Goal: Task Accomplishment & Management: Use online tool/utility

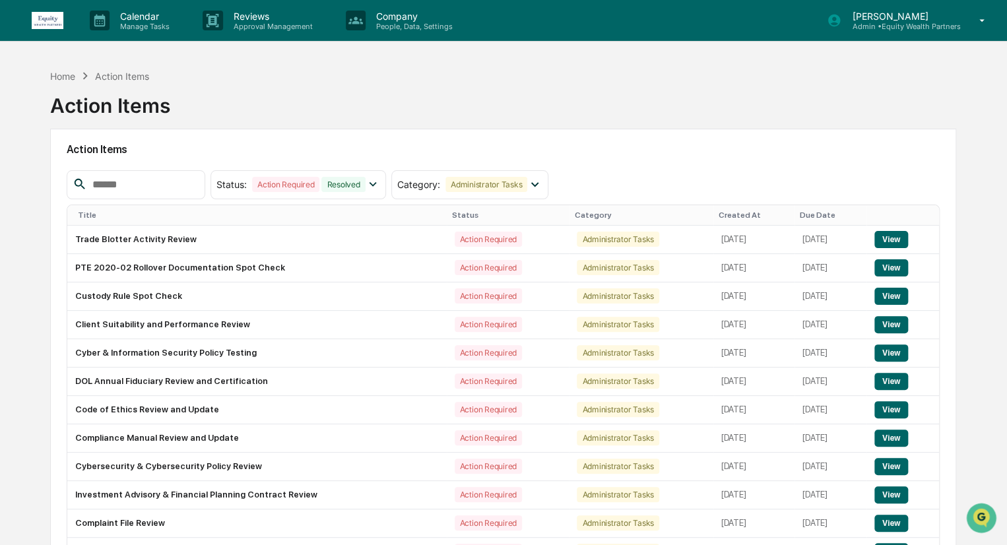
click at [159, 173] on div at bounding box center [136, 184] width 139 height 29
click at [160, 181] on input "text" at bounding box center [143, 184] width 112 height 17
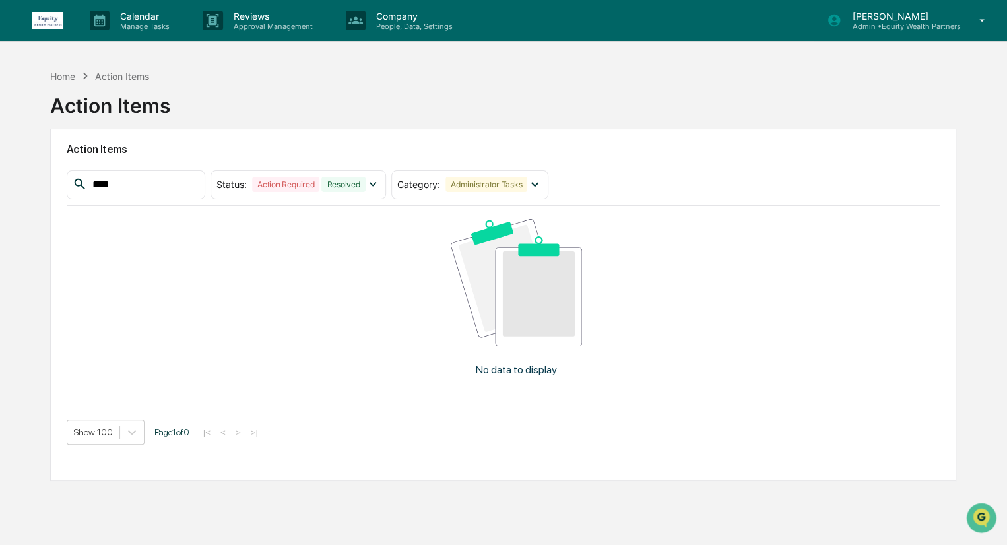
type input "****"
click at [876, 19] on p "[PERSON_NAME]" at bounding box center [900, 16] width 119 height 11
click at [127, 18] on p "Calendar" at bounding box center [143, 16] width 67 height 11
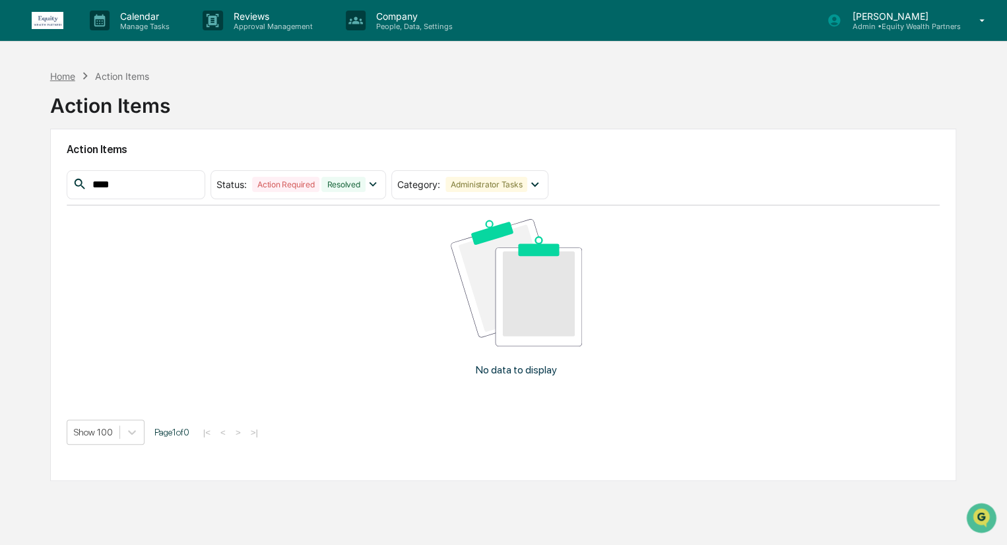
click at [50, 72] on div "Home" at bounding box center [62, 76] width 25 height 11
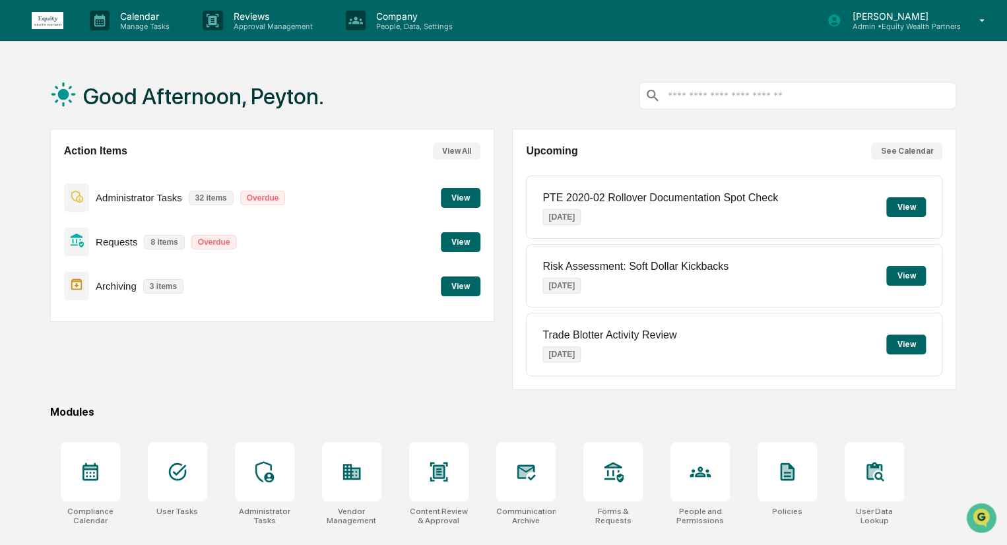
click at [450, 195] on button "View" at bounding box center [461, 198] width 40 height 20
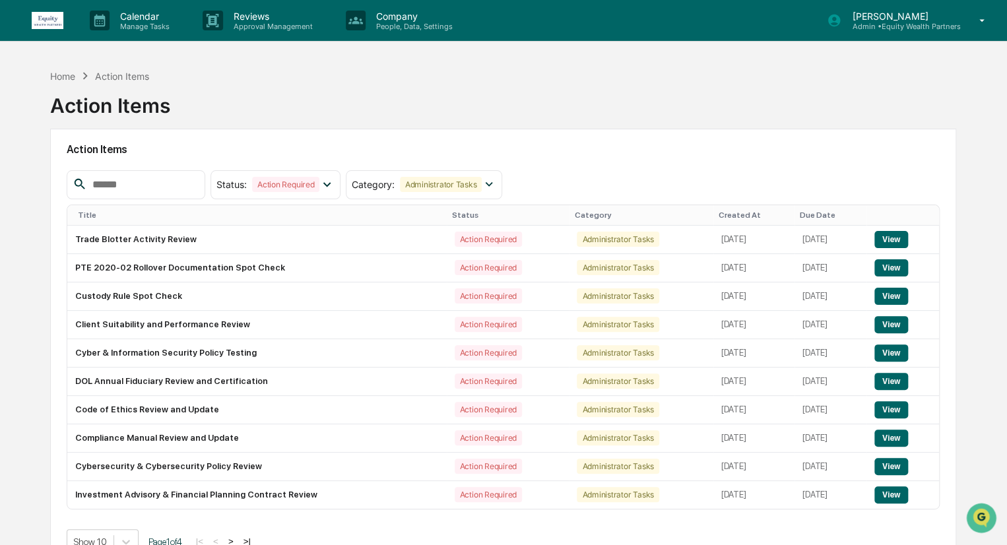
click at [180, 178] on input "text" at bounding box center [143, 184] width 112 height 17
type input "****"
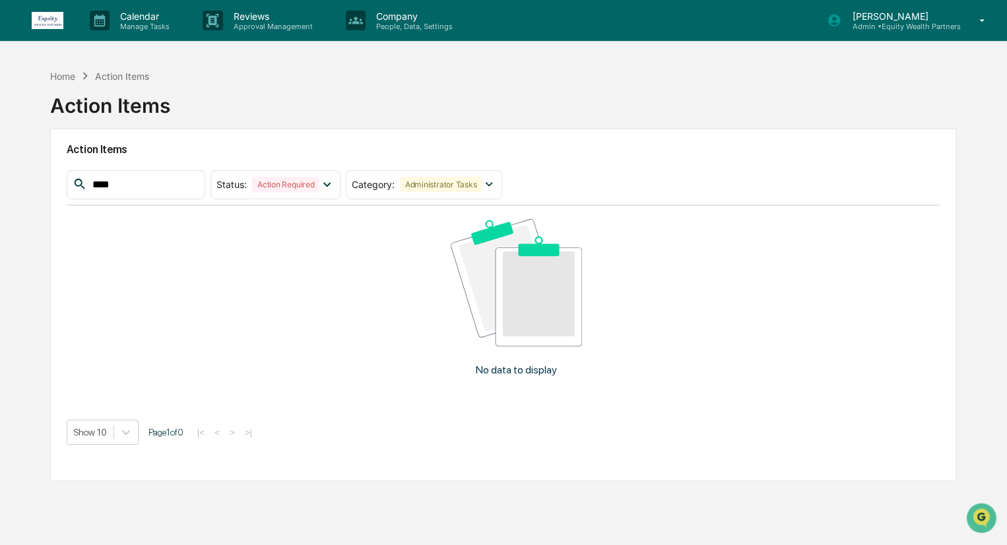
drag, startPoint x: 169, startPoint y: 178, endPoint x: 0, endPoint y: 167, distance: 169.3
click at [0, 167] on div "Home Action Items Action Items Action Items **** Status : Action Required Selec…" at bounding box center [503, 335] width 1007 height 545
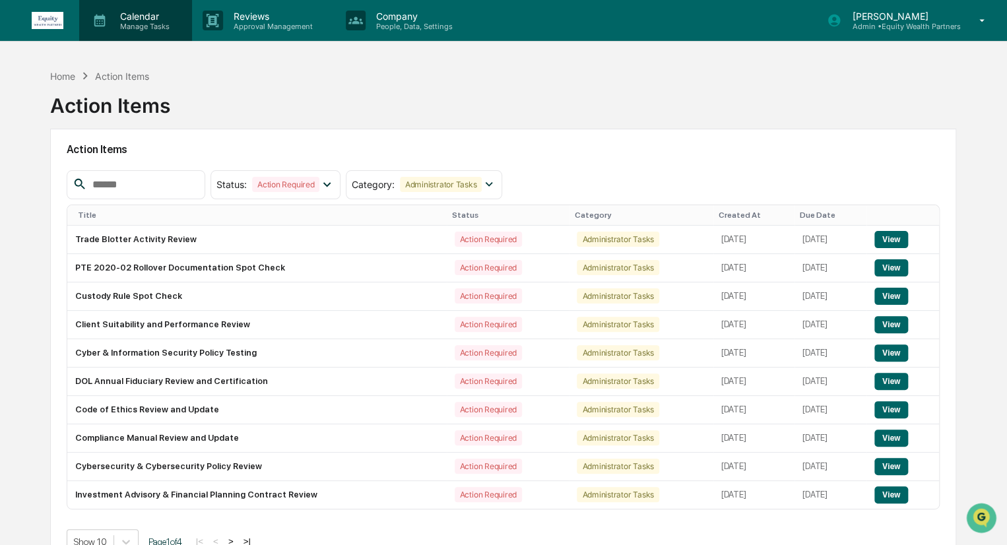
click at [134, 9] on div "Calendar Manage Tasks" at bounding box center [135, 20] width 113 height 41
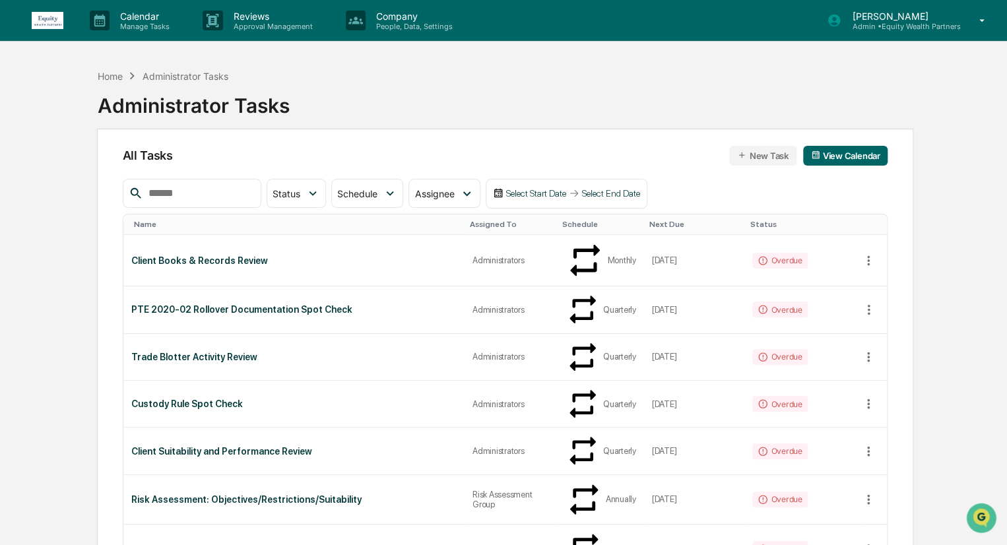
click at [220, 195] on input "text" at bounding box center [199, 193] width 112 height 17
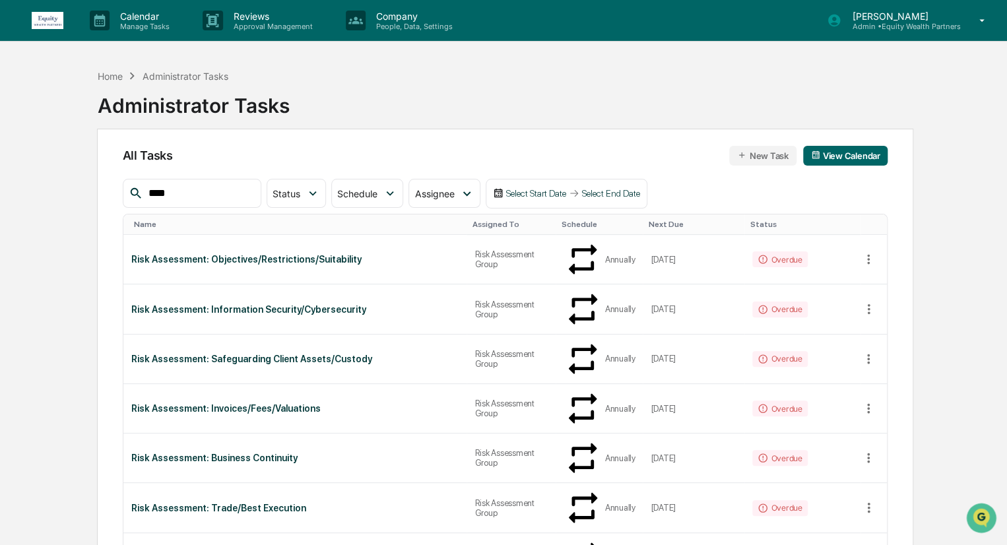
type input "****"
click at [149, 20] on p "Calendar" at bounding box center [143, 16] width 67 height 11
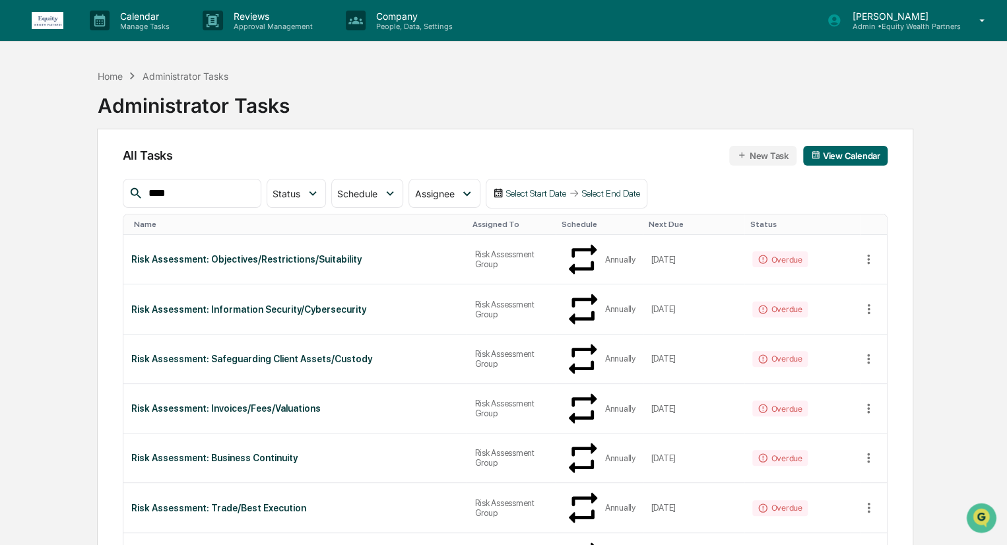
click at [917, 16] on p "[PERSON_NAME]" at bounding box center [900, 16] width 119 height 11
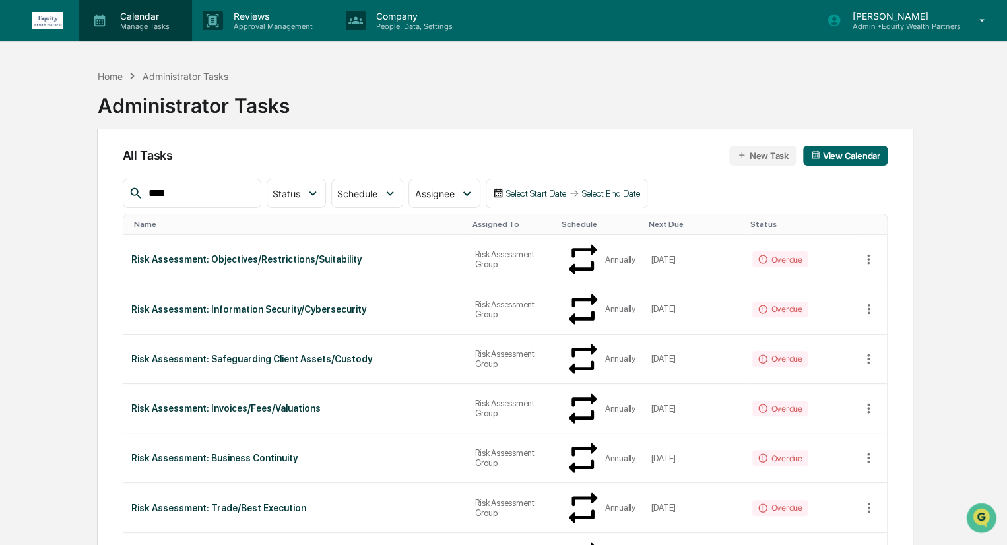
click at [136, 22] on p "Manage Tasks" at bounding box center [143, 26] width 67 height 9
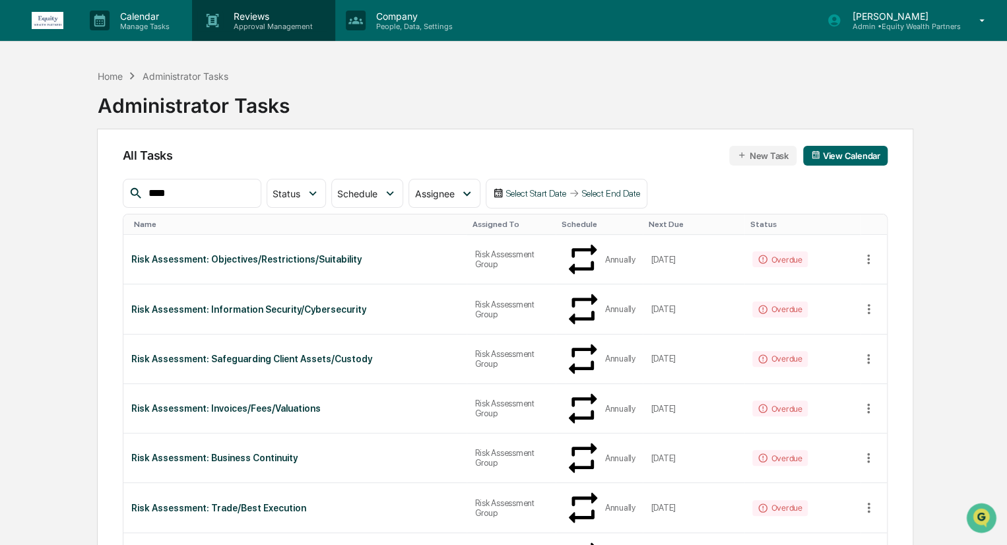
click at [250, 20] on p "Reviews" at bounding box center [271, 16] width 96 height 11
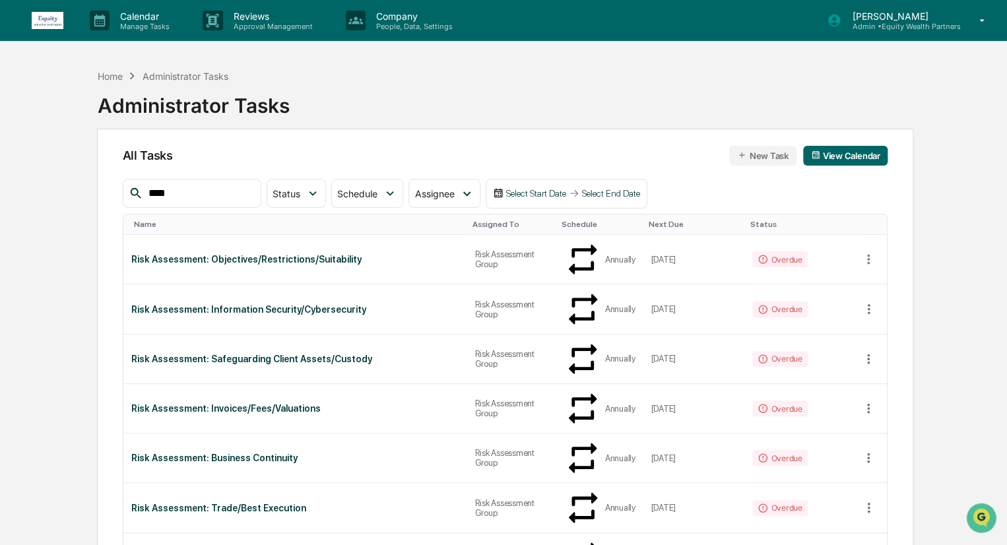
click at [59, 22] on img at bounding box center [48, 20] width 32 height 17
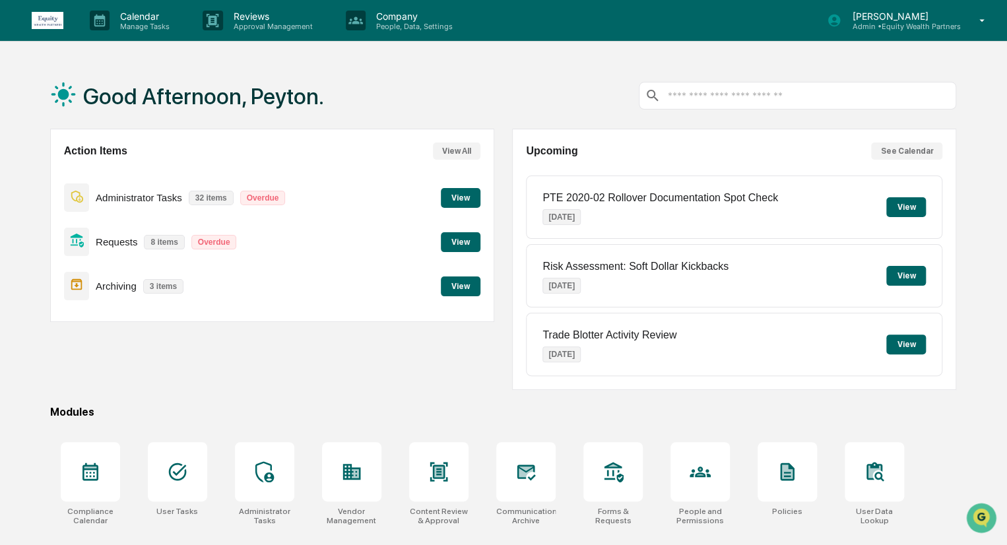
click at [459, 240] on button "View" at bounding box center [461, 242] width 40 height 20
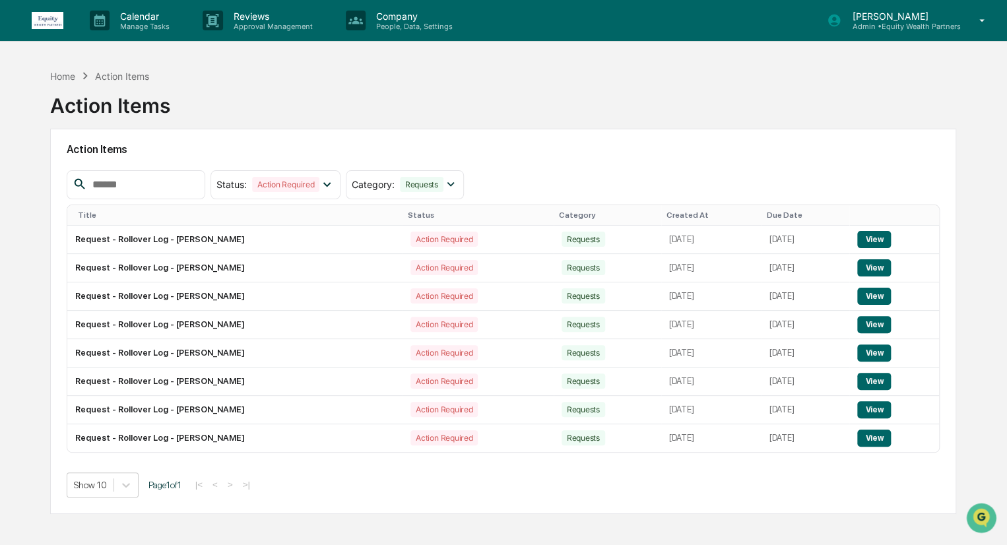
click at [44, 28] on img at bounding box center [48, 20] width 32 height 17
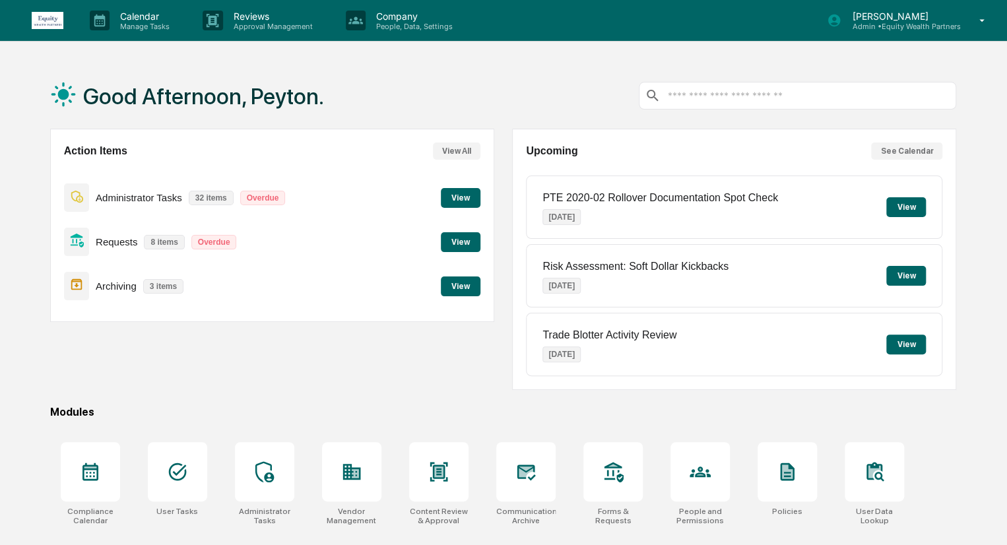
click at [467, 283] on button "View" at bounding box center [461, 287] width 40 height 20
click at [468, 244] on button "View" at bounding box center [461, 242] width 40 height 20
click at [114, 15] on p "Calendar" at bounding box center [143, 16] width 67 height 11
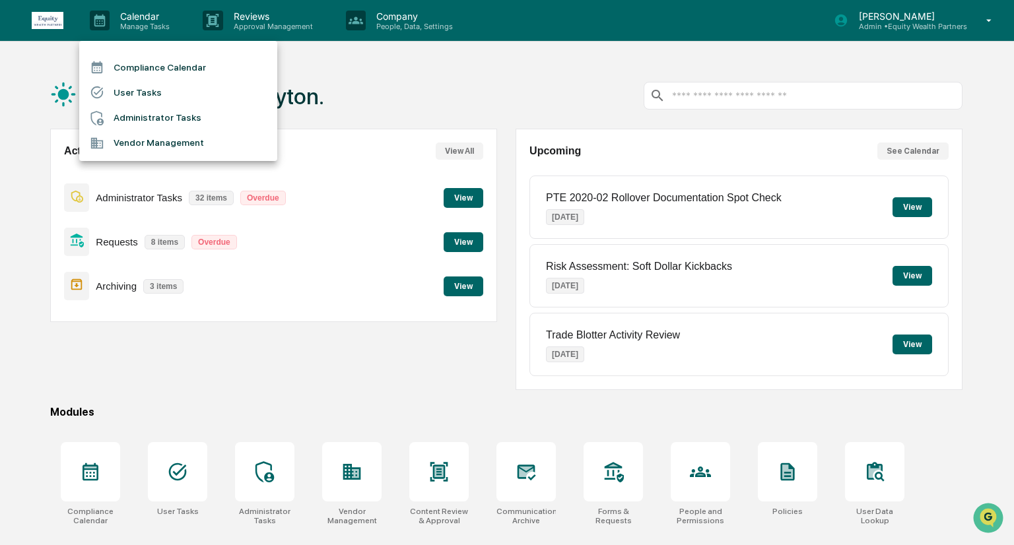
click at [182, 113] on li "Administrator Tasks" at bounding box center [178, 118] width 198 height 25
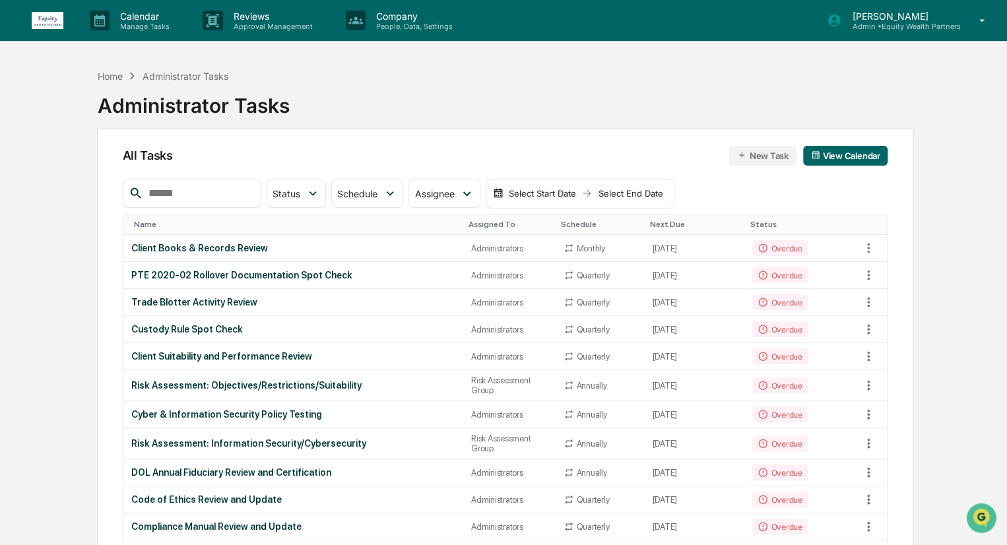
click at [205, 187] on input "text" at bounding box center [199, 193] width 112 height 17
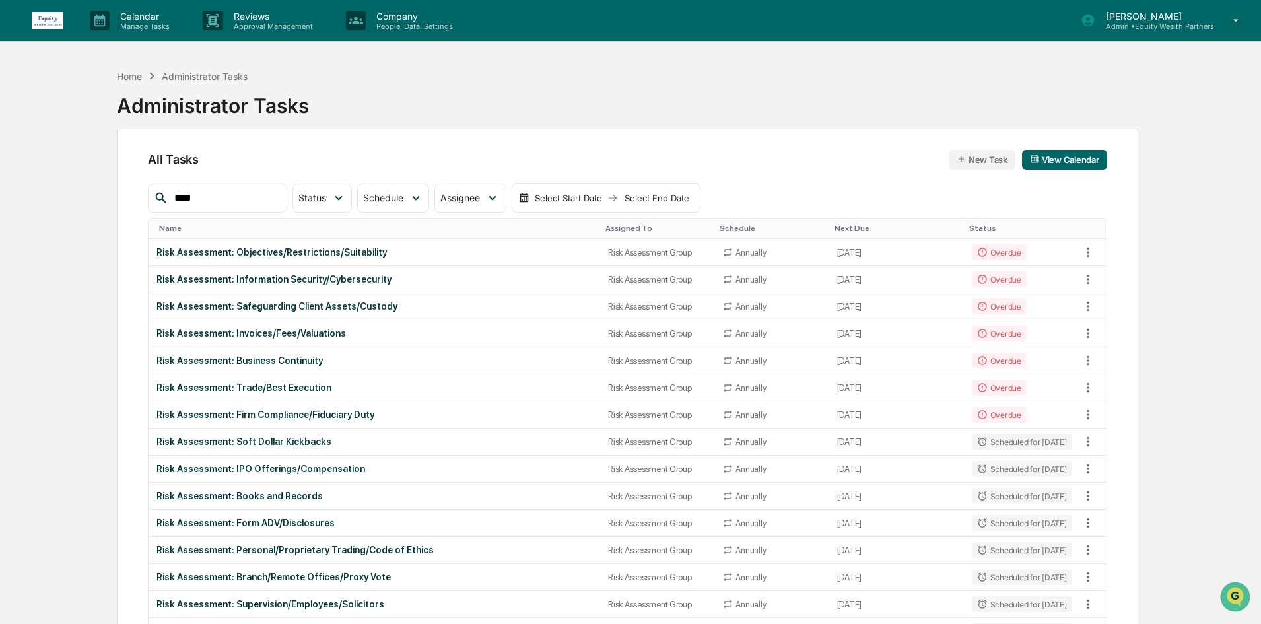
type input "****"
click at [401, 258] on td "Risk Assessment: Objectives/Restrictions/Suitability" at bounding box center [373, 252] width 451 height 27
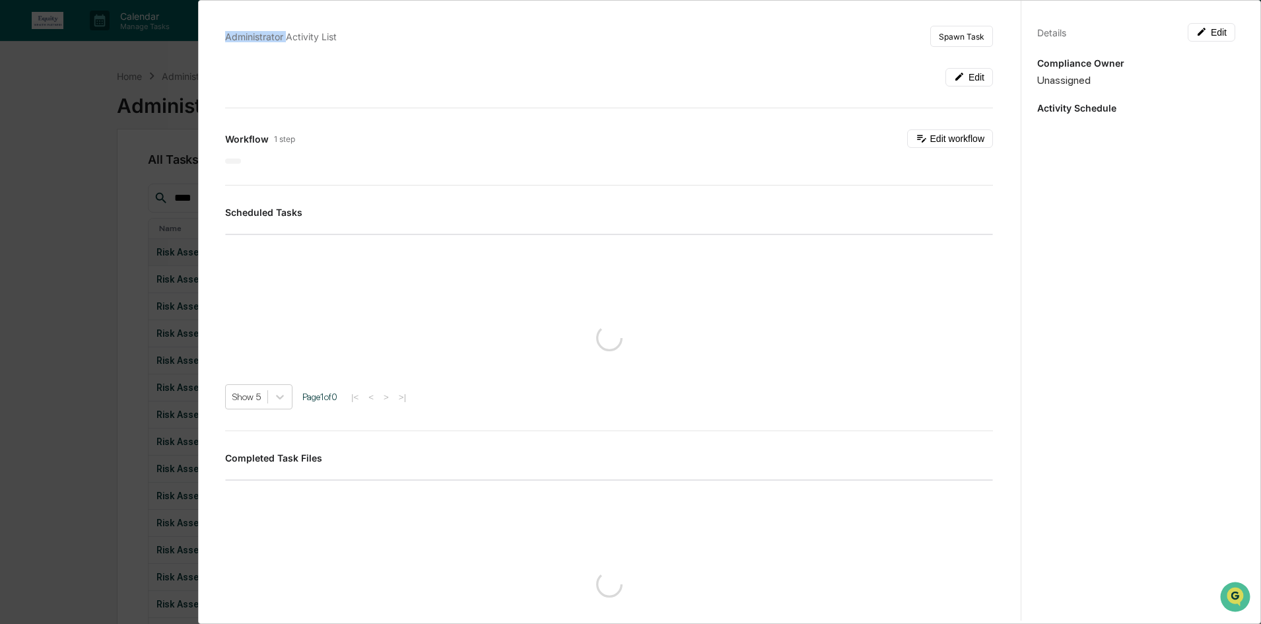
click at [401, 258] on div "Administrator Activity List Spawn Task Edit Workflow 1 step Edit workflow Sched…" at bounding box center [630, 312] width 1261 height 624
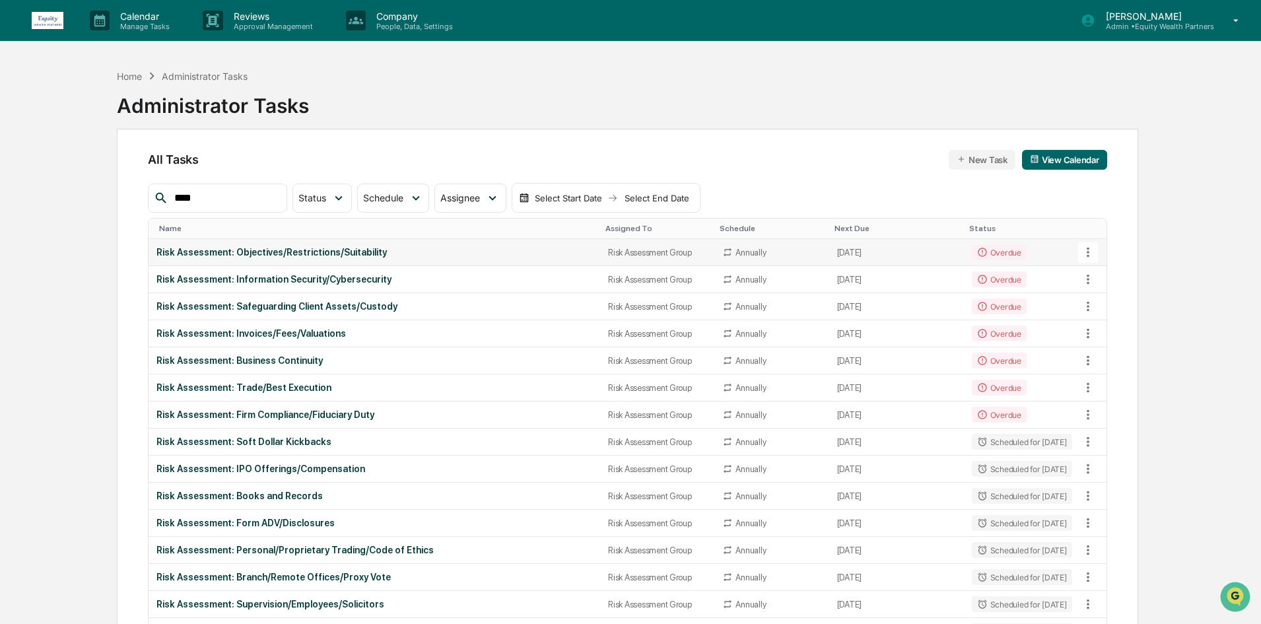
click at [913, 255] on td "May 13, 2025" at bounding box center [896, 252] width 135 height 27
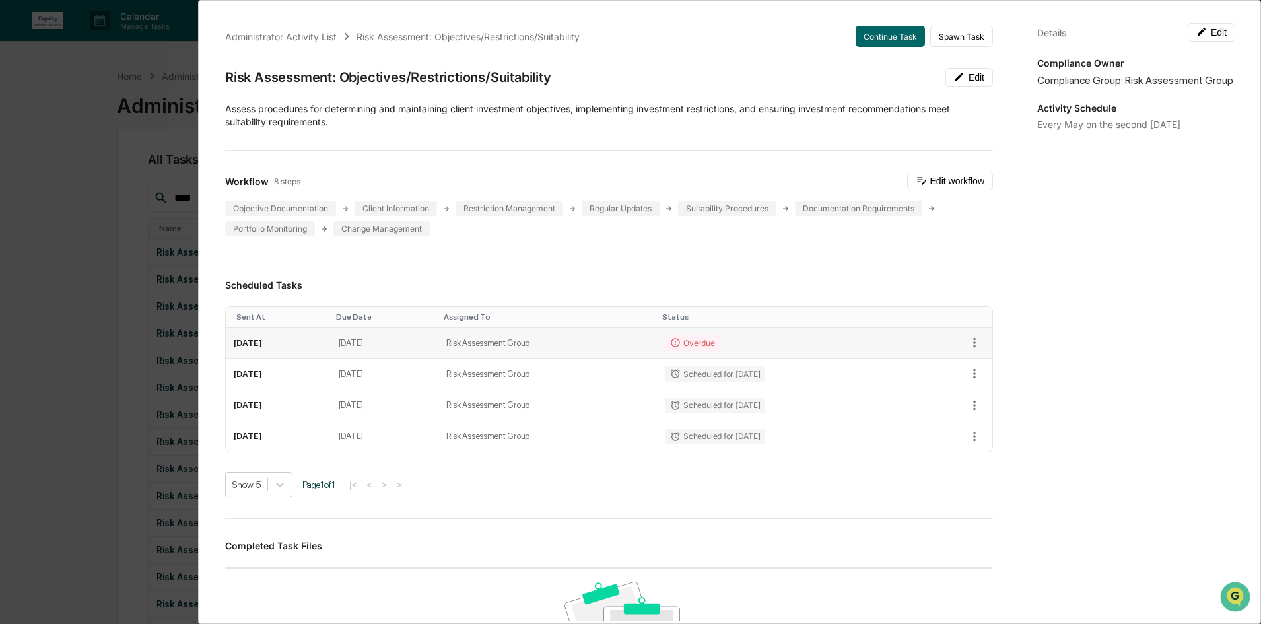
click at [611, 340] on td "Risk Assessment Group" at bounding box center [547, 342] width 219 height 31
drag, startPoint x: 339, startPoint y: 340, endPoint x: 650, endPoint y: 257, distance: 321.6
click at [650, 257] on hr at bounding box center [609, 257] width 768 height 1
click at [967, 344] on icon "button" at bounding box center [974, 342] width 15 height 15
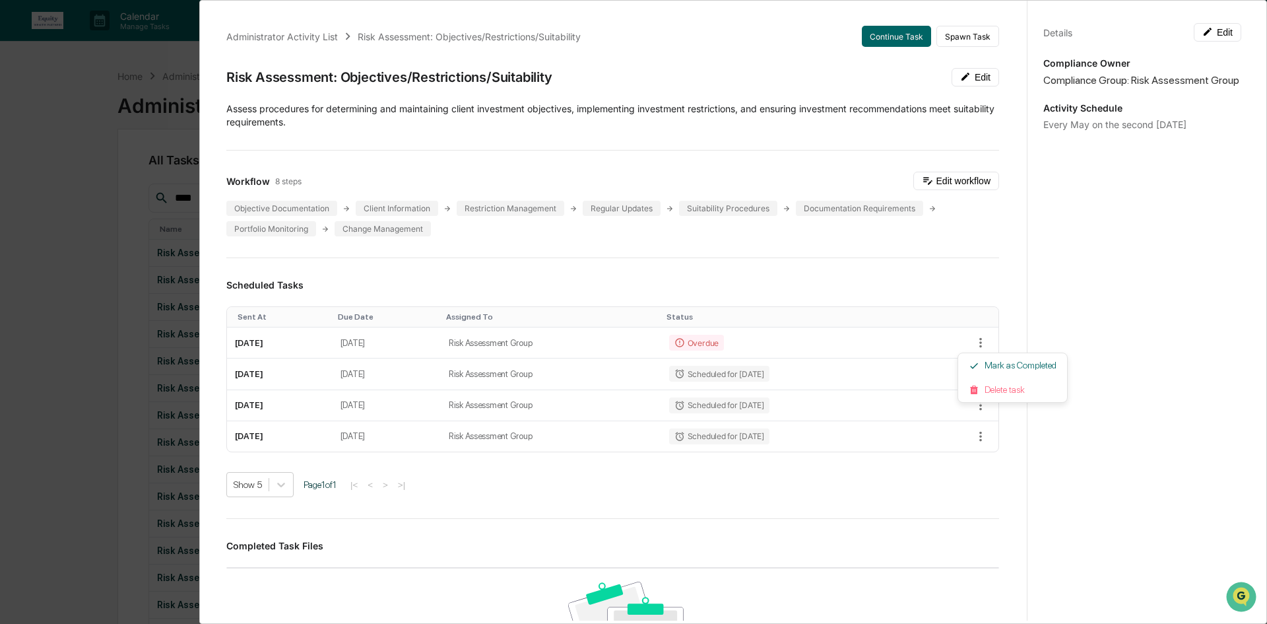
click at [962, 303] on div at bounding box center [633, 312] width 1267 height 624
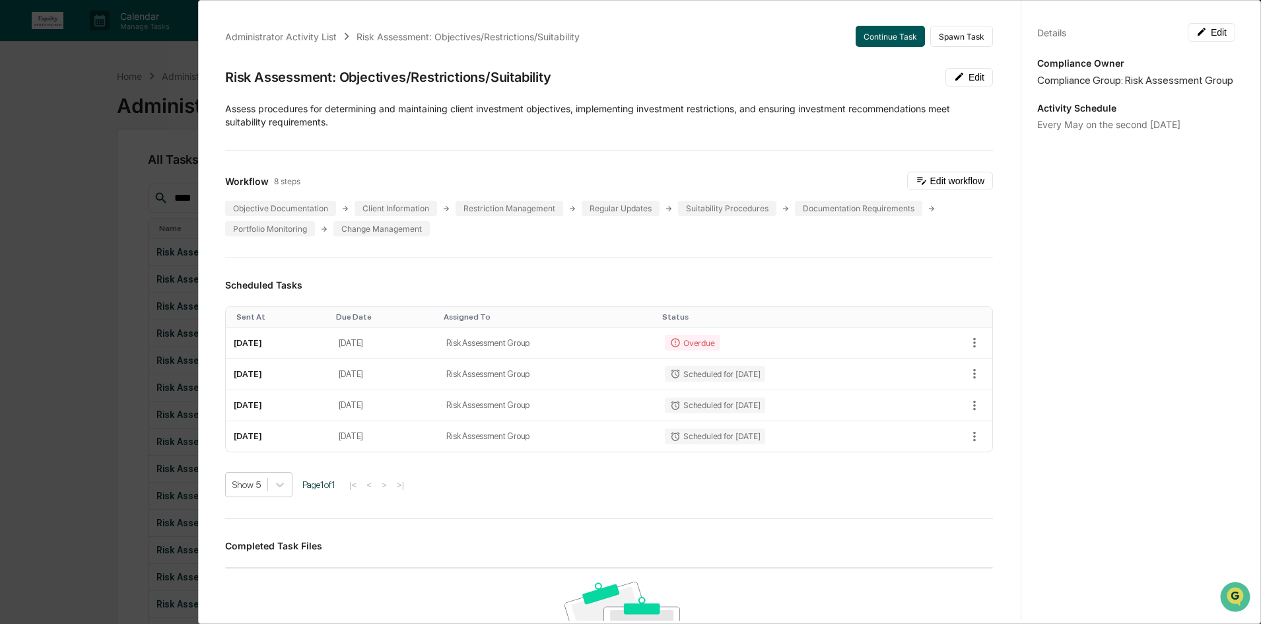
click at [861, 33] on button "Continue Task" at bounding box center [889, 36] width 69 height 21
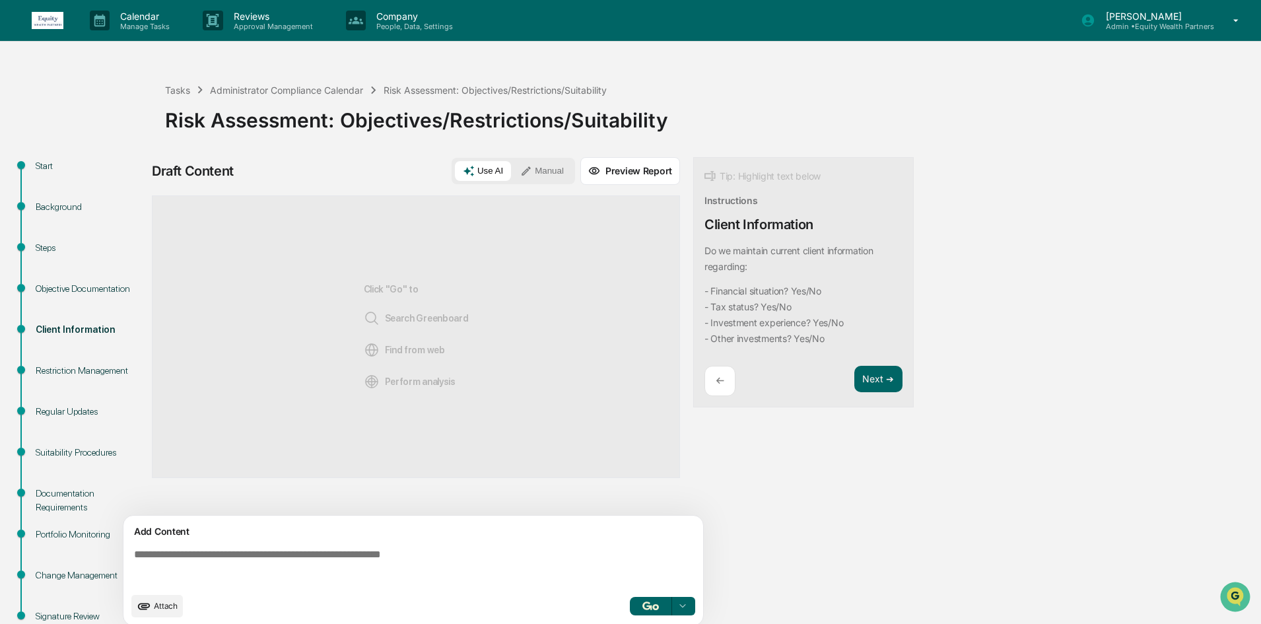
scroll to position [39, 0]
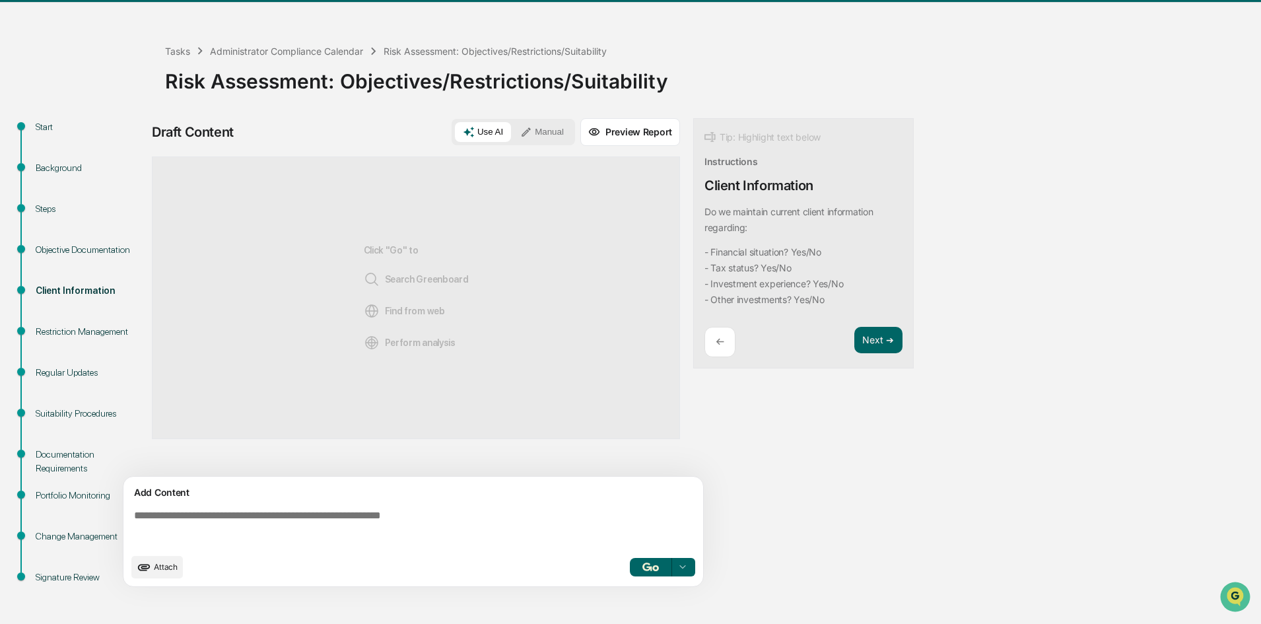
click at [76, 255] on div "Objective Documentation" at bounding box center [90, 250] width 108 height 14
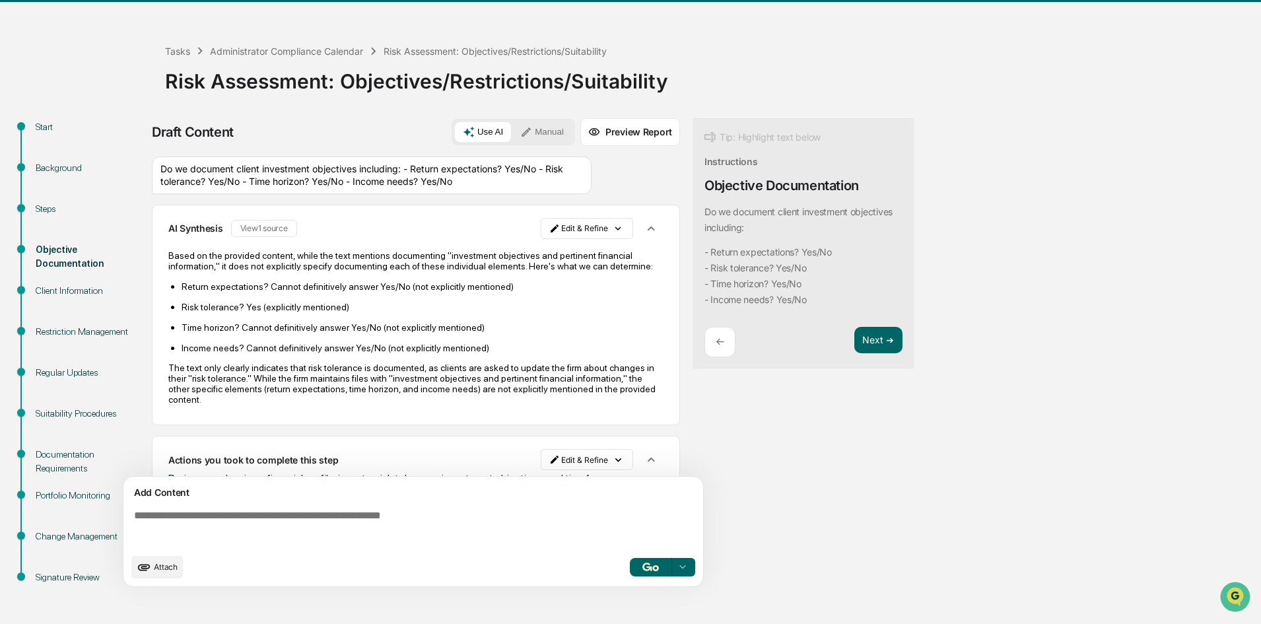
scroll to position [32, 0]
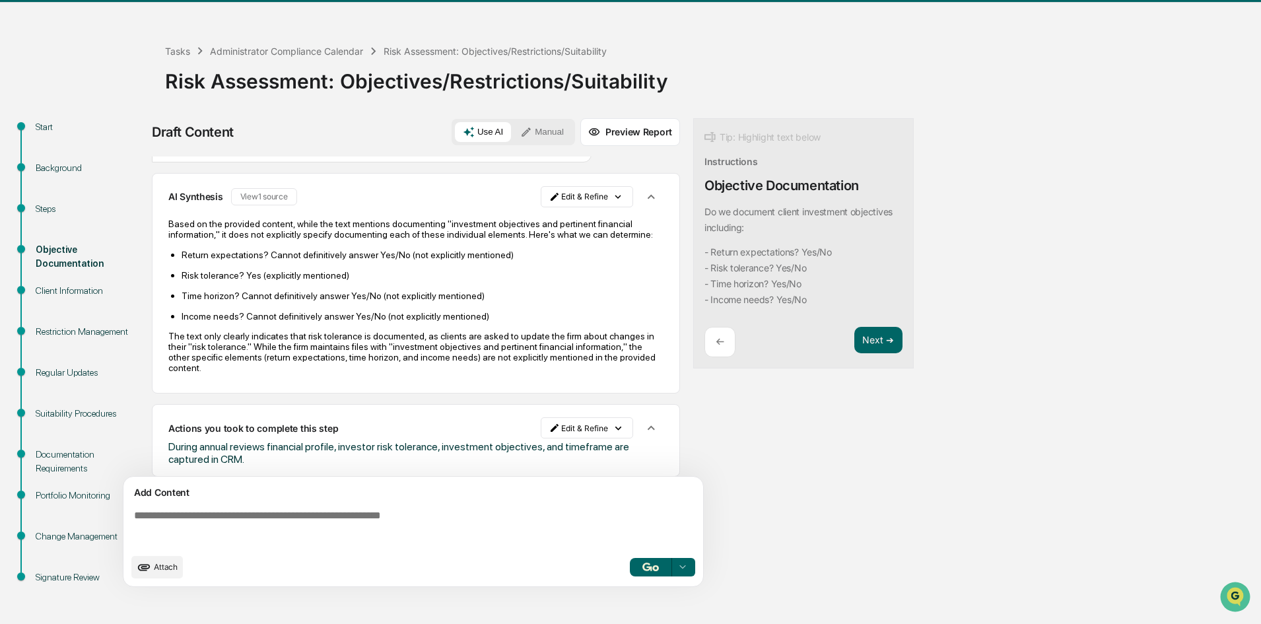
click at [54, 284] on div "Client Information" at bounding box center [90, 291] width 108 height 14
click at [67, 291] on div "Client Information" at bounding box center [90, 291] width 108 height 14
click at [42, 284] on div "Client Information" at bounding box center [90, 291] width 108 height 14
click at [877, 342] on button "Next ➔" at bounding box center [878, 340] width 48 height 27
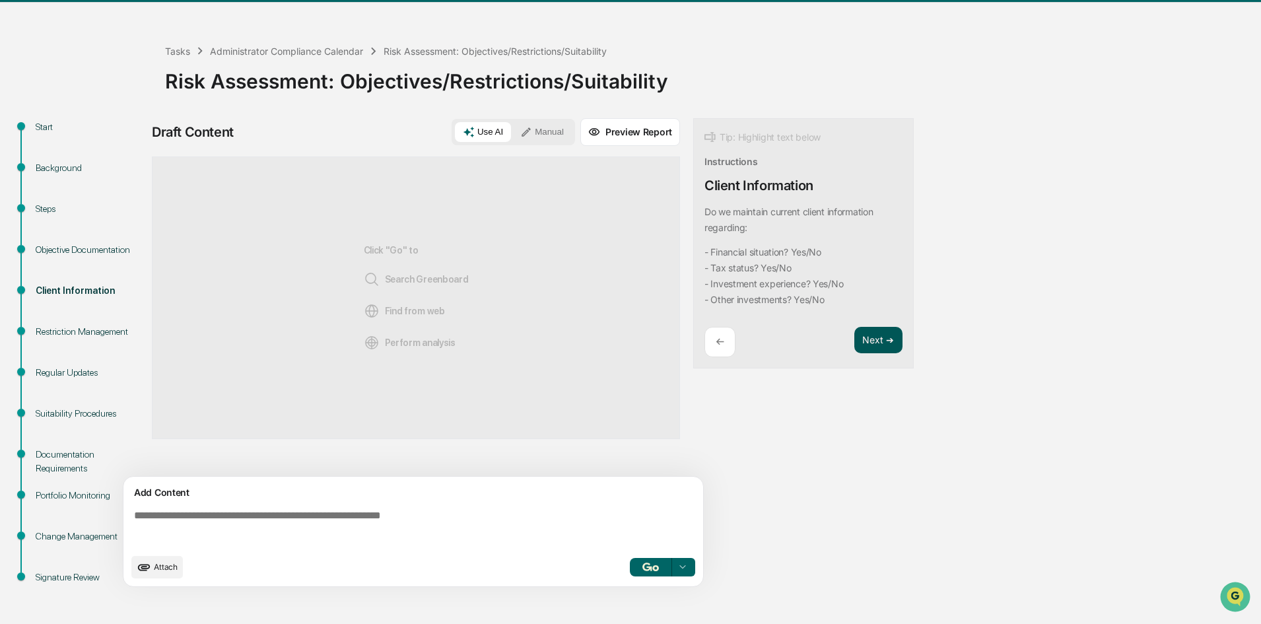
click at [871, 343] on button "Next ➔" at bounding box center [878, 340] width 48 height 27
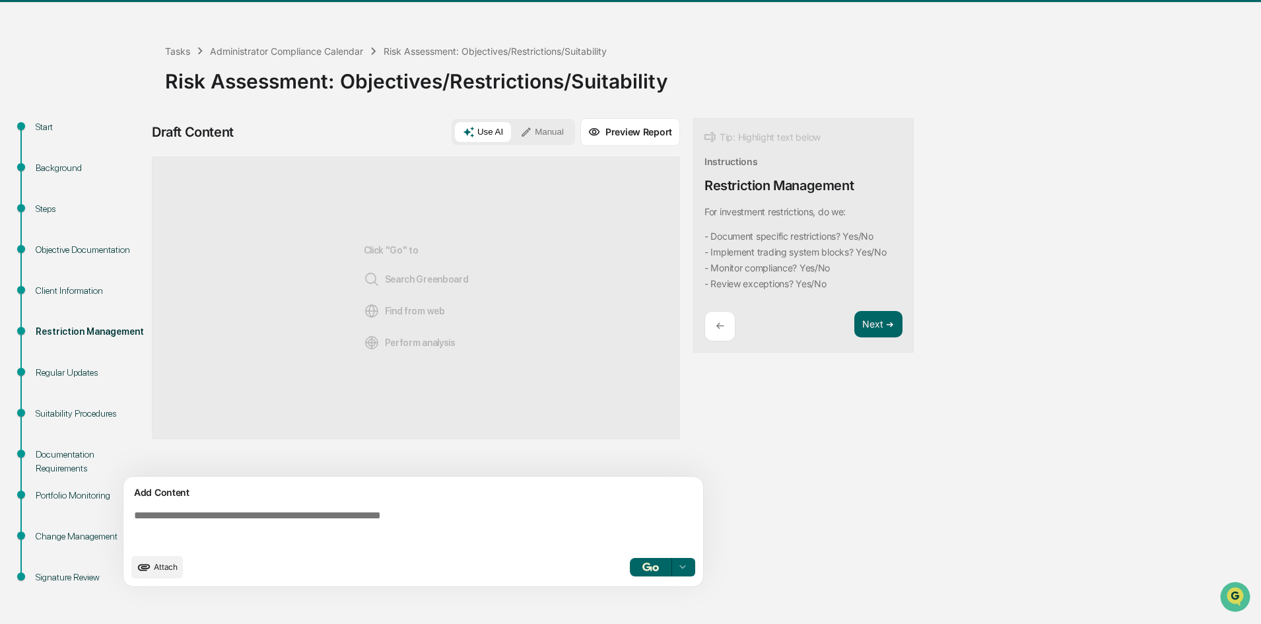
click at [724, 324] on p "←" at bounding box center [719, 325] width 9 height 13
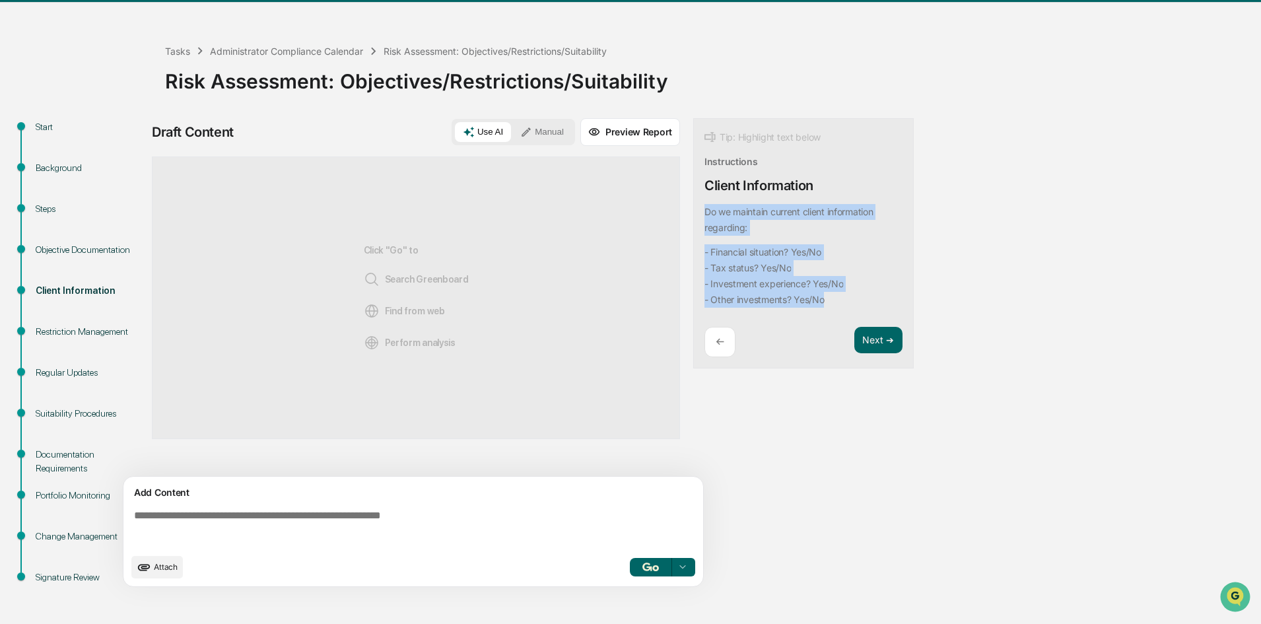
drag, startPoint x: 826, startPoint y: 299, endPoint x: 688, endPoint y: 218, distance: 160.0
click at [688, 218] on div "Draft Content Use AI Manual Preview Report Sources Click "Go" to Search Greenbo…" at bounding box center [521, 356] width 739 height 476
copy div "Do we maintain current client information regarding: - Financial situation? Yes…"
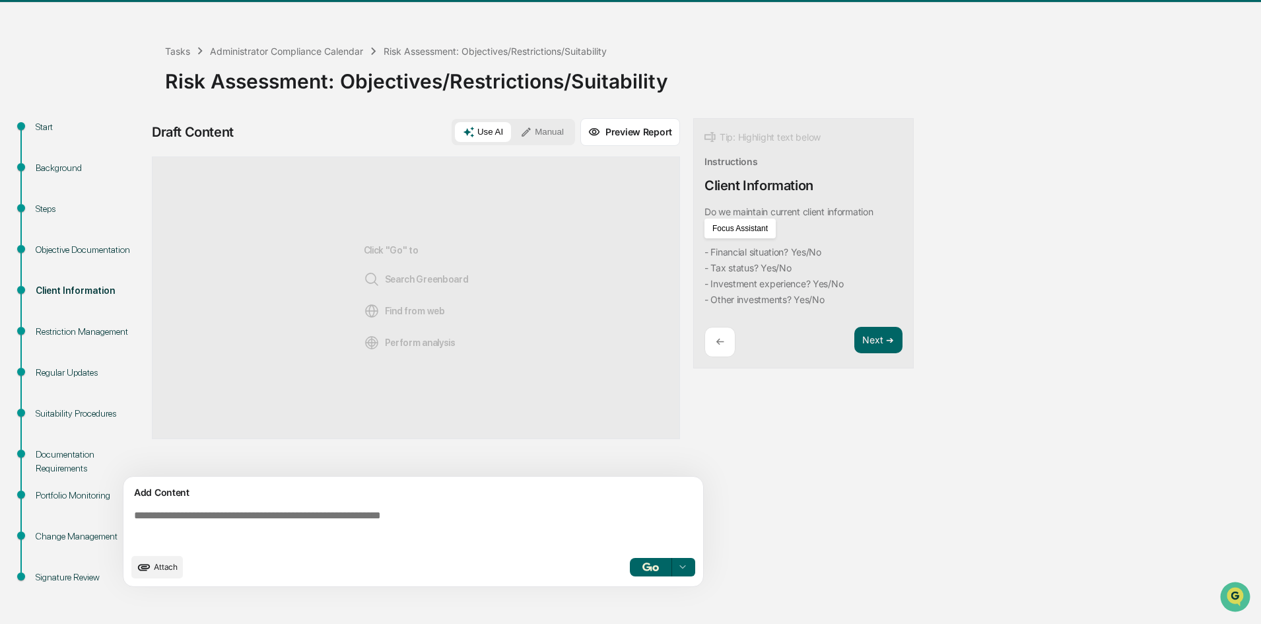
click at [328, 504] on textarea at bounding box center [416, 528] width 574 height 48
drag, startPoint x: 317, startPoint y: 500, endPoint x: 260, endPoint y: 515, distance: 58.8
click at [260, 515] on textarea at bounding box center [416, 528] width 574 height 48
paste textarea "**********"
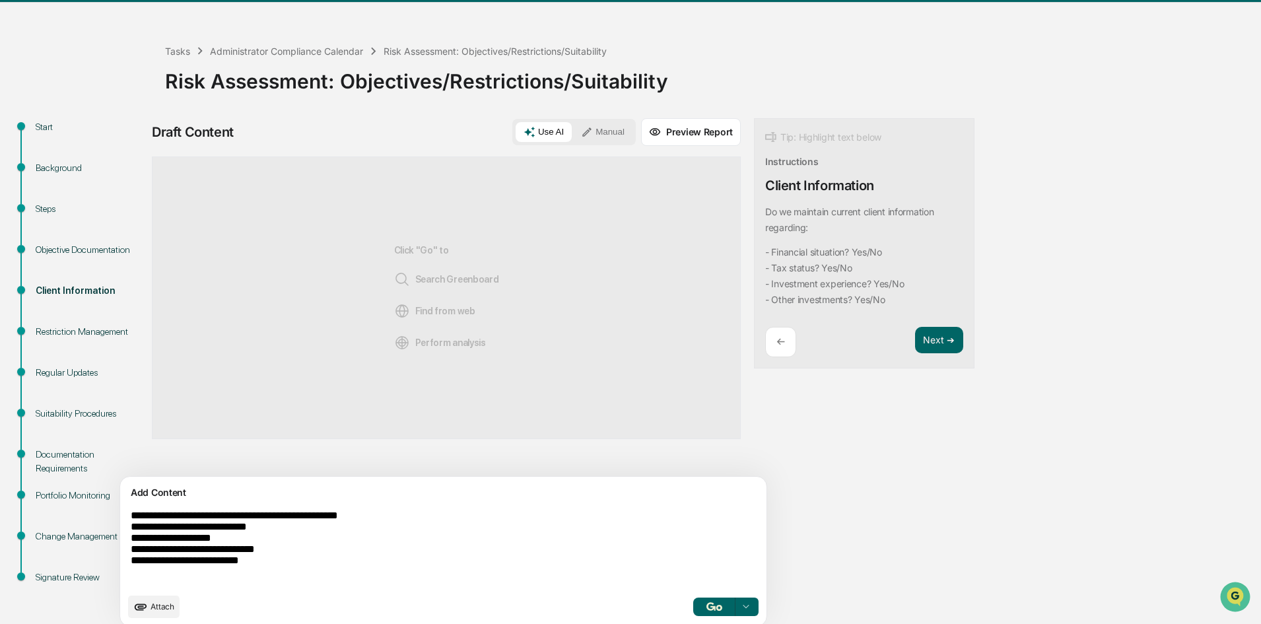
type textarea "**********"
click at [693, 544] on button "button" at bounding box center [714, 606] width 42 height 18
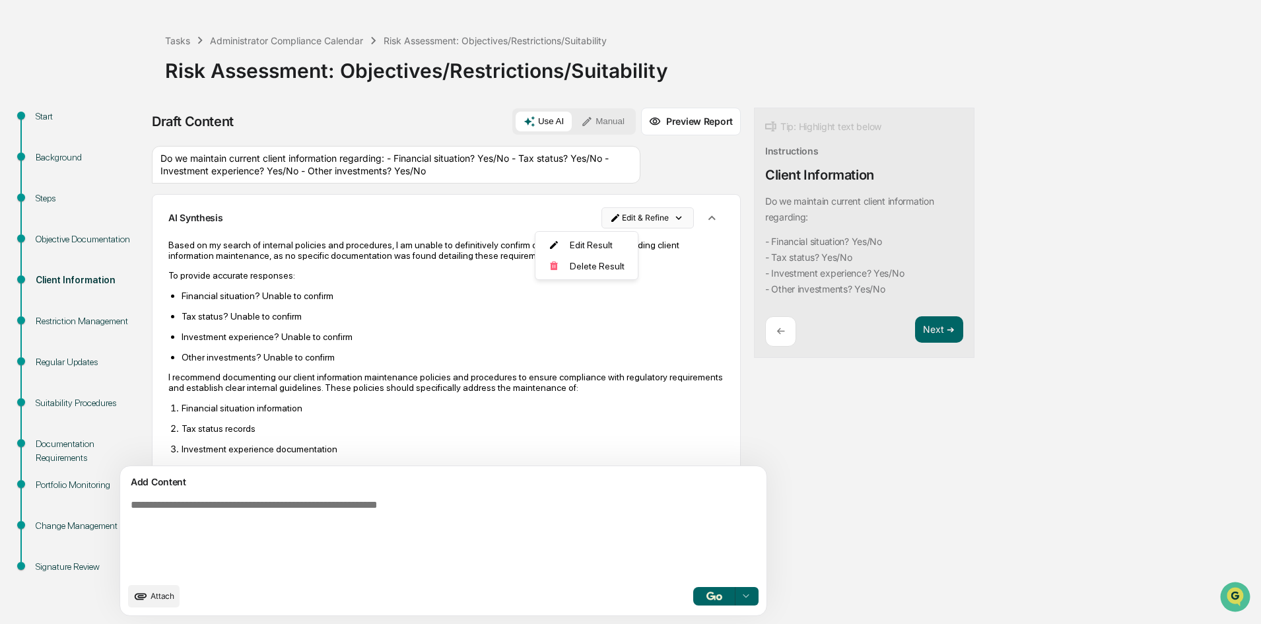
click at [601, 221] on html "Calendar Manage Tasks Reviews Approval Management Company People, Data, Setting…" at bounding box center [630, 263] width 1261 height 624
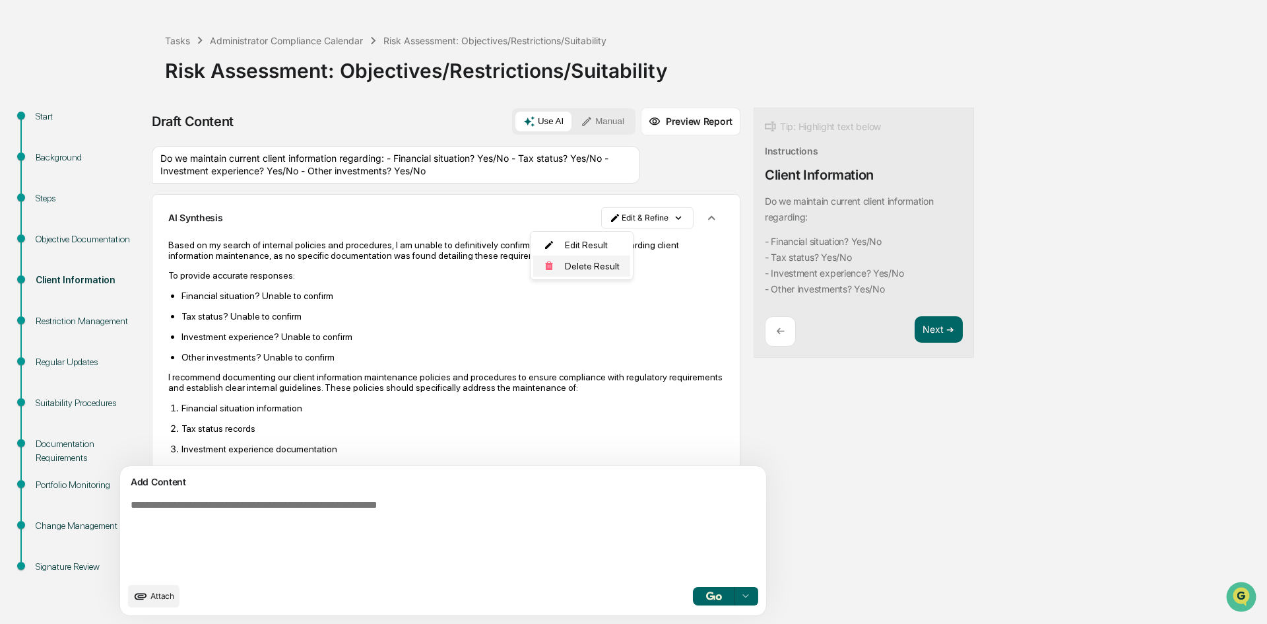
click at [584, 263] on div "Delete Result" at bounding box center [581, 265] width 97 height 21
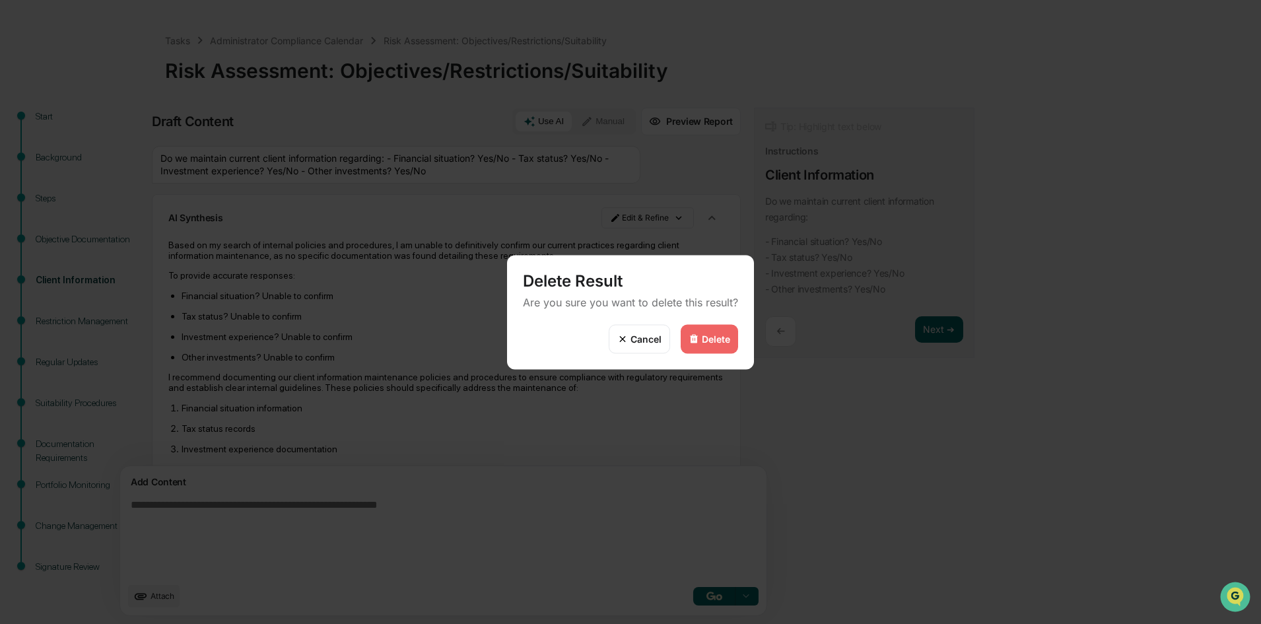
click at [696, 340] on img at bounding box center [693, 338] width 11 height 11
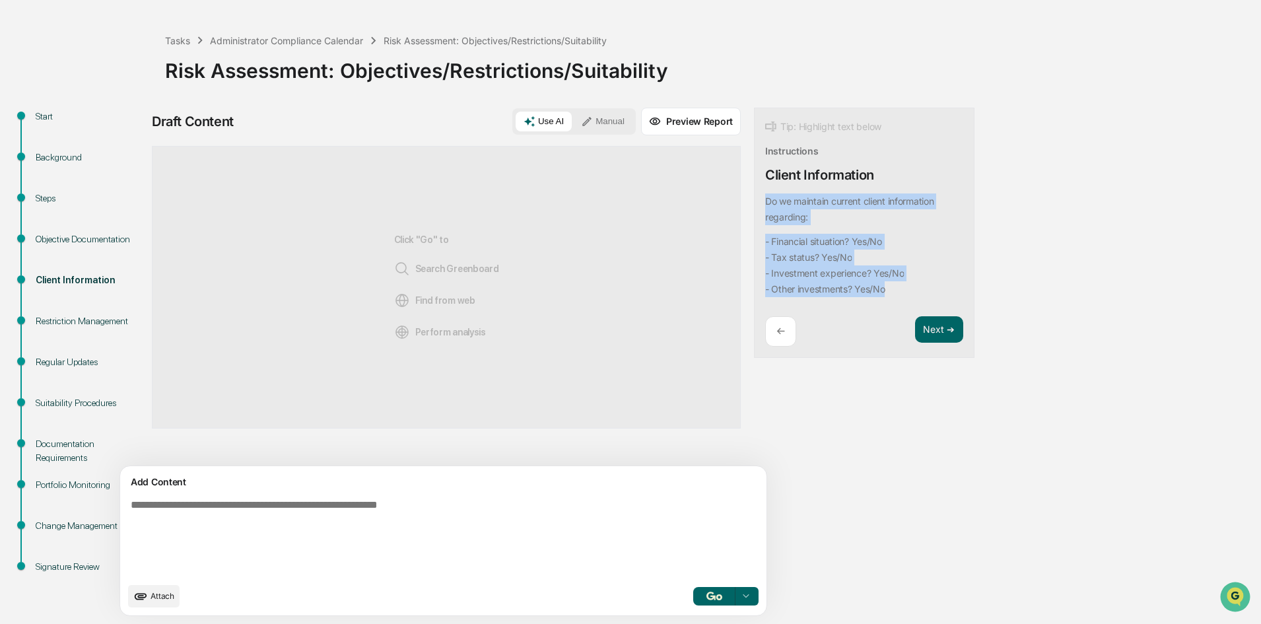
drag, startPoint x: 839, startPoint y: 295, endPoint x: 686, endPoint y: 203, distance: 178.5
click at [686, 203] on div "Draft Content Use AI Manual Preview Report Sources Click "Go" to Search Greenbo…" at bounding box center [521, 366] width 739 height 516
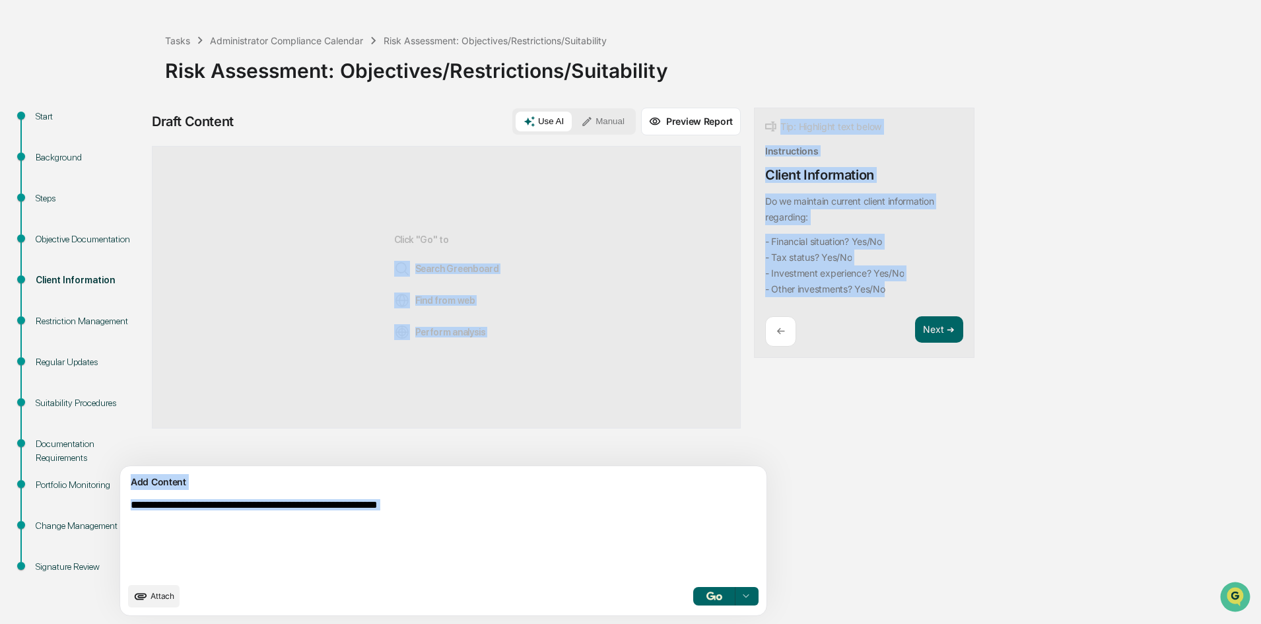
click at [821, 254] on code "- Financial situation? Yes/No - Tax status? Yes/No - Investment experience? Yes…" at bounding box center [861, 265] width 193 height 63
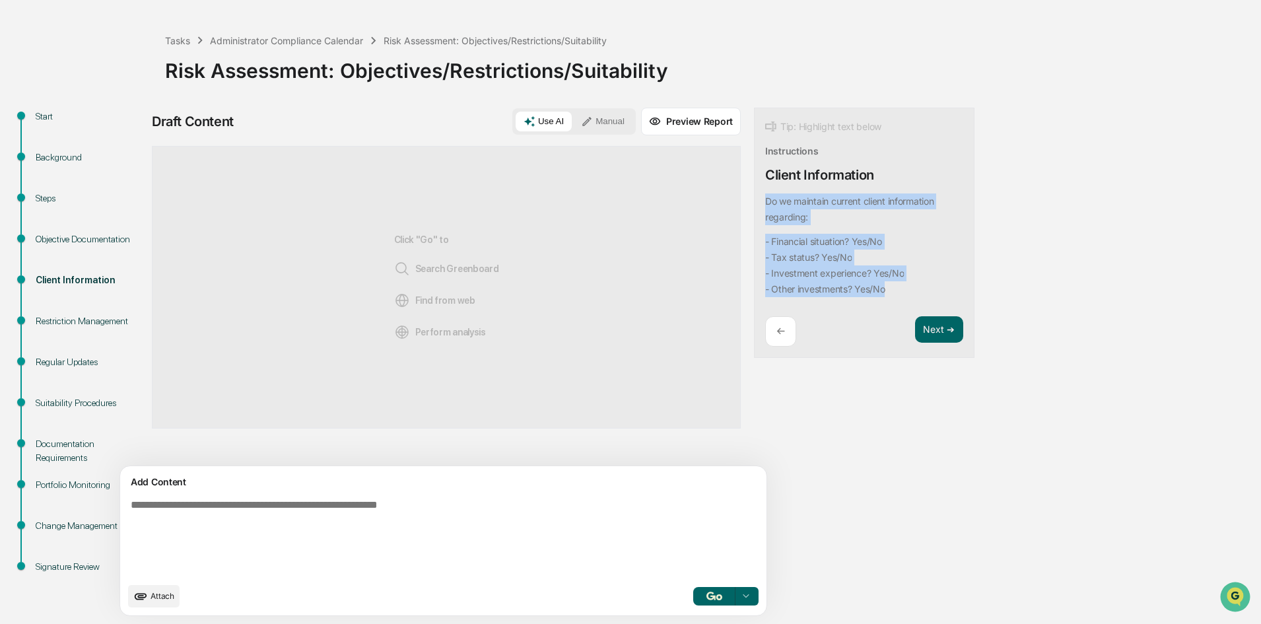
drag, startPoint x: 830, startPoint y: 287, endPoint x: 693, endPoint y: 209, distance: 158.1
click at [754, 209] on div "Tip: Highlight text below Instructions Client Information Do we maintain curren…" at bounding box center [864, 233] width 220 height 251
copy div "Do we maintain current client information regarding: - Financial situation? Yes…"
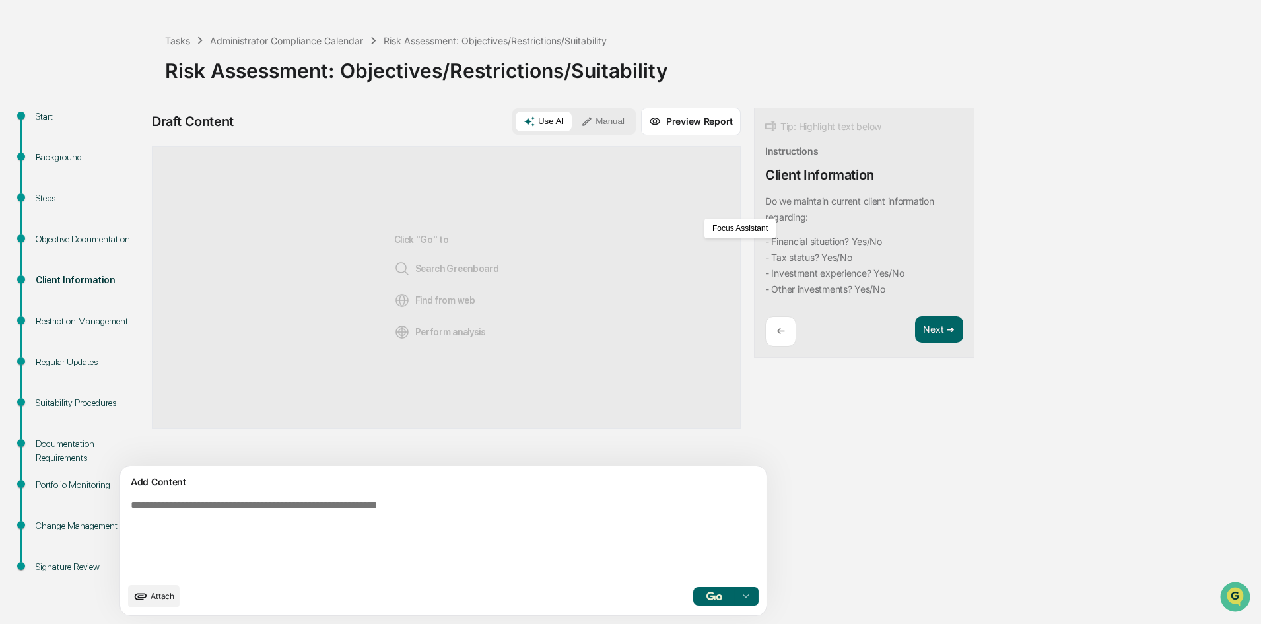
click at [394, 271] on span "Search Greenboard" at bounding box center [446, 269] width 105 height 16
click at [405, 265] on span "Search Greenboard" at bounding box center [446, 269] width 105 height 16
click at [325, 520] on textarea at bounding box center [412, 537] width 574 height 87
paste textarea "**********"
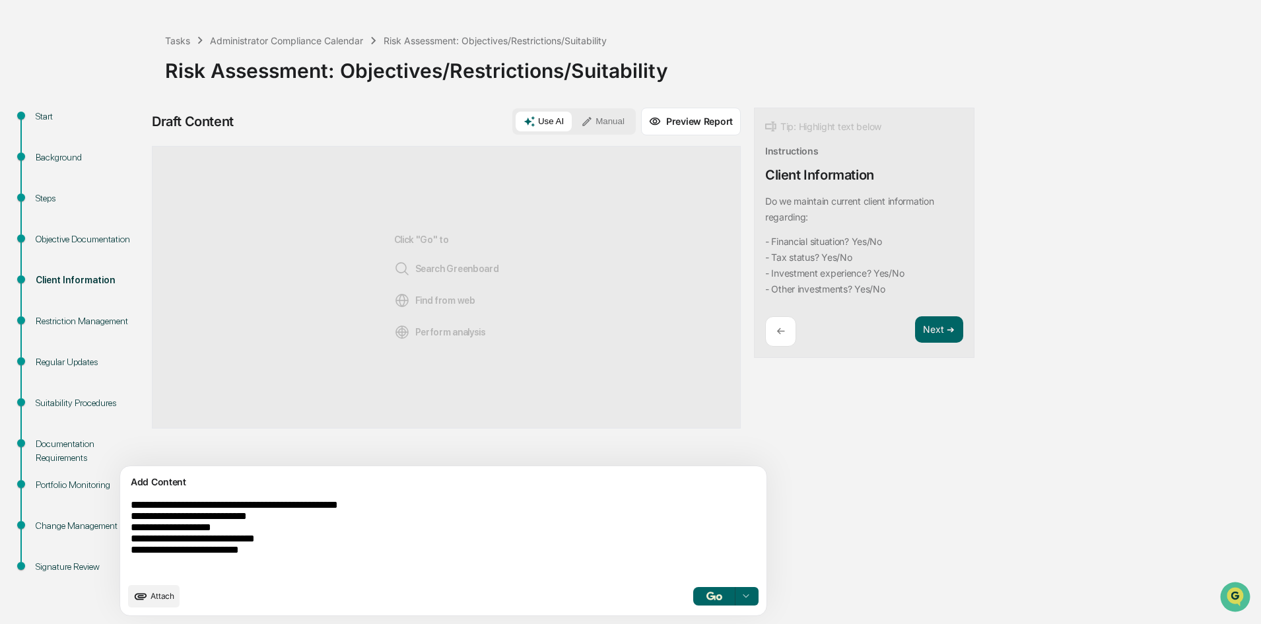
type textarea "**********"
click at [394, 339] on span "Perform analysis" at bounding box center [440, 332] width 92 height 16
click at [693, 544] on button "button" at bounding box center [714, 596] width 42 height 18
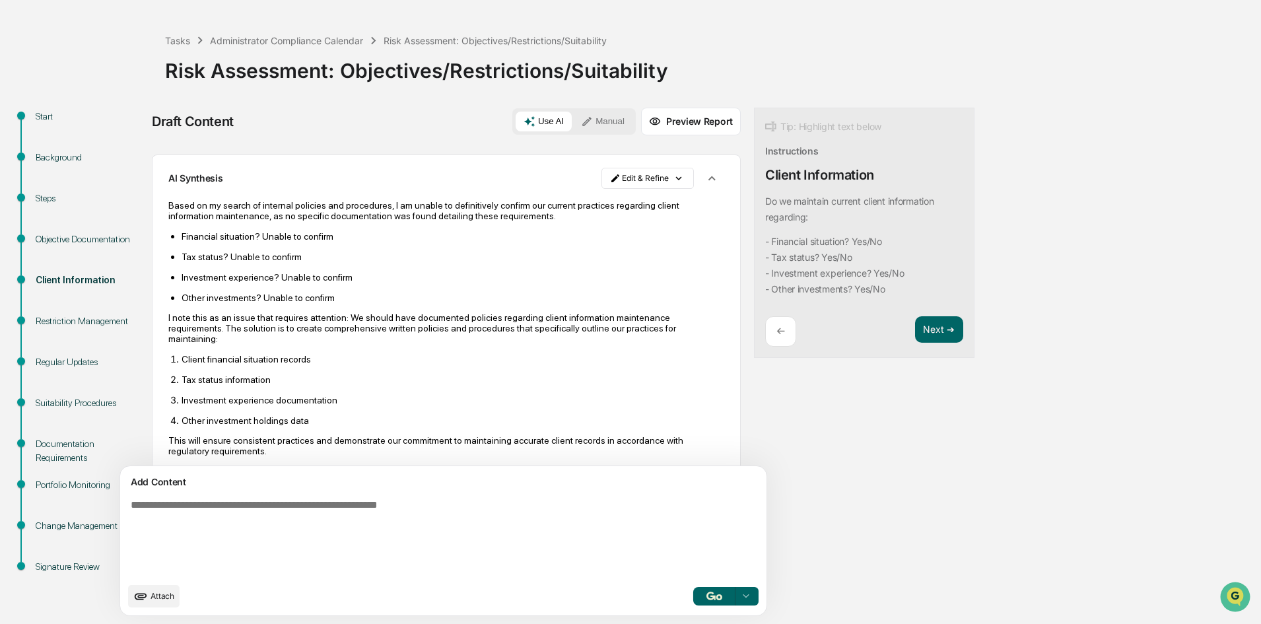
scroll to position [61, 0]
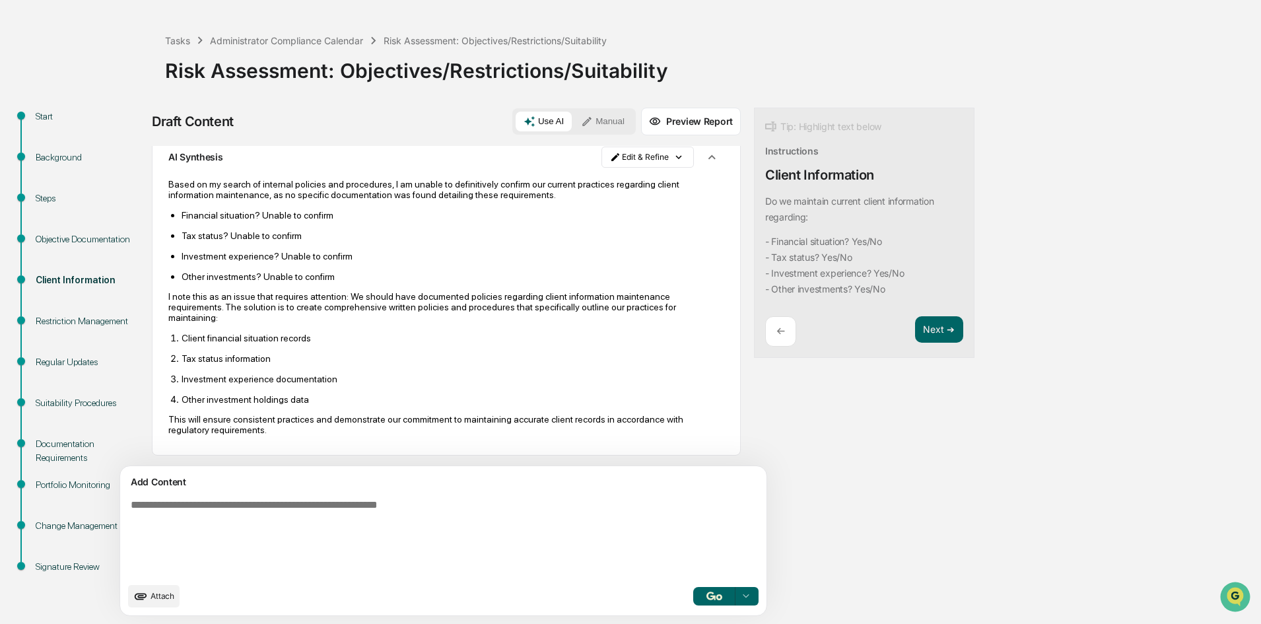
click at [302, 511] on textarea at bounding box center [412, 537] width 574 height 87
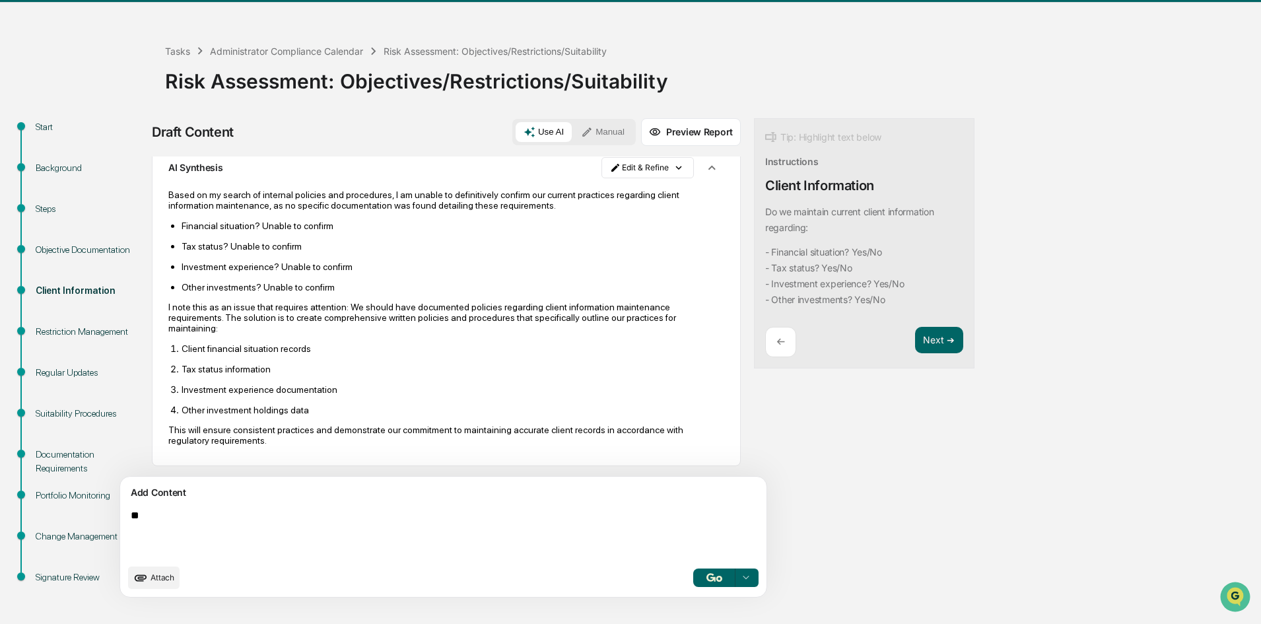
type textarea "*"
click at [573, 129] on button "Manual" at bounding box center [602, 132] width 59 height 20
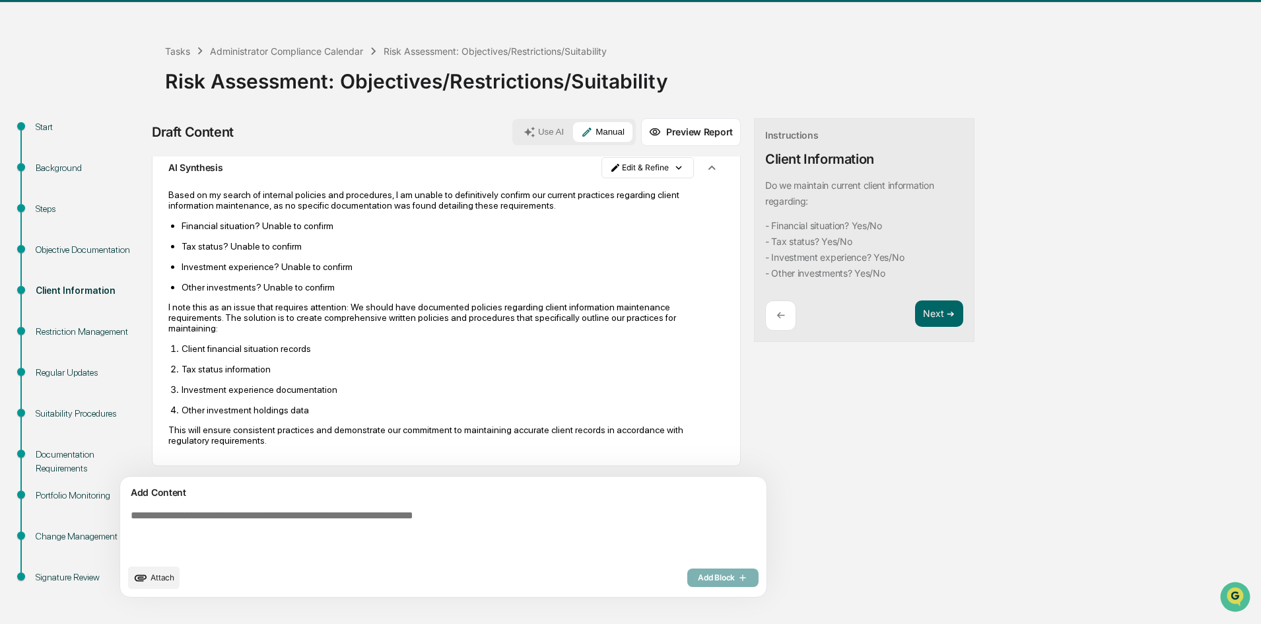
click at [219, 534] on textarea at bounding box center [412, 533] width 574 height 58
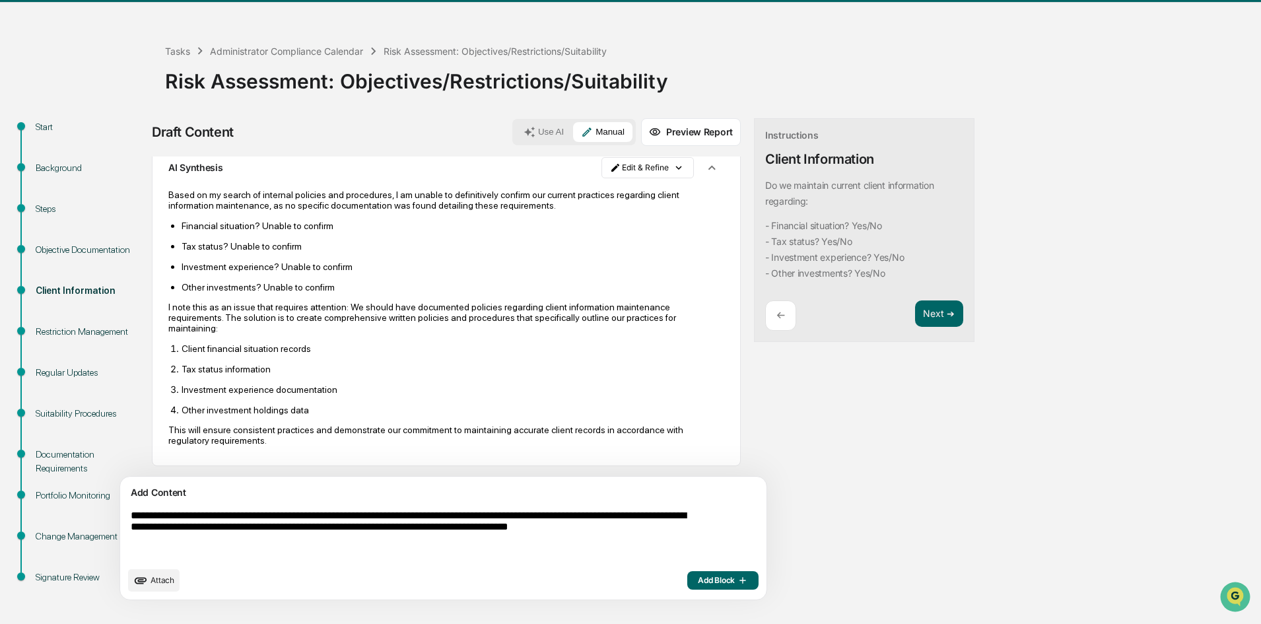
type textarea "**********"
click at [698, 544] on span "Add Block" at bounding box center [723, 580] width 50 height 11
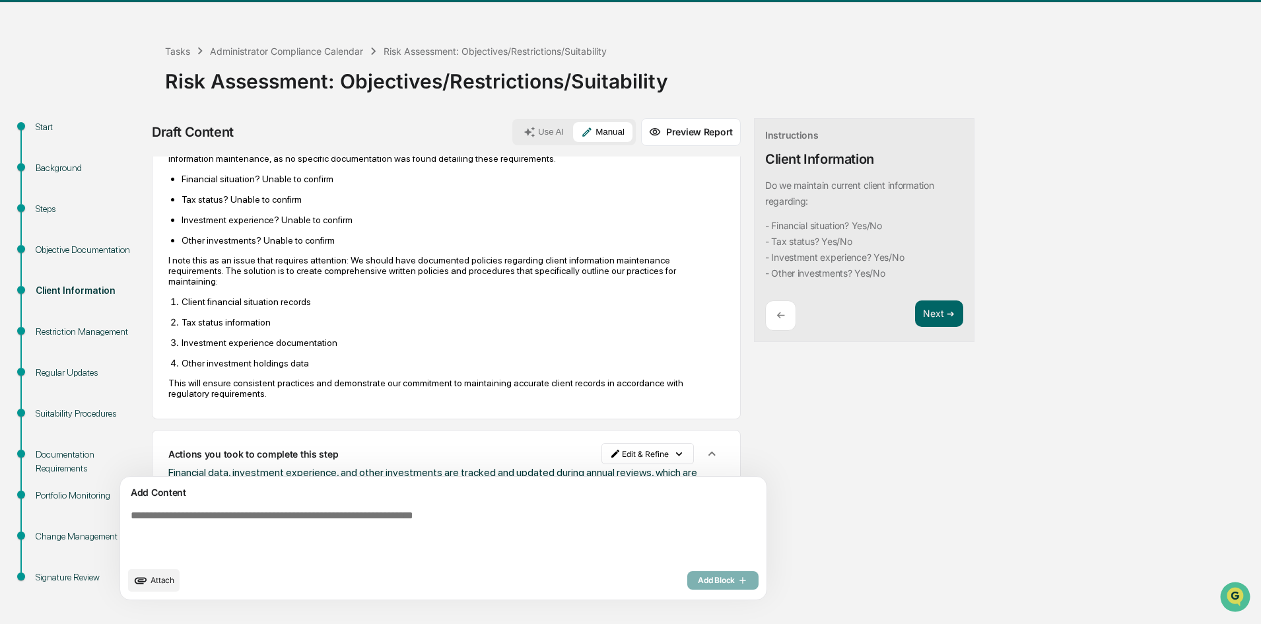
scroll to position [156, 0]
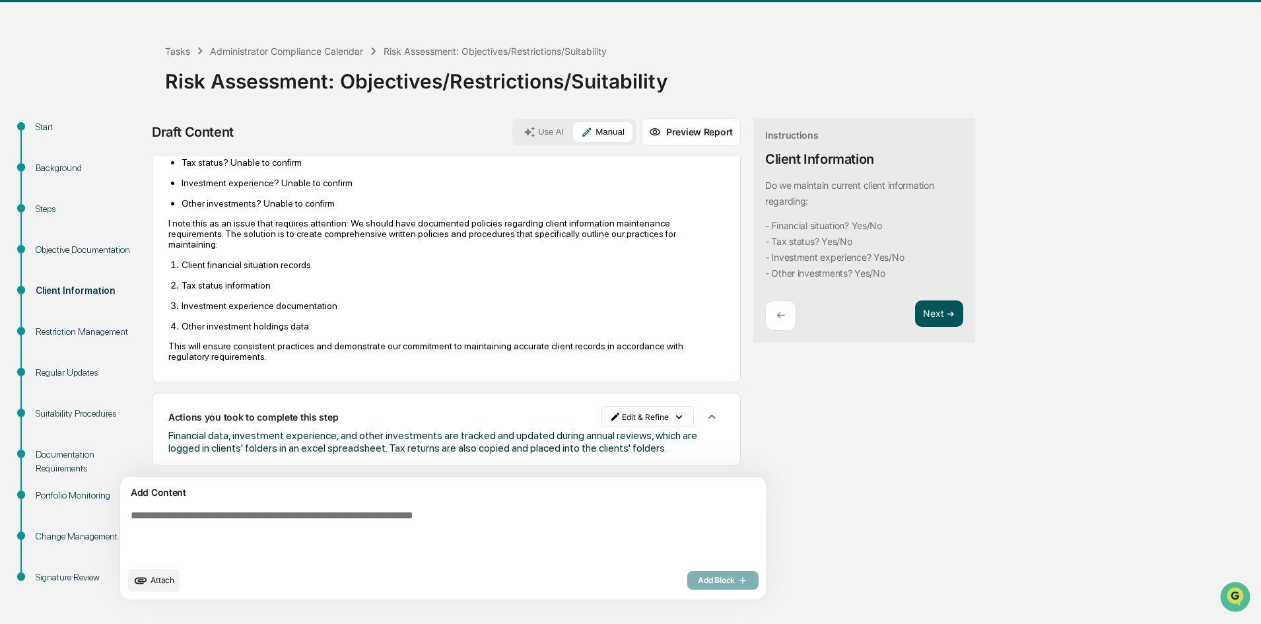
click at [915, 315] on button "Next ➔" at bounding box center [939, 313] width 48 height 27
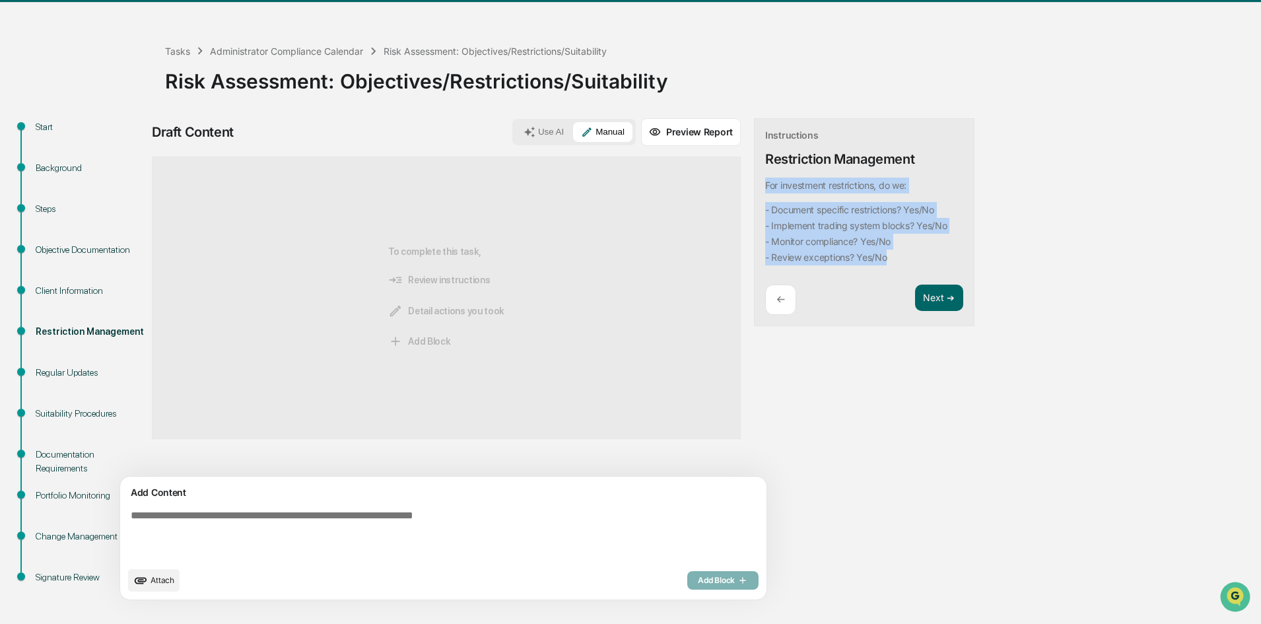
drag, startPoint x: 840, startPoint y: 265, endPoint x: 702, endPoint y: 178, distance: 162.8
click at [754, 178] on div "Instructions Restriction Management For investment restrictions, do we: - Docum…" at bounding box center [864, 222] width 220 height 209
copy div "For investment restrictions, do we: - Document specific restrictions? Yes/No - …"
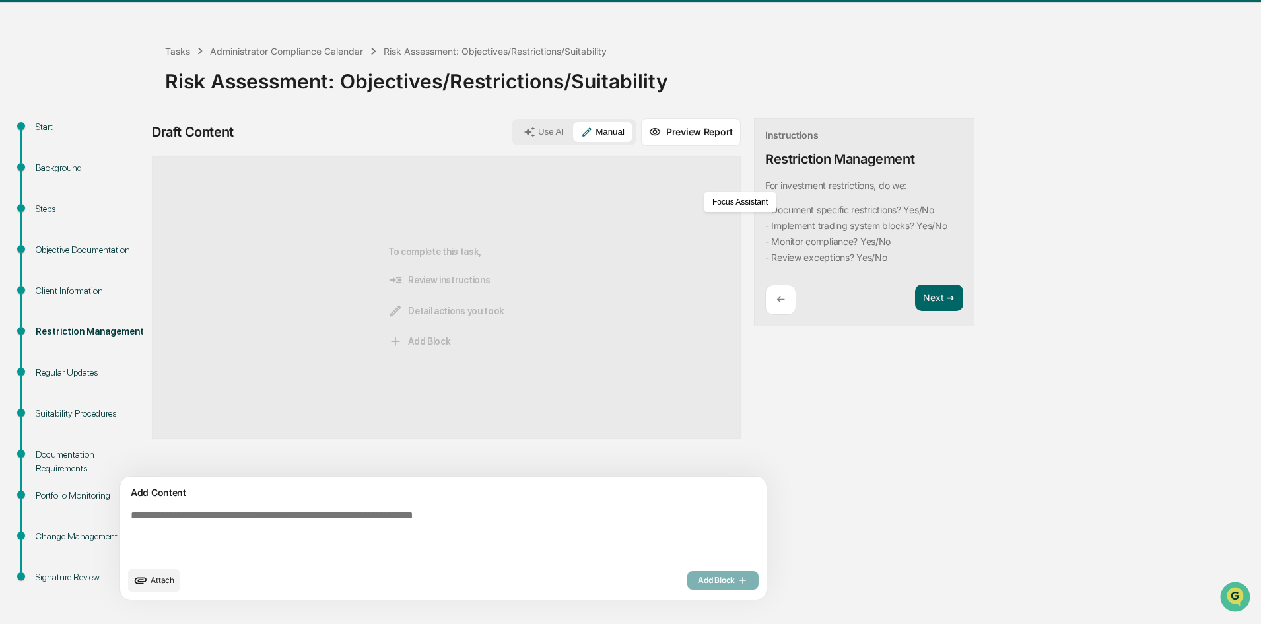
click at [826, 370] on div "Draft Content Use AI Manual Preview Report Sources To complete this task, Revie…" at bounding box center [521, 363] width 739 height 490
click at [185, 544] on textarea at bounding box center [412, 534] width 574 height 61
click at [515, 122] on button "Use AI" at bounding box center [543, 132] width 56 height 20
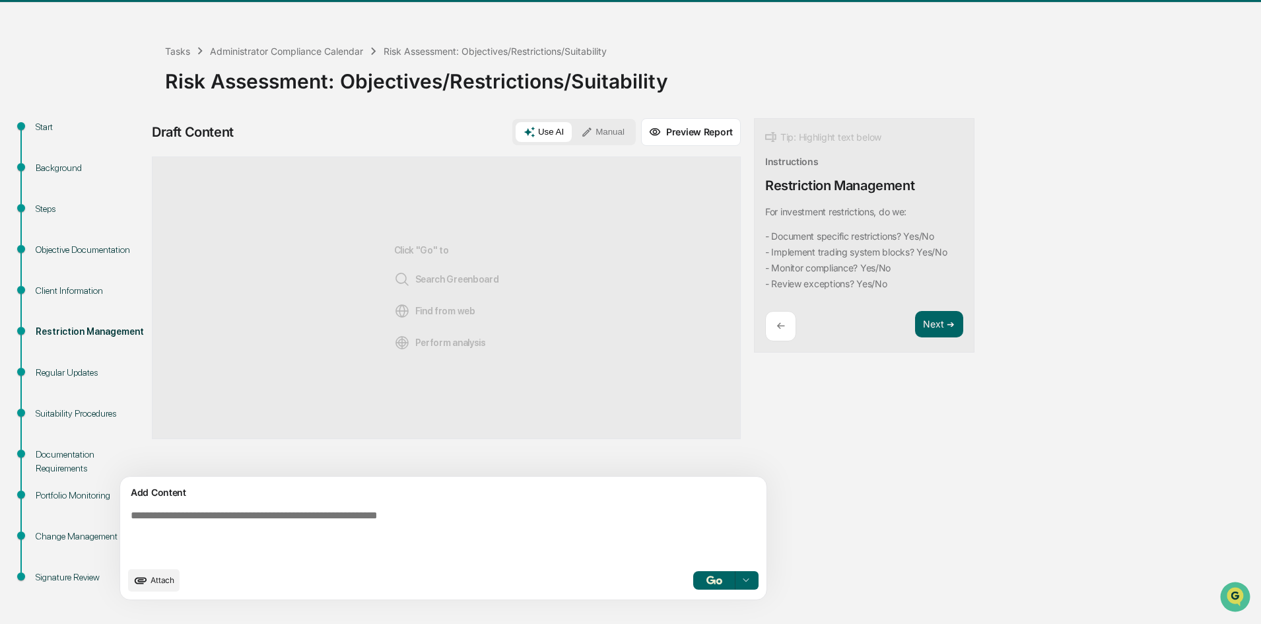
click at [264, 505] on textarea at bounding box center [412, 534] width 574 height 61
paste textarea "**********"
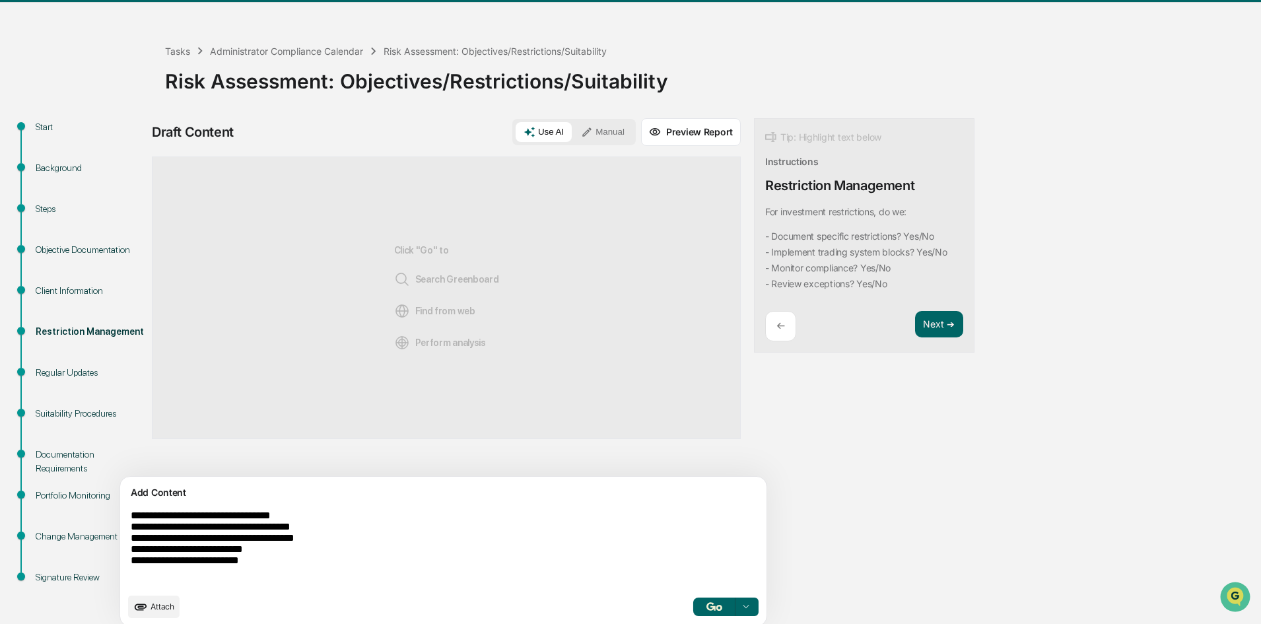
type textarea "**********"
click at [706, 544] on img "button" at bounding box center [714, 606] width 16 height 9
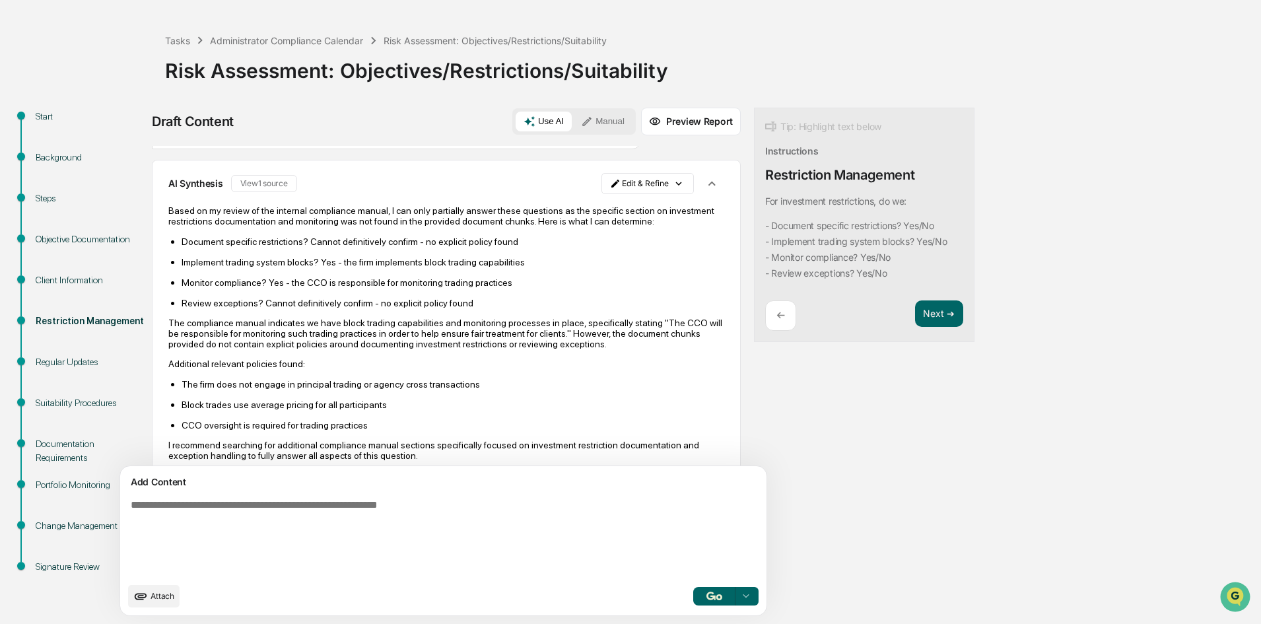
scroll to position [71, 0]
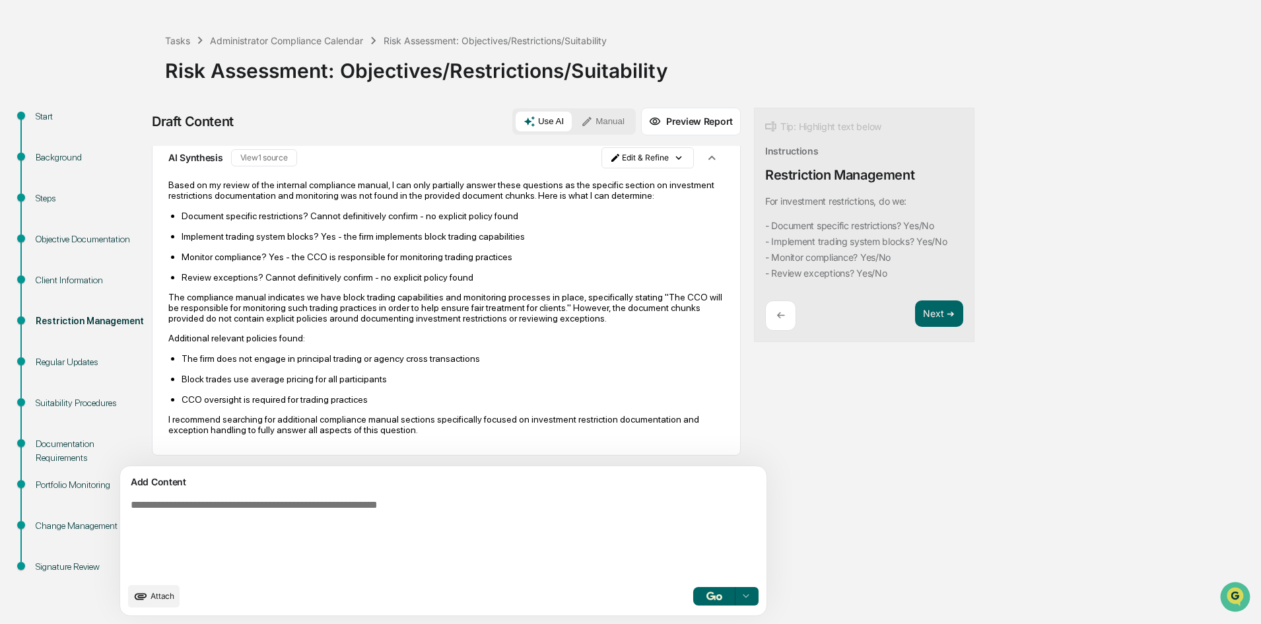
click at [411, 496] on textarea at bounding box center [412, 537] width 574 height 87
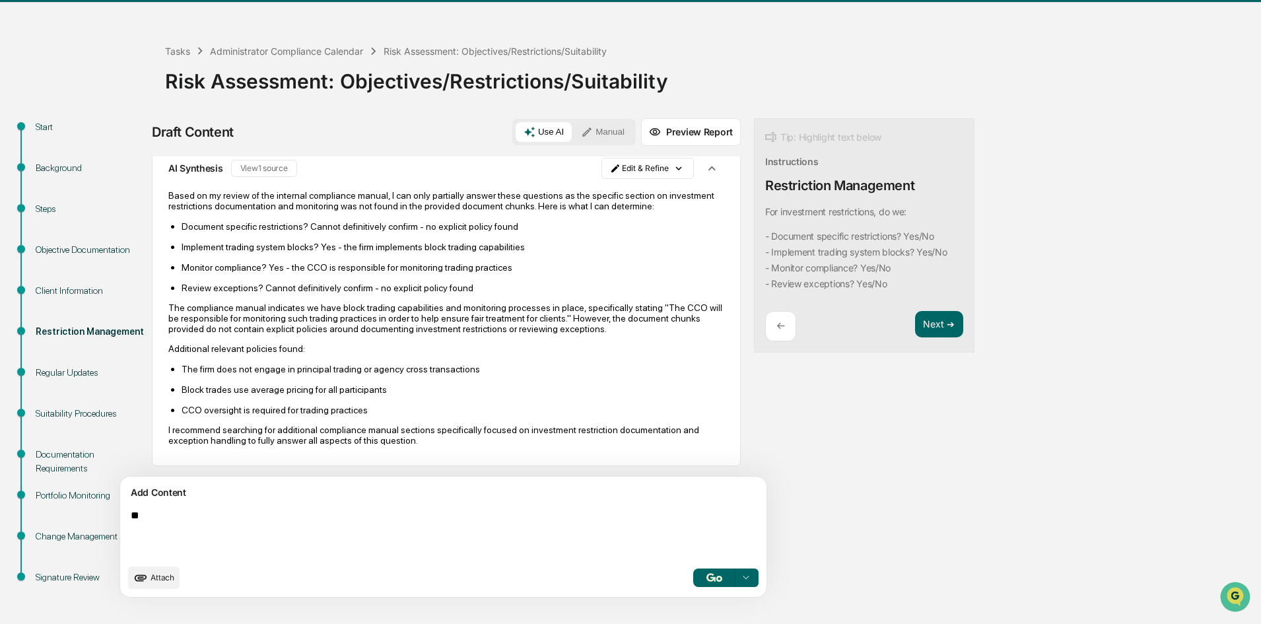
type textarea "*"
click at [573, 133] on button "Manual" at bounding box center [602, 132] width 59 height 20
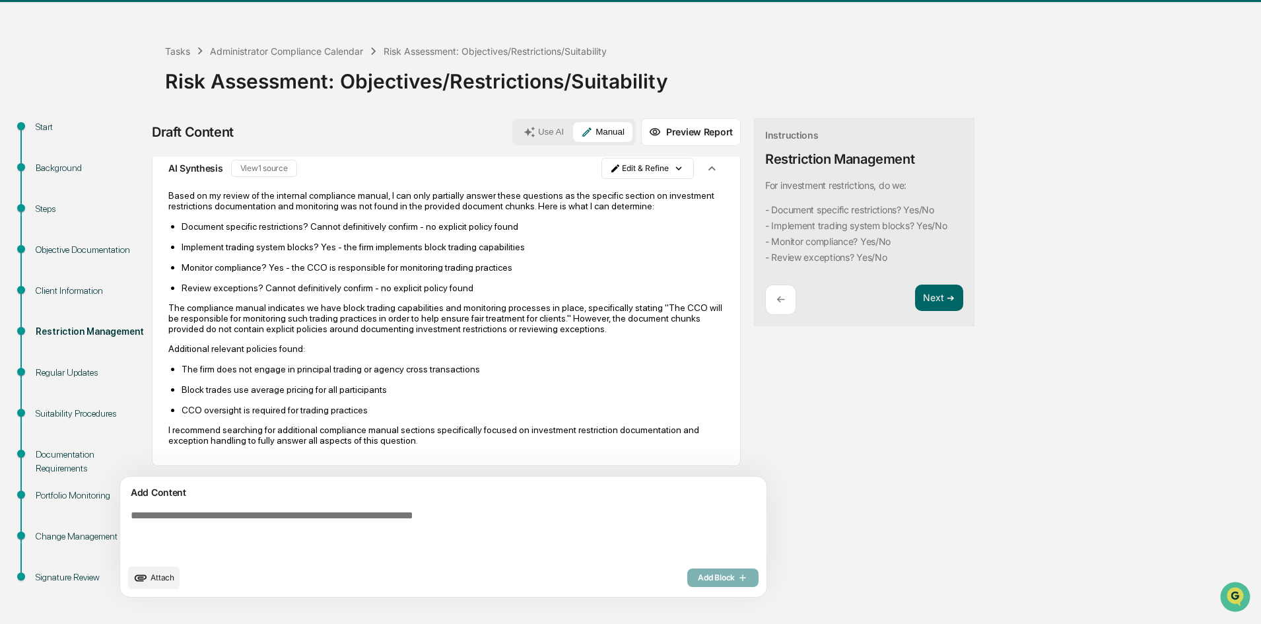
drag, startPoint x: 319, startPoint y: 515, endPoint x: 325, endPoint y: 510, distance: 7.5
click at [323, 514] on textarea at bounding box center [412, 533] width 574 height 58
type textarea "**********"
click at [698, 544] on span "Add Block" at bounding box center [723, 577] width 50 height 11
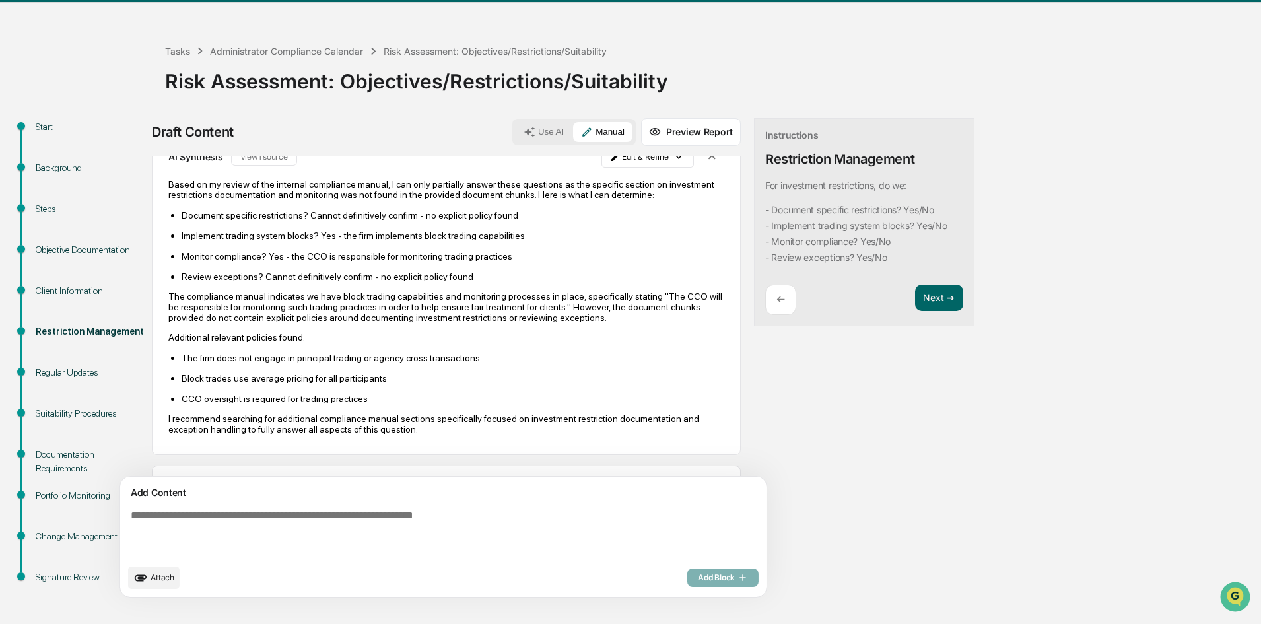
scroll to position [0, 0]
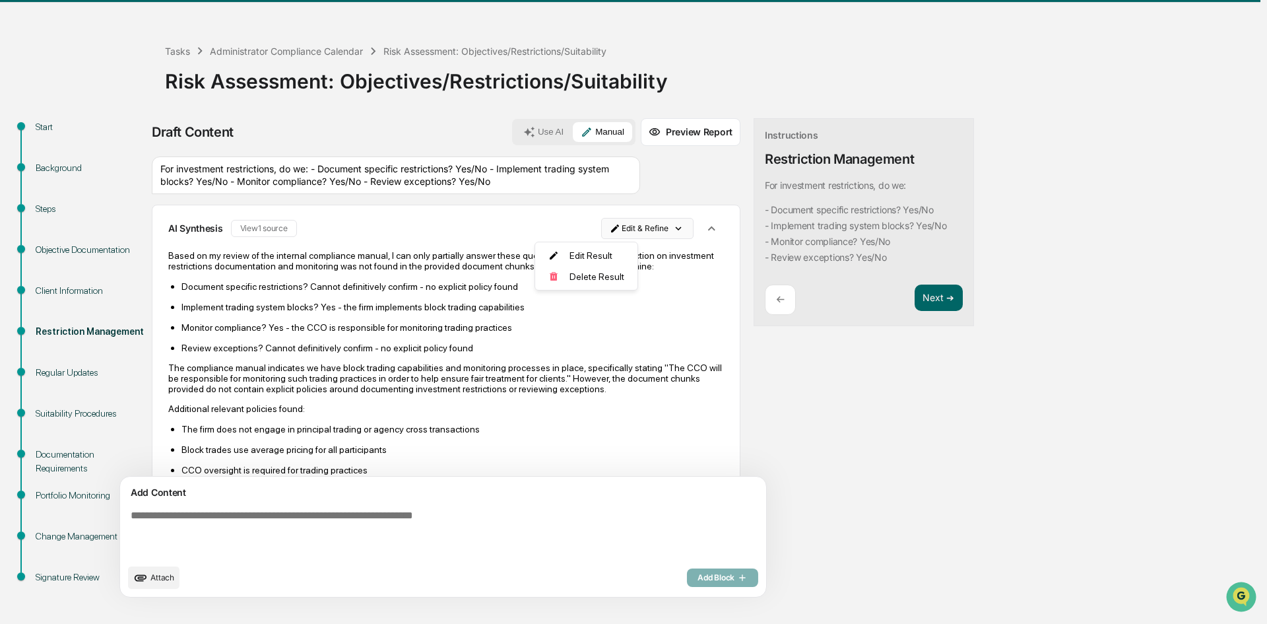
click at [567, 224] on html "Calendar Manage Tasks Reviews Approval Management Company People, Data, Setting…" at bounding box center [633, 273] width 1267 height 624
click at [576, 254] on div "Edit Result" at bounding box center [581, 255] width 97 height 21
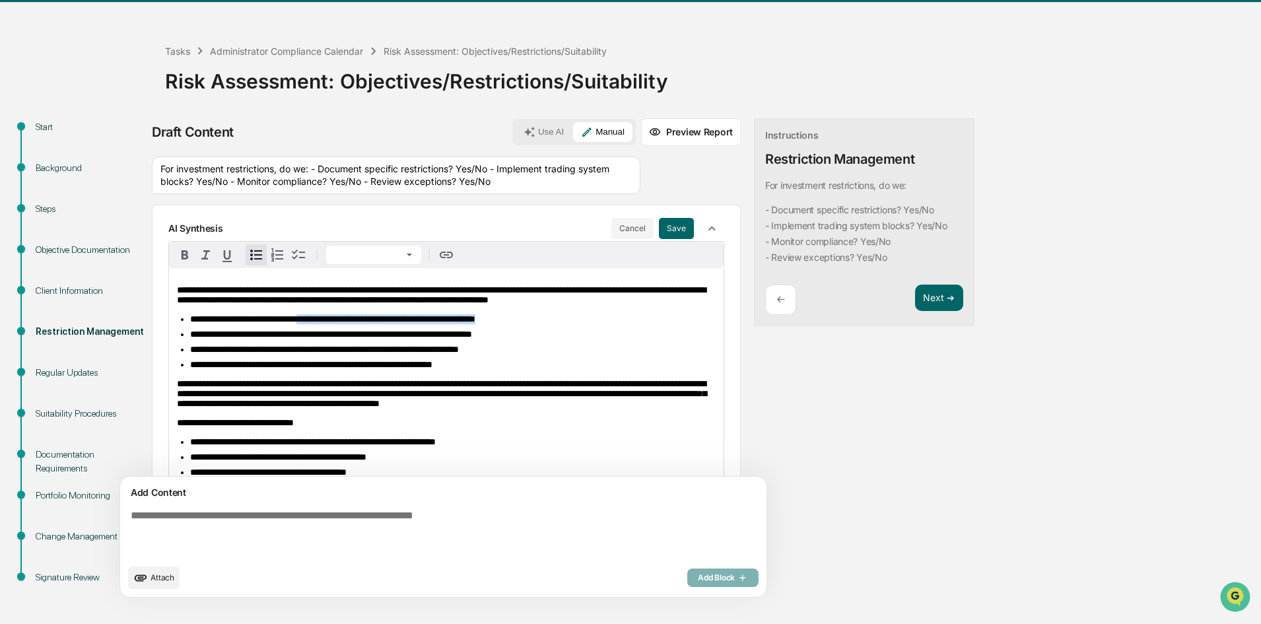
drag, startPoint x: 561, startPoint y: 333, endPoint x: 330, endPoint y: 337, distance: 231.0
click at [331, 324] on li "**********" at bounding box center [452, 319] width 525 height 10
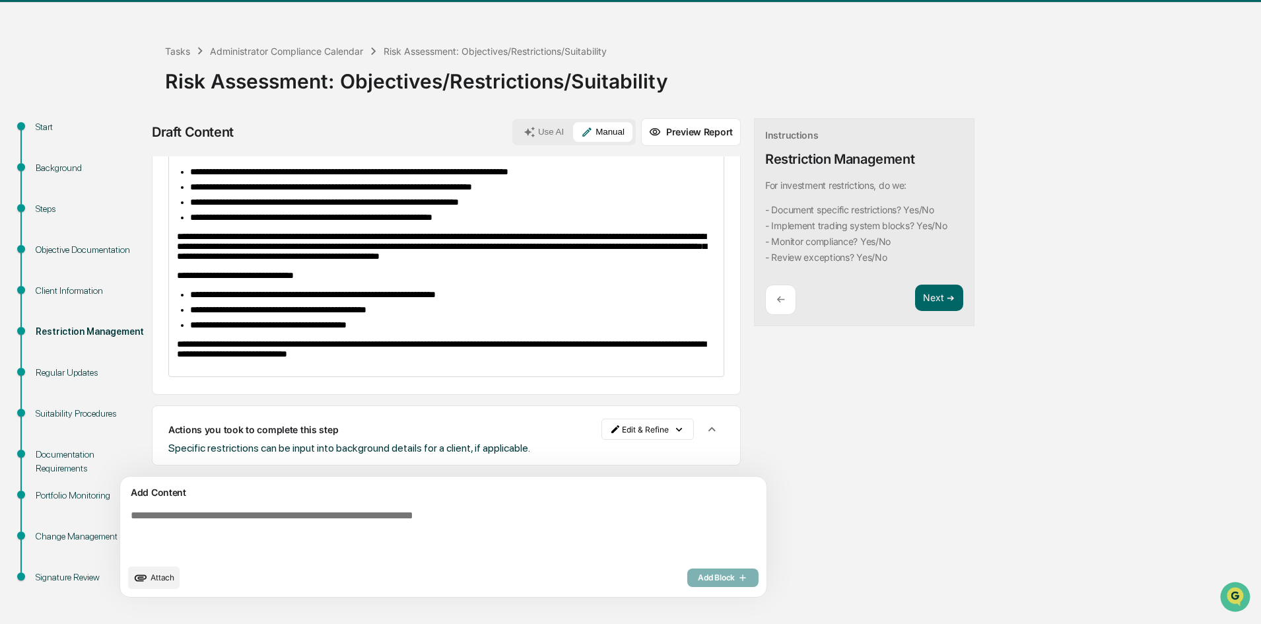
scroll to position [182, 0]
click at [704, 430] on icon "button" at bounding box center [711, 429] width 15 height 15
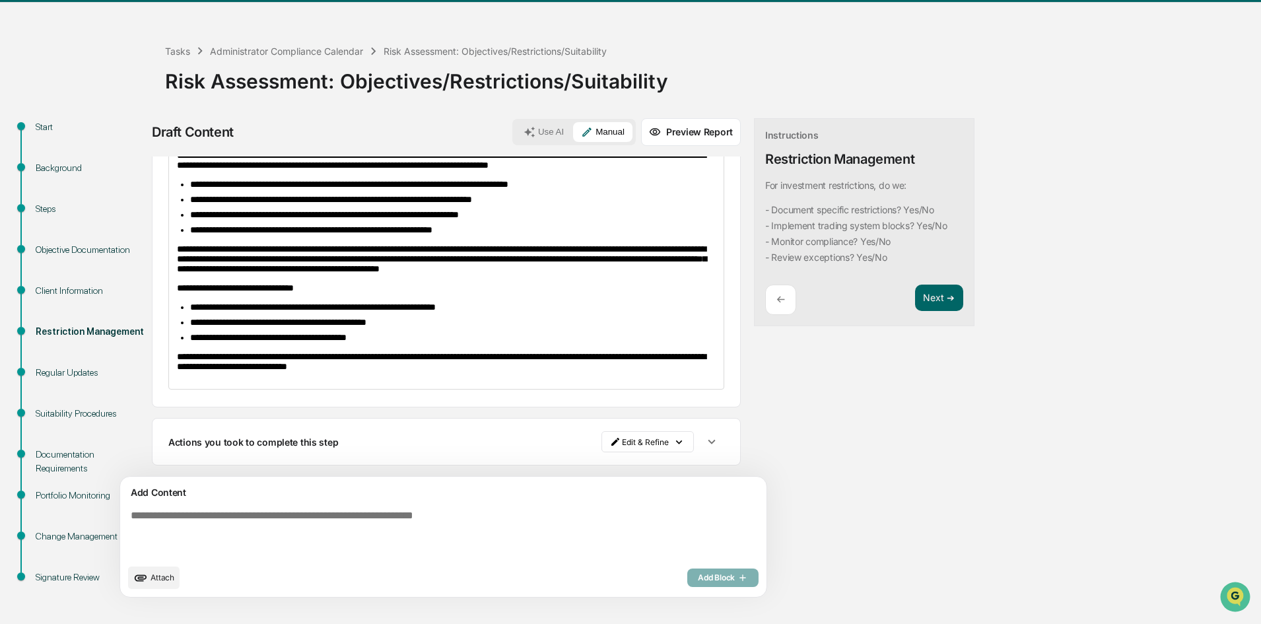
click at [704, 436] on icon "button" at bounding box center [711, 441] width 15 height 15
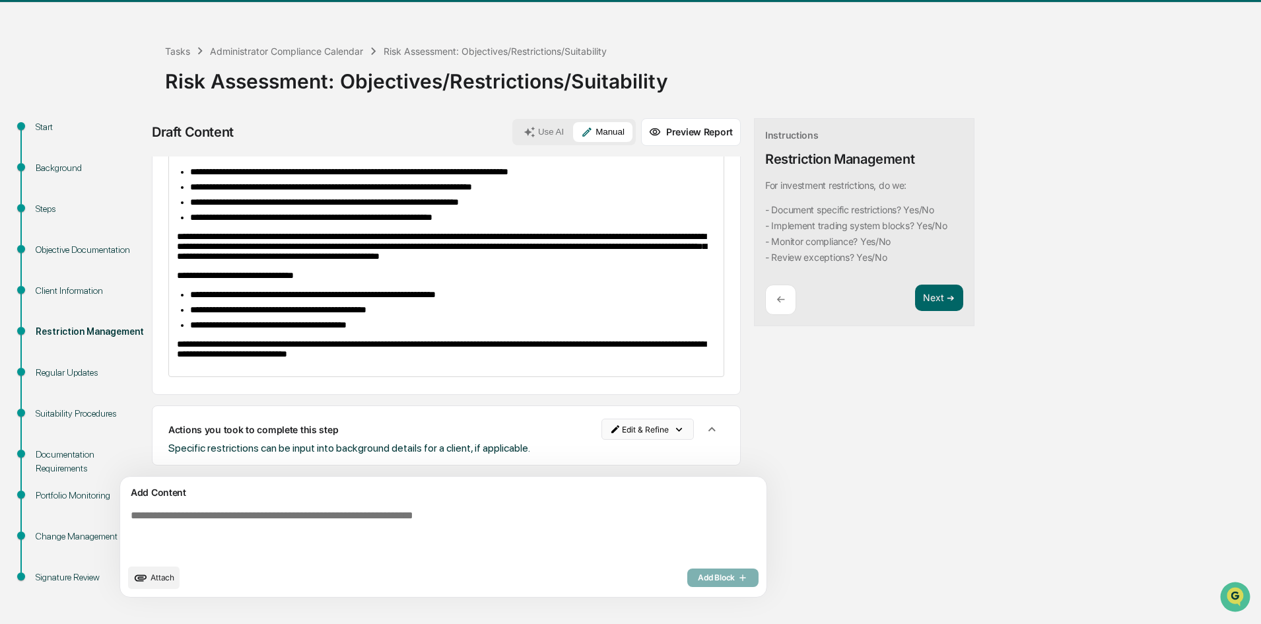
click at [593, 420] on html "**********" at bounding box center [630, 273] width 1261 height 624
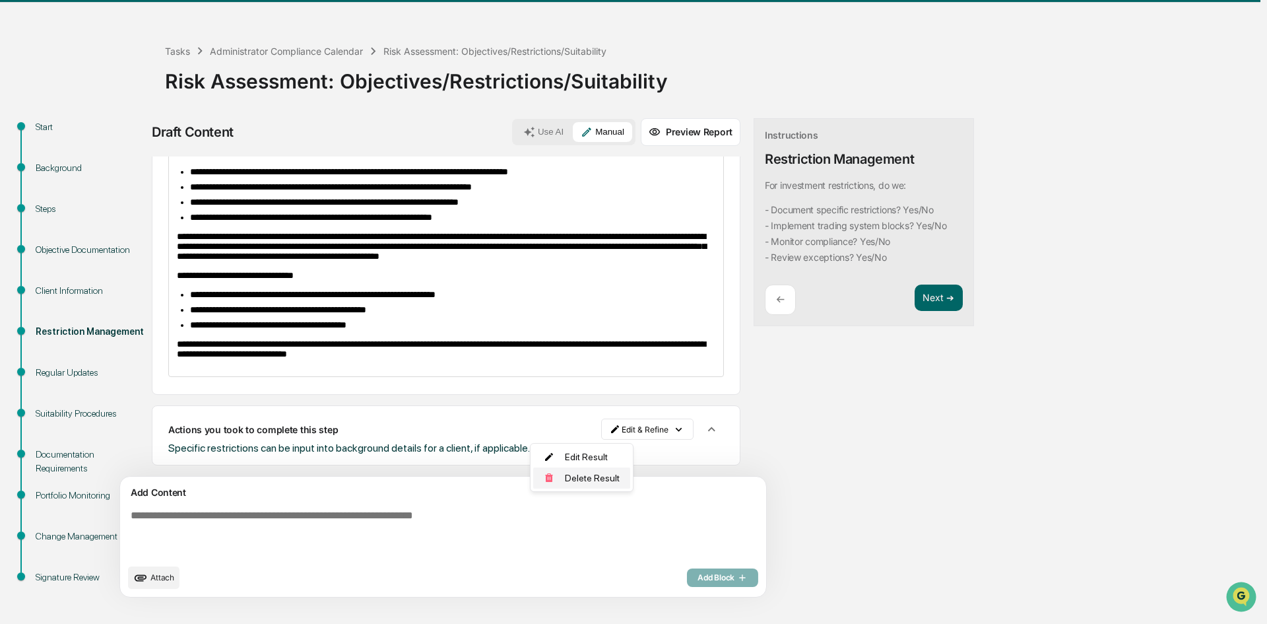
click at [581, 477] on div "Delete Result" at bounding box center [581, 477] width 97 height 21
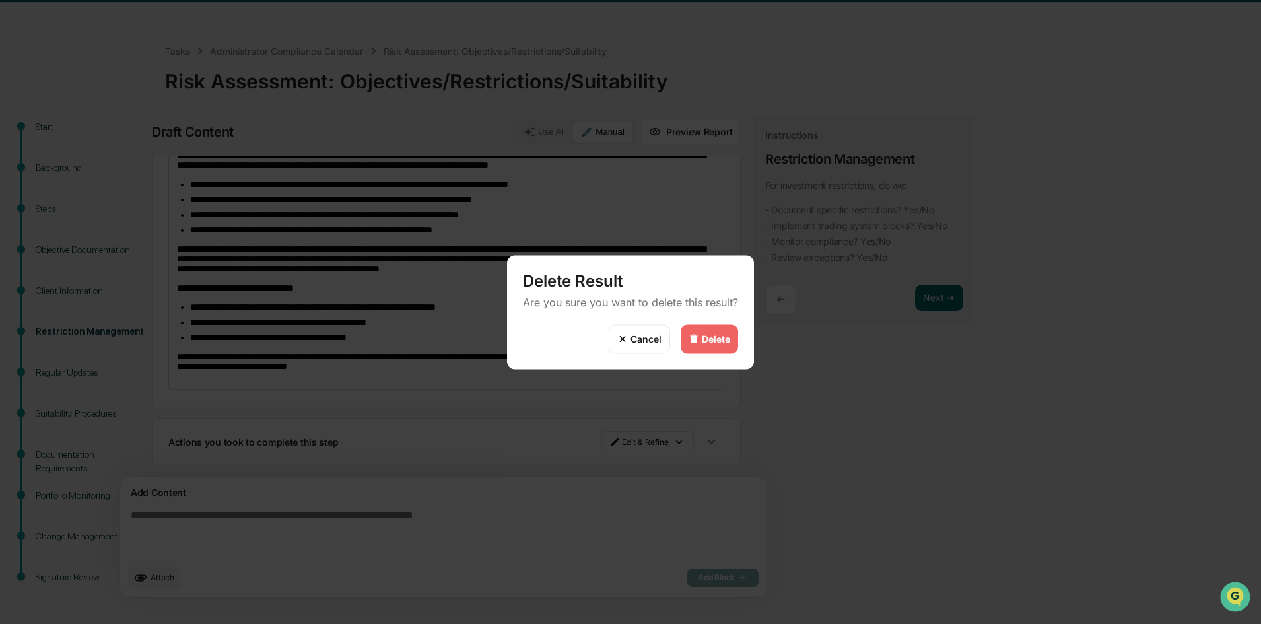
click at [704, 339] on div "Delete" at bounding box center [716, 338] width 28 height 11
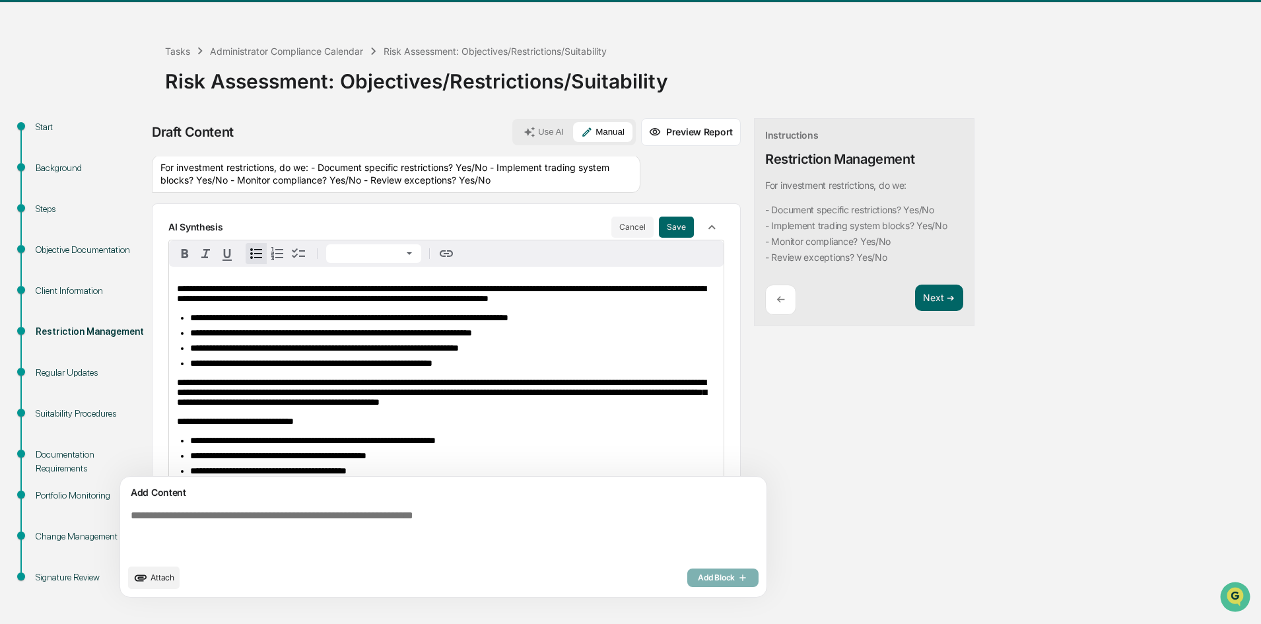
scroll to position [0, 0]
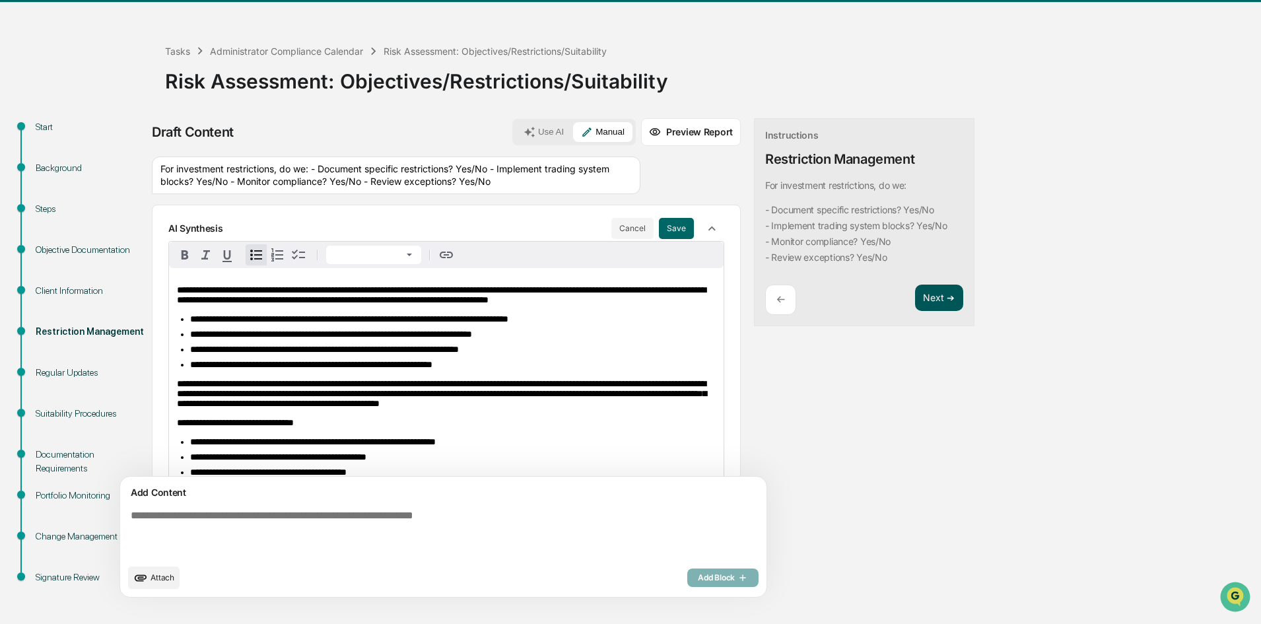
click at [915, 301] on button "Next ➔" at bounding box center [939, 297] width 48 height 27
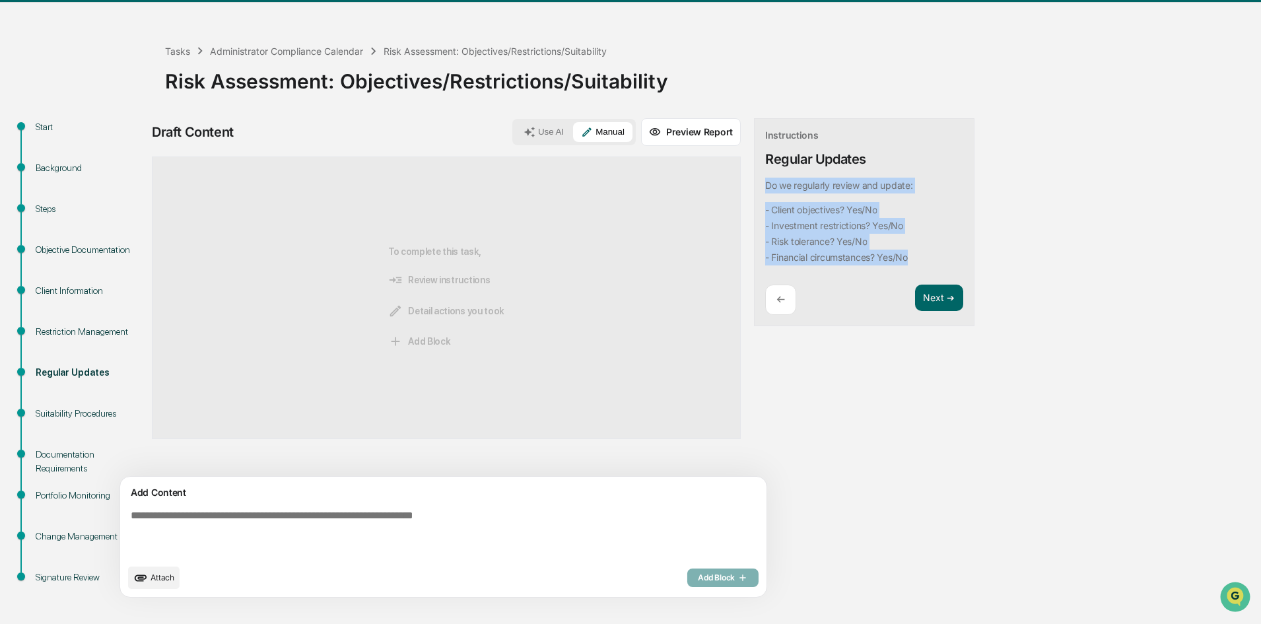
drag, startPoint x: 865, startPoint y: 260, endPoint x: 701, endPoint y: 182, distance: 181.8
click at [754, 182] on div "Instructions Regular Updates Do we regularly review and update: - Client object…" at bounding box center [864, 222] width 220 height 209
copy div "Do we regularly review and update: - Client objectives? Yes/No - Investment res…"
click at [515, 130] on button "Use AI" at bounding box center [543, 132] width 56 height 20
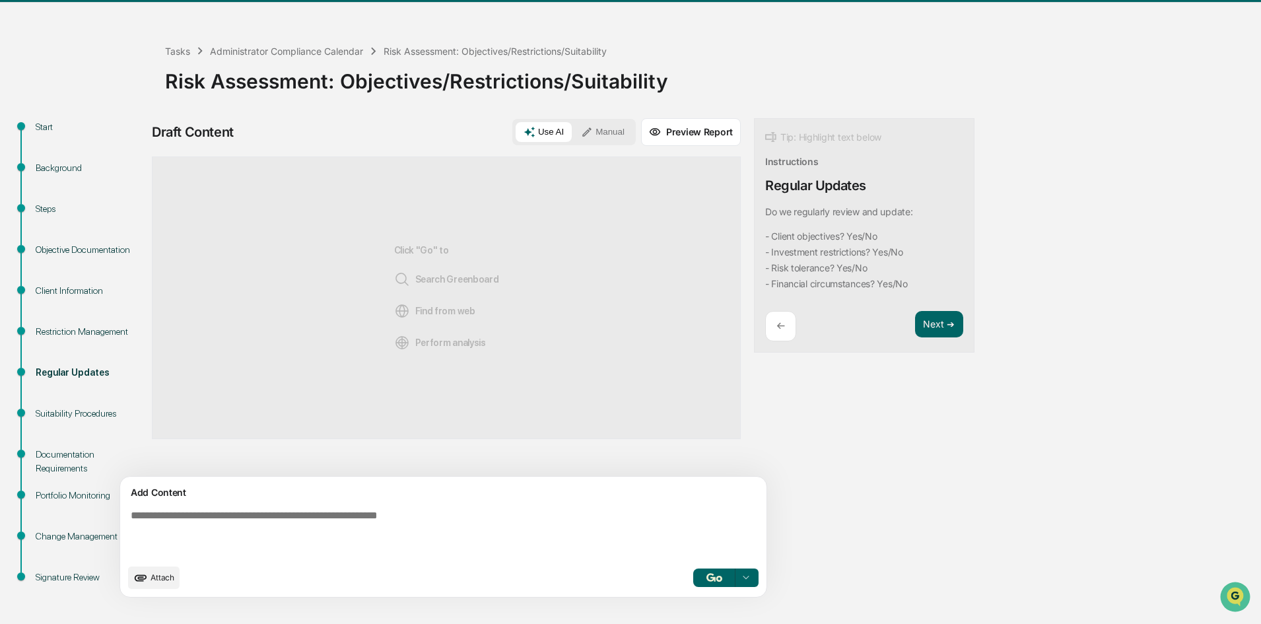
click at [266, 535] on textarea at bounding box center [412, 533] width 574 height 58
paste textarea "**********"
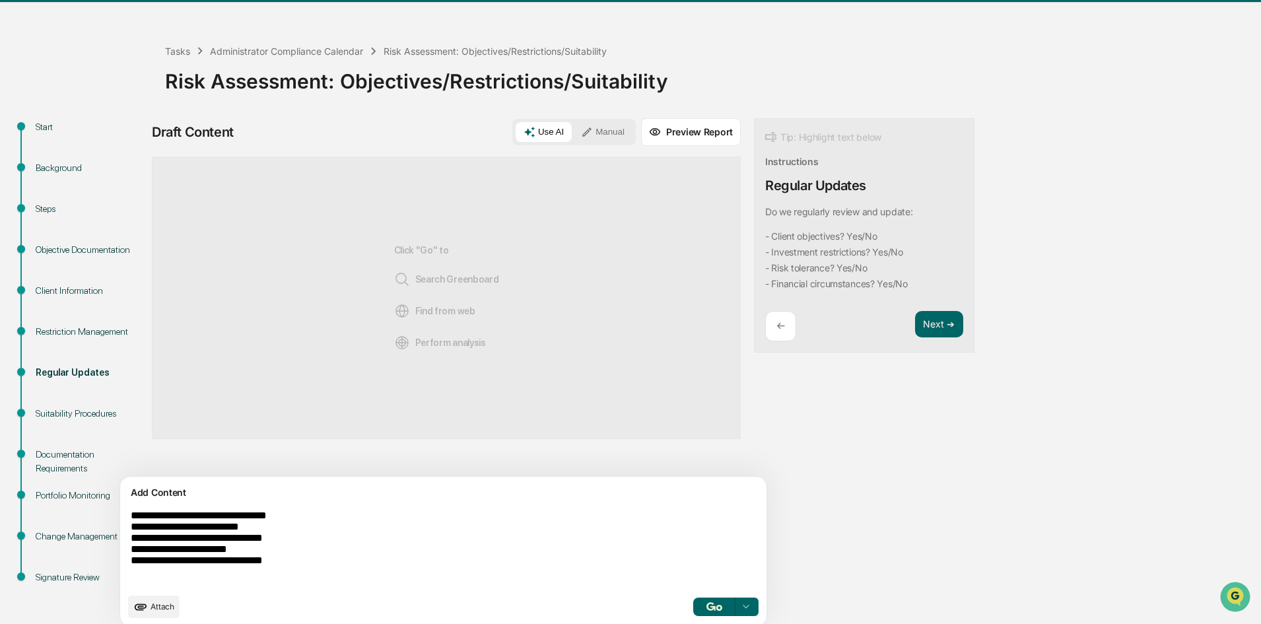
type textarea "**********"
click at [693, 544] on button "button" at bounding box center [714, 606] width 42 height 18
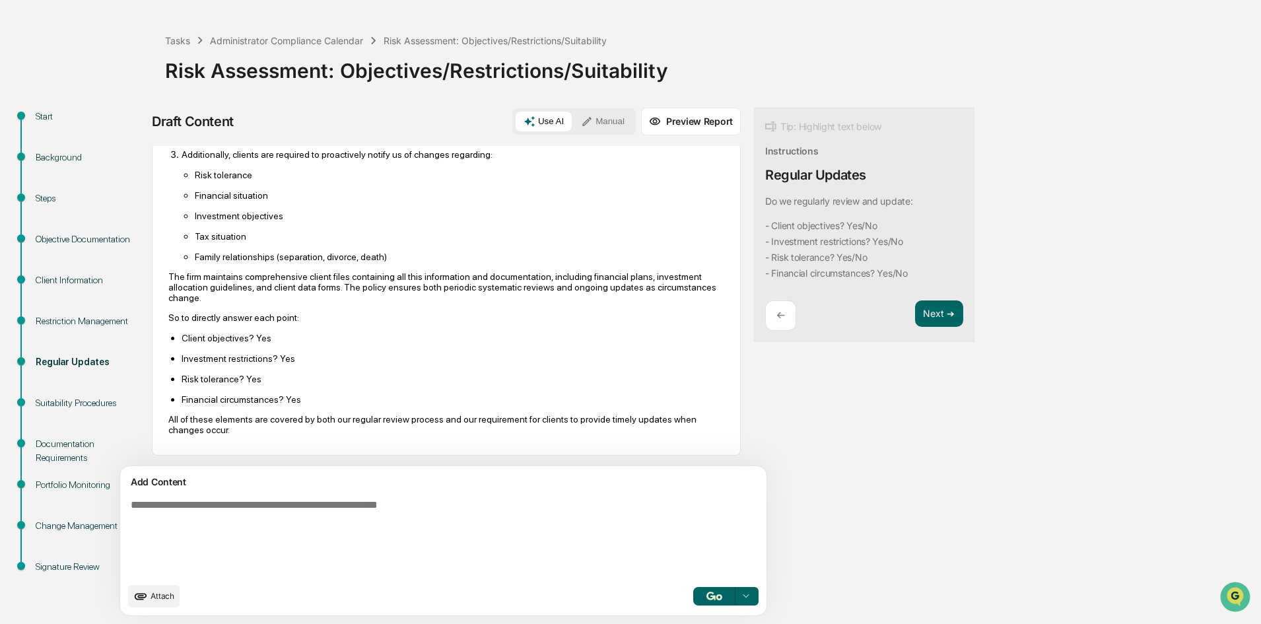
scroll to position [296, 0]
click at [693, 544] on button "button" at bounding box center [714, 596] width 42 height 18
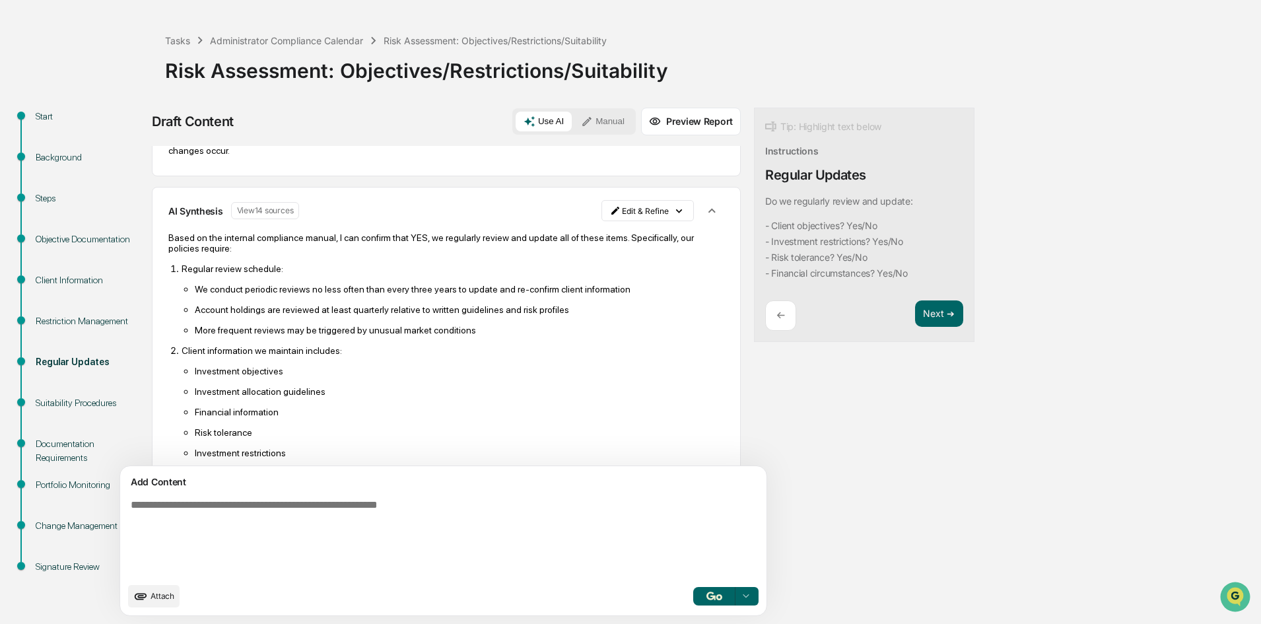
scroll to position [894, 0]
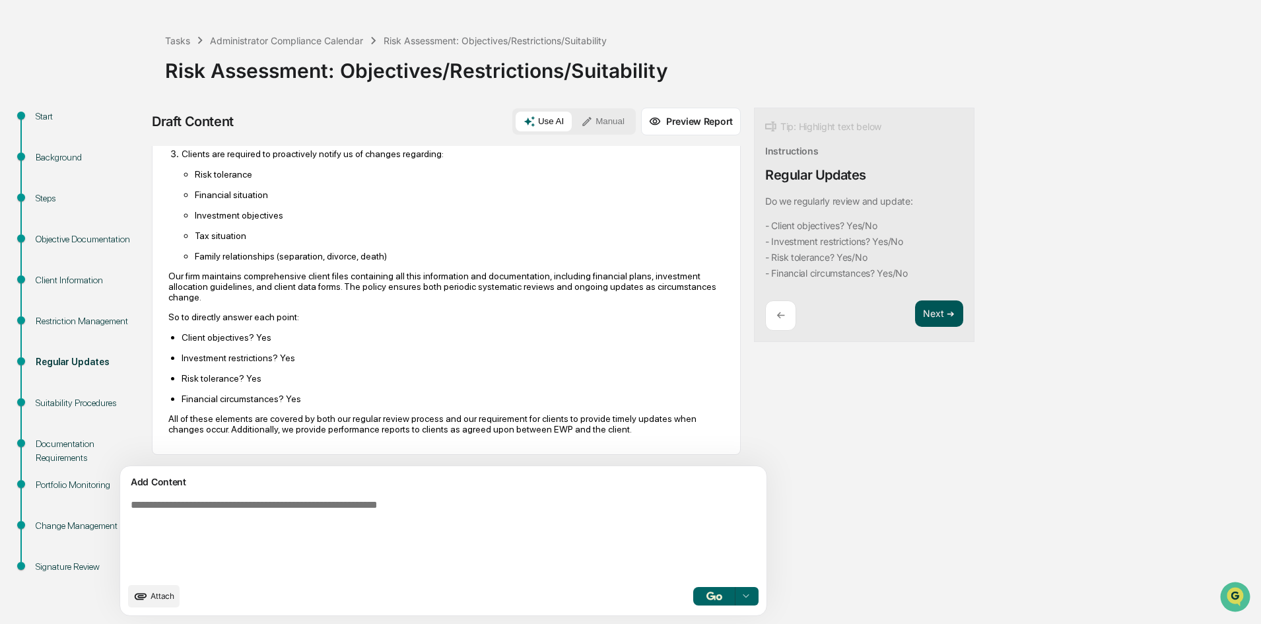
click at [915, 313] on button "Next ➔" at bounding box center [939, 313] width 48 height 27
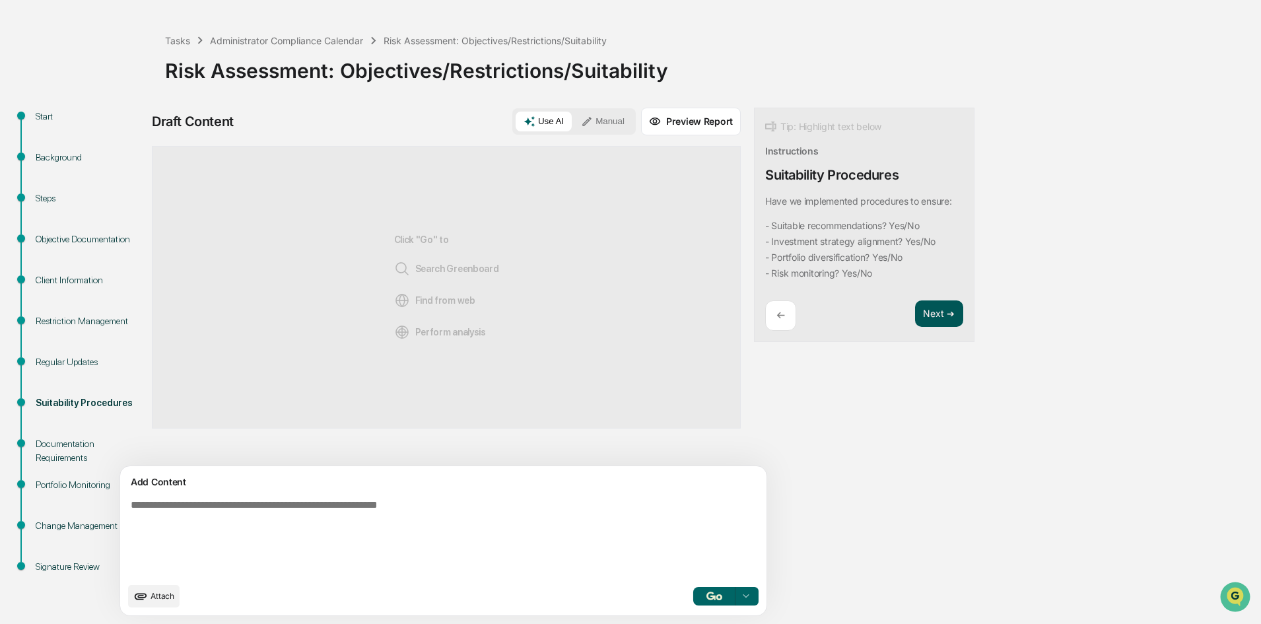
scroll to position [0, 0]
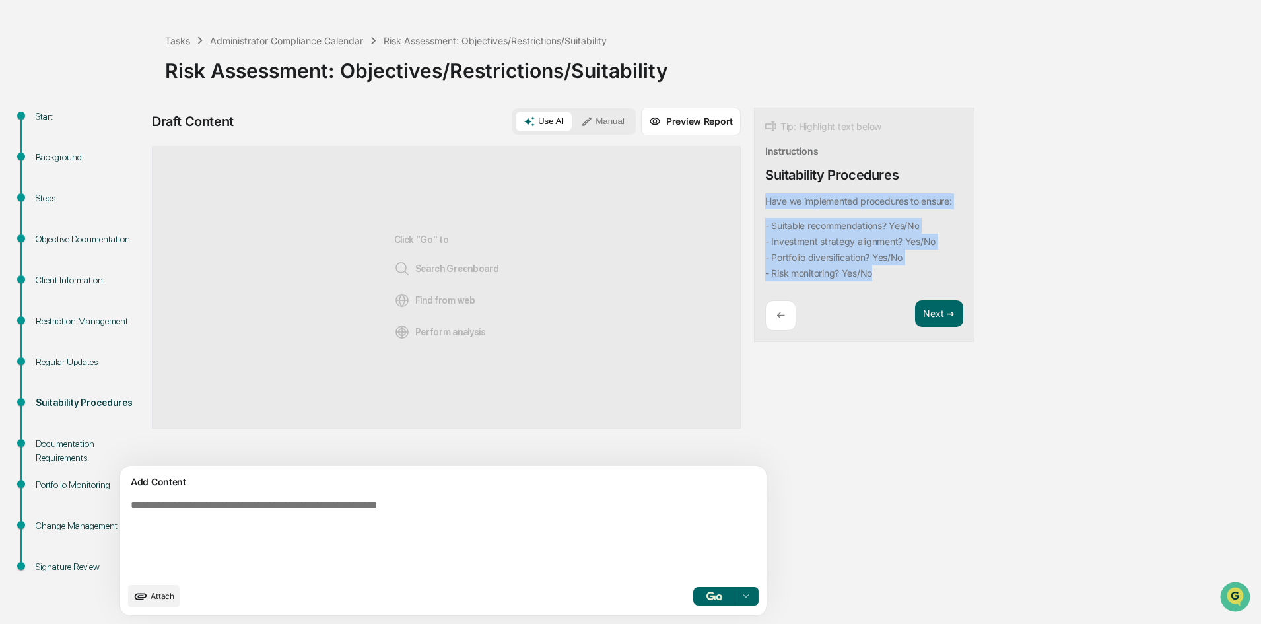
drag, startPoint x: 828, startPoint y: 280, endPoint x: 702, endPoint y: 195, distance: 151.2
click at [754, 195] on div "Tip: Highlight text below Instructions Suitability Procedures Have we implement…" at bounding box center [864, 225] width 220 height 235
copy div "Have we implemented procedures to ensure: - Suitable recommendations? Yes/No - …"
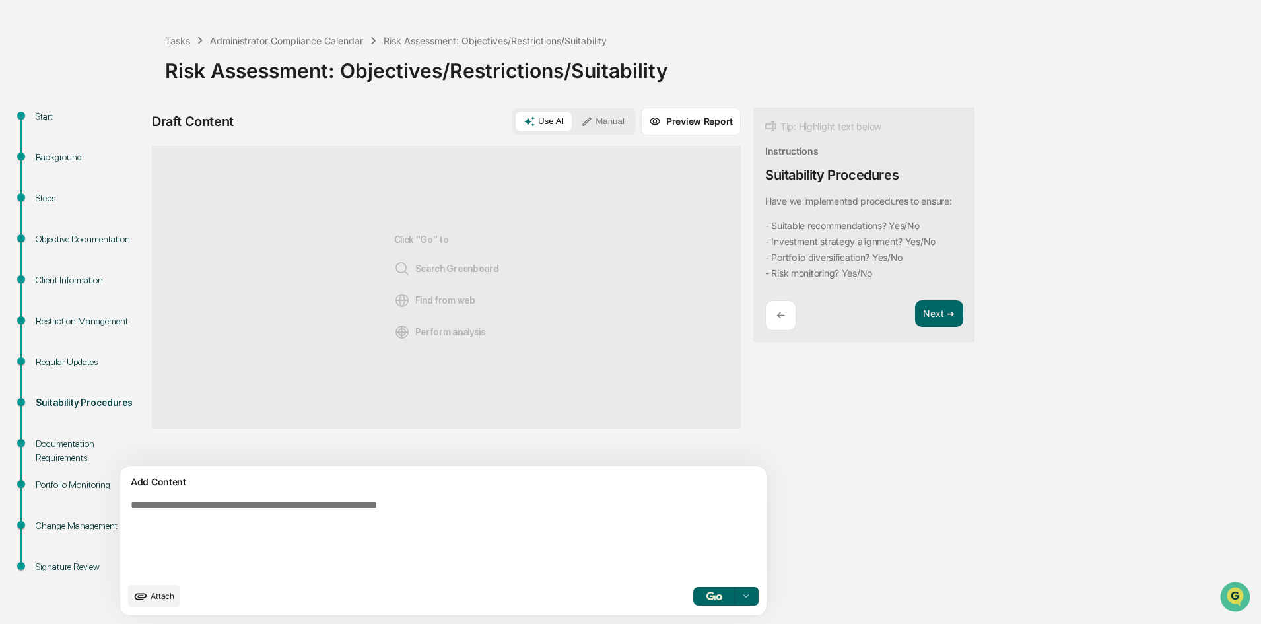
click at [276, 541] on textarea at bounding box center [412, 537] width 574 height 87
paste textarea "**********"
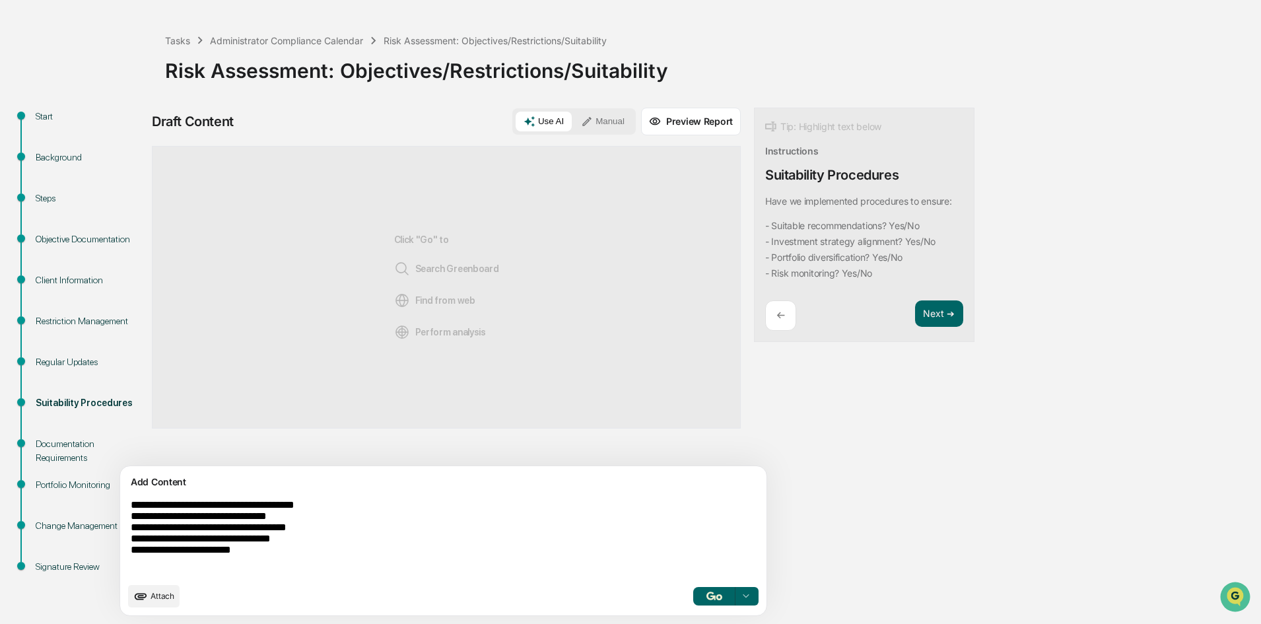
type textarea "**********"
click at [706, 544] on img "button" at bounding box center [714, 595] width 16 height 9
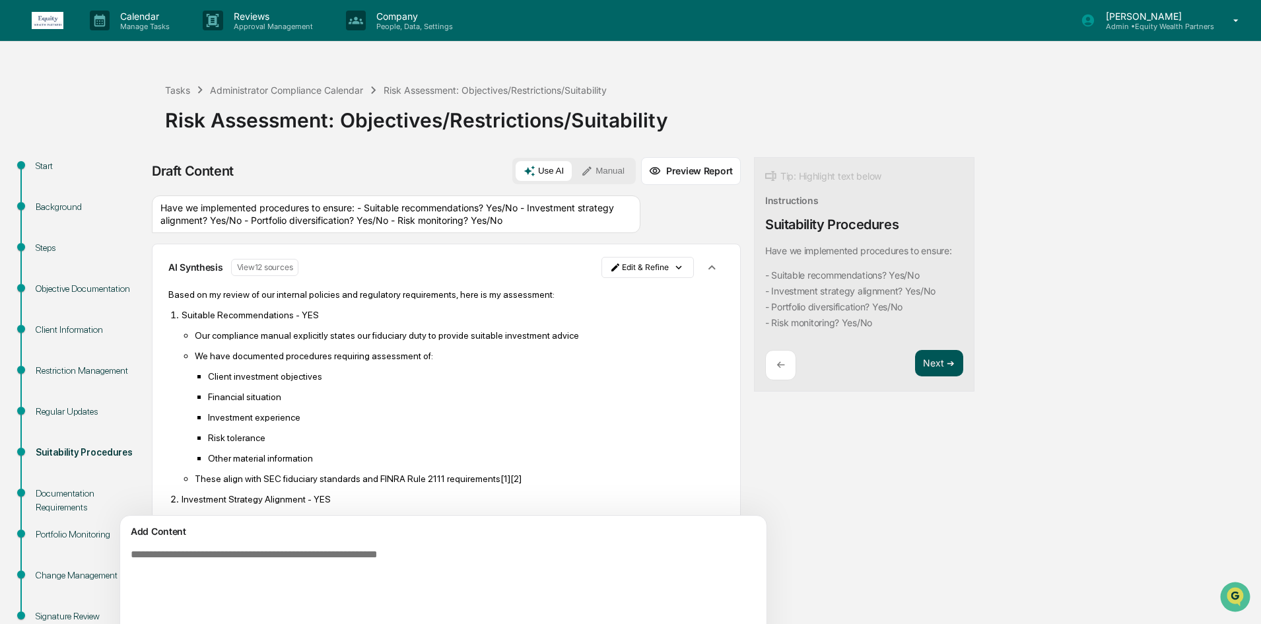
click at [915, 368] on button "Next ➔" at bounding box center [939, 363] width 48 height 27
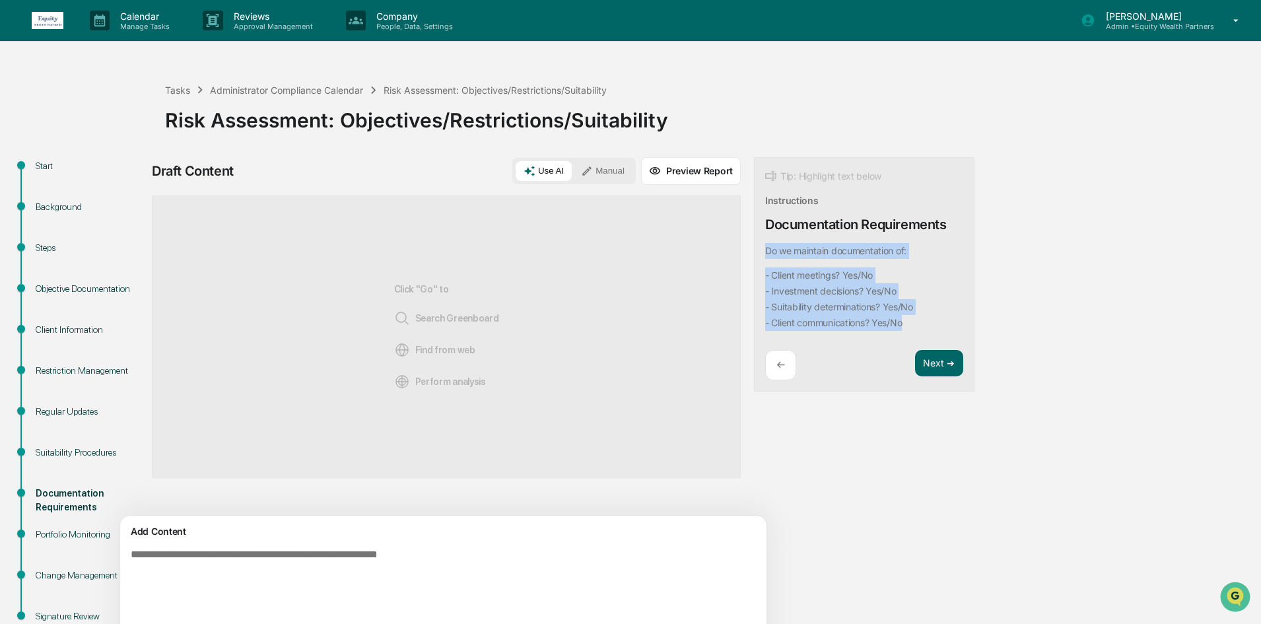
drag, startPoint x: 865, startPoint y: 320, endPoint x: 702, endPoint y: 240, distance: 182.4
click at [754, 240] on div "Tip: Highlight text below Instructions Documentation Requirements Do we maintai…" at bounding box center [864, 274] width 220 height 235
copy div "Do we maintain documentation of: - Client meetings? Yes/No - Investment decisio…"
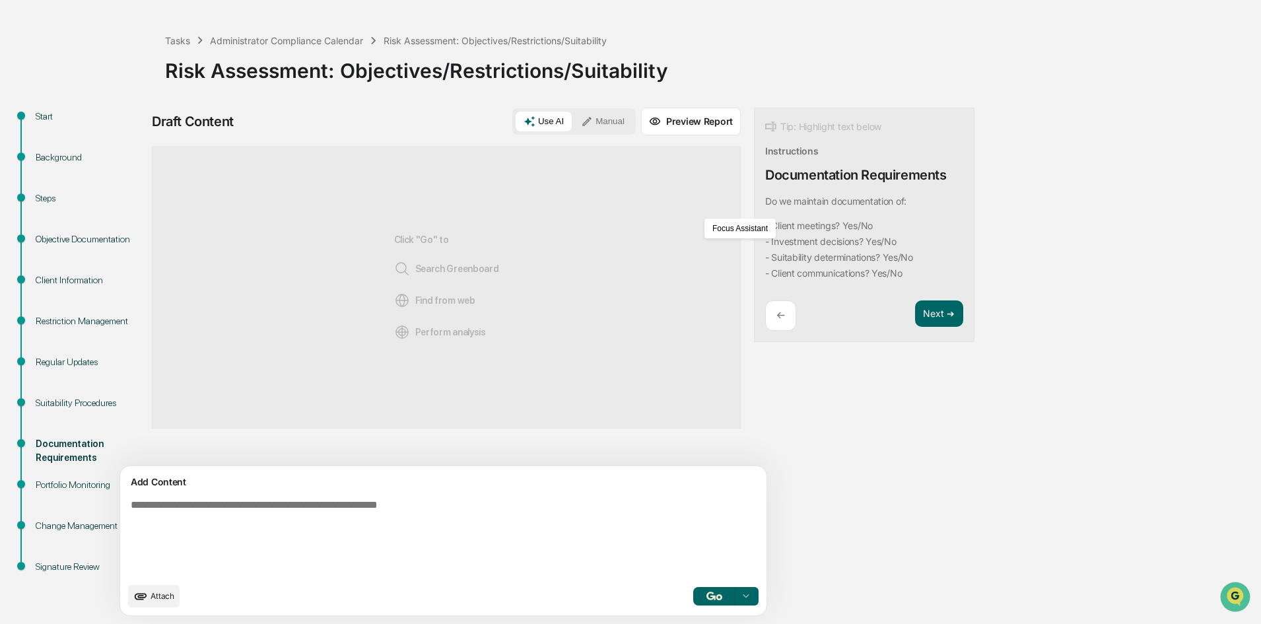
click at [267, 515] on textarea at bounding box center [412, 537] width 574 height 87
paste textarea "**********"
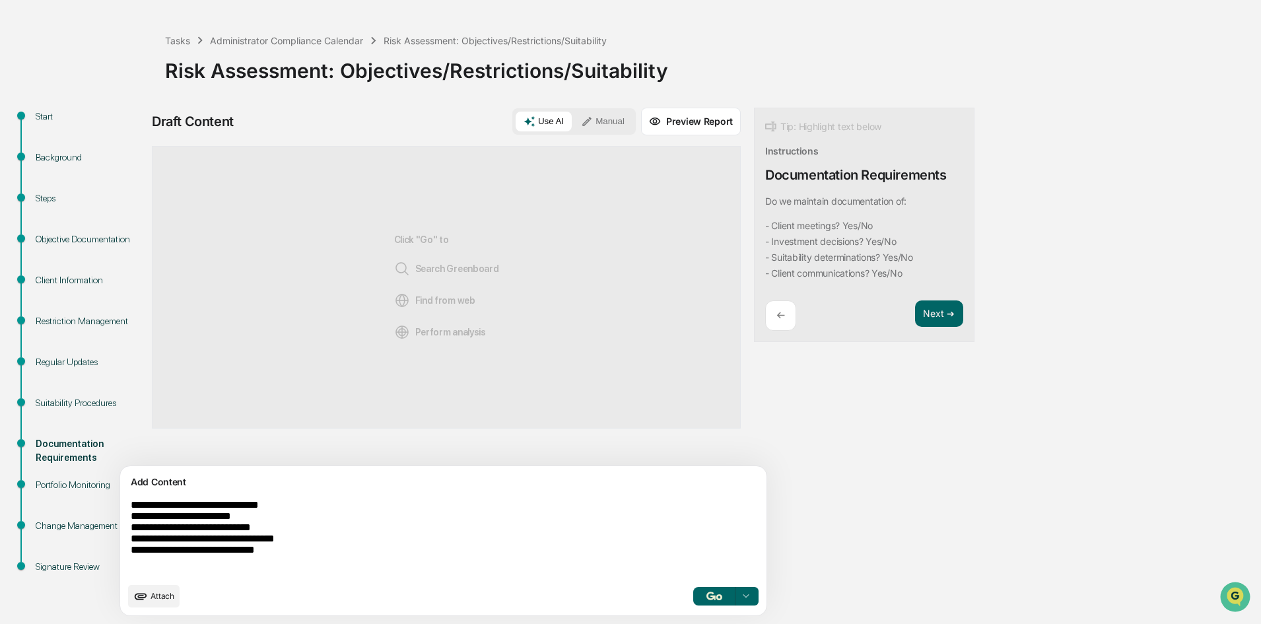
type textarea "**********"
click at [693, 544] on button "button" at bounding box center [714, 596] width 42 height 18
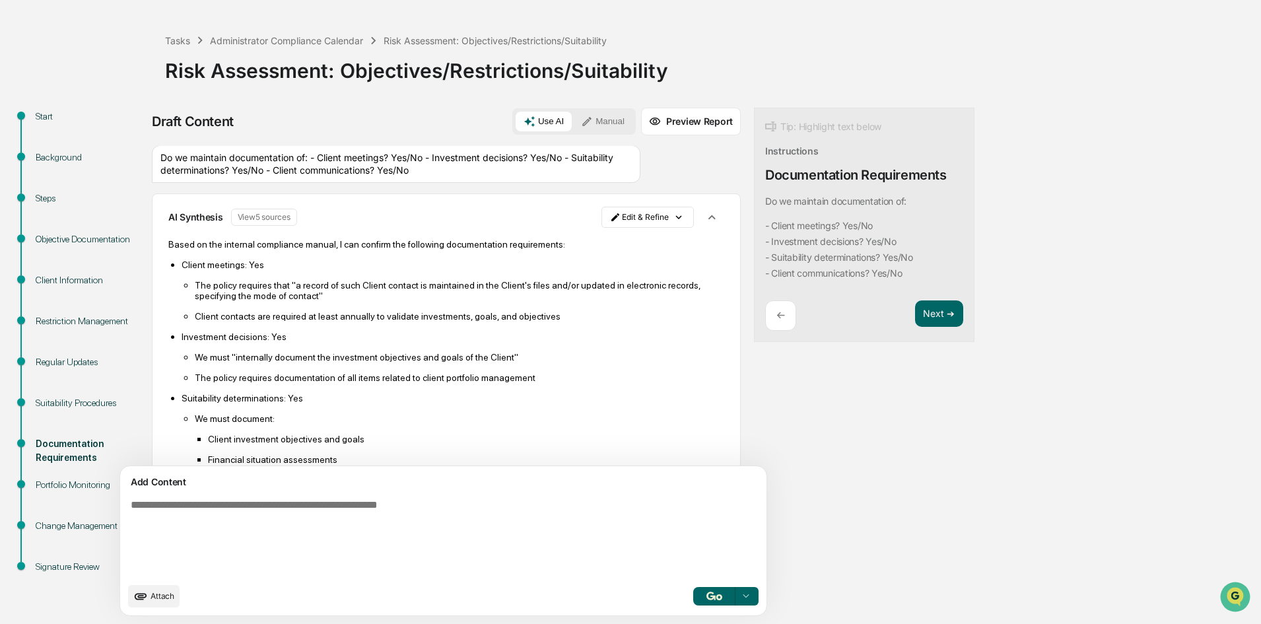
scroll to position [0, 0]
click at [915, 313] on button "Next ➔" at bounding box center [939, 313] width 48 height 27
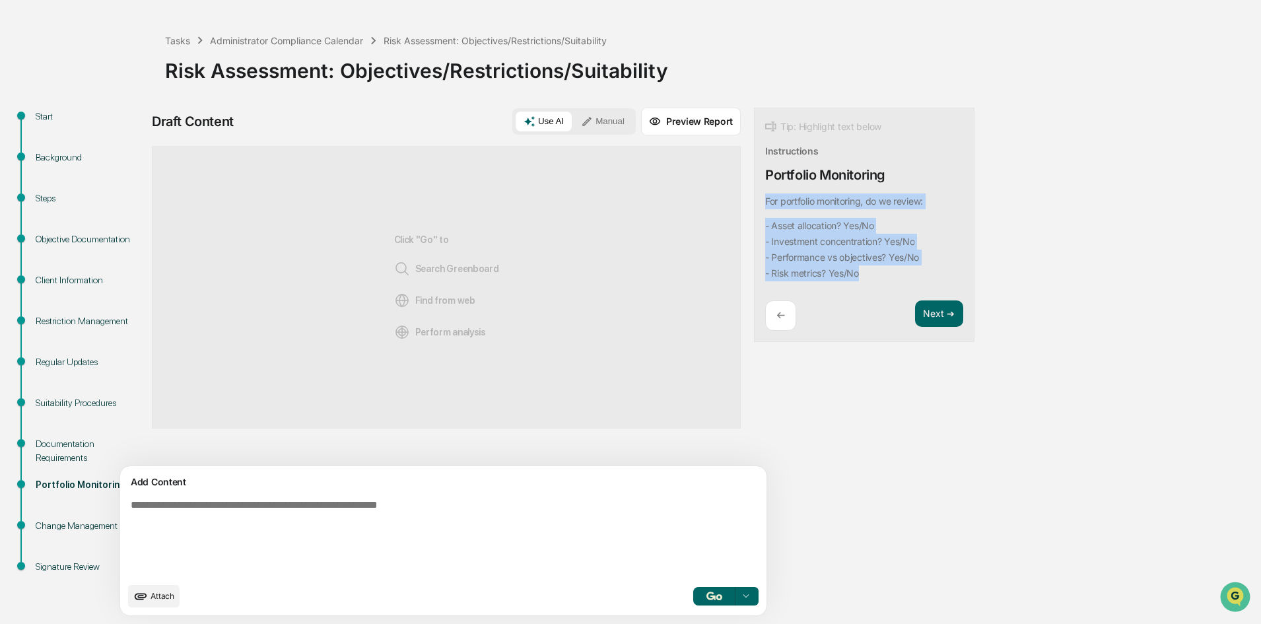
drag, startPoint x: 813, startPoint y: 280, endPoint x: 694, endPoint y: 199, distance: 144.4
click at [754, 199] on div "Tip: Highlight text below Instructions Portfolio Monitoring For portfolio monit…" at bounding box center [864, 225] width 220 height 235
copy div "For portfolio monitoring, do we review: - Asset allocation? Yes/No - Investment…"
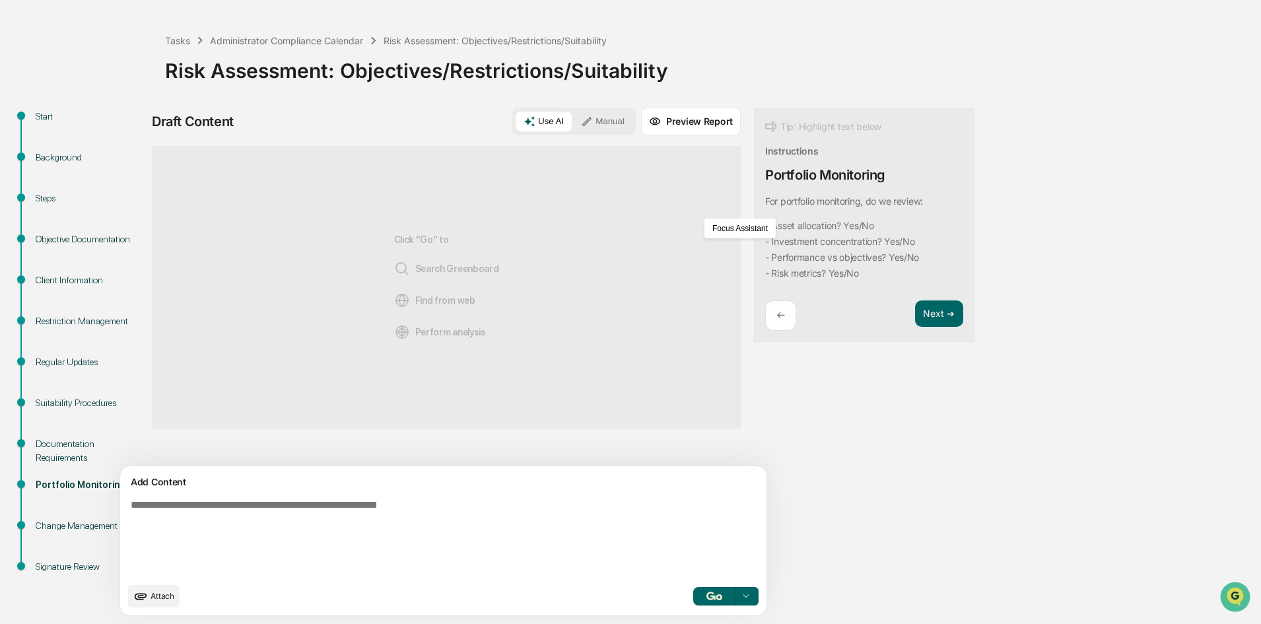
click at [292, 511] on textarea at bounding box center [412, 537] width 574 height 87
paste textarea "**********"
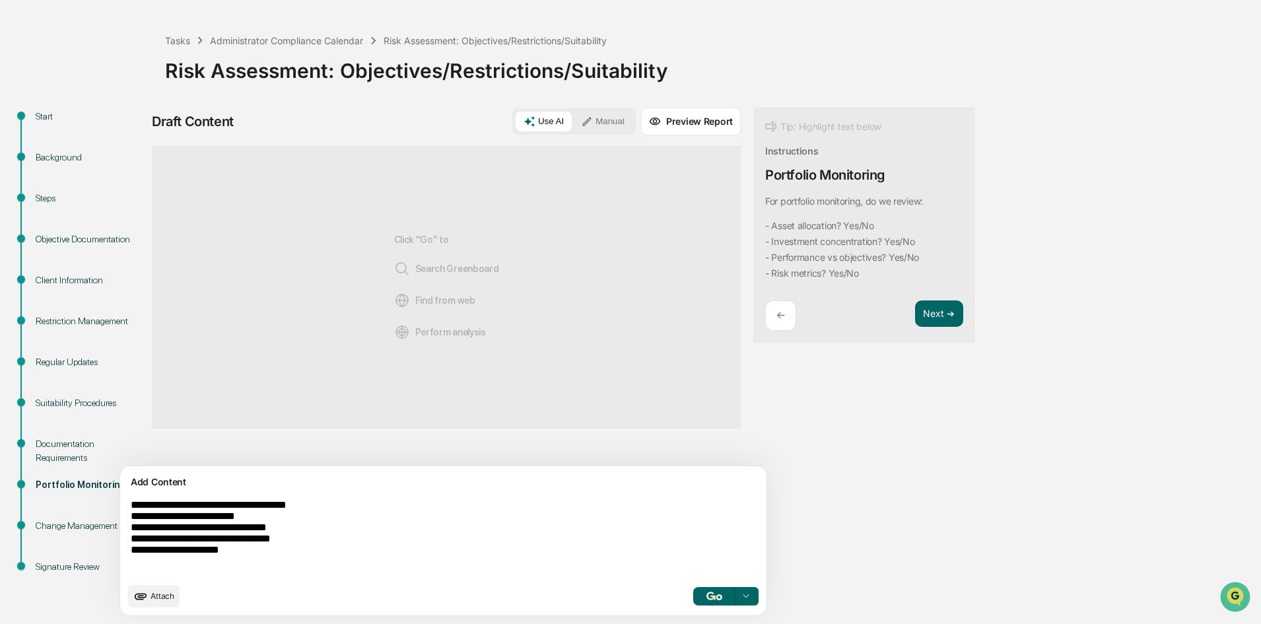
type textarea "**********"
click at [693, 544] on button "button" at bounding box center [714, 596] width 42 height 18
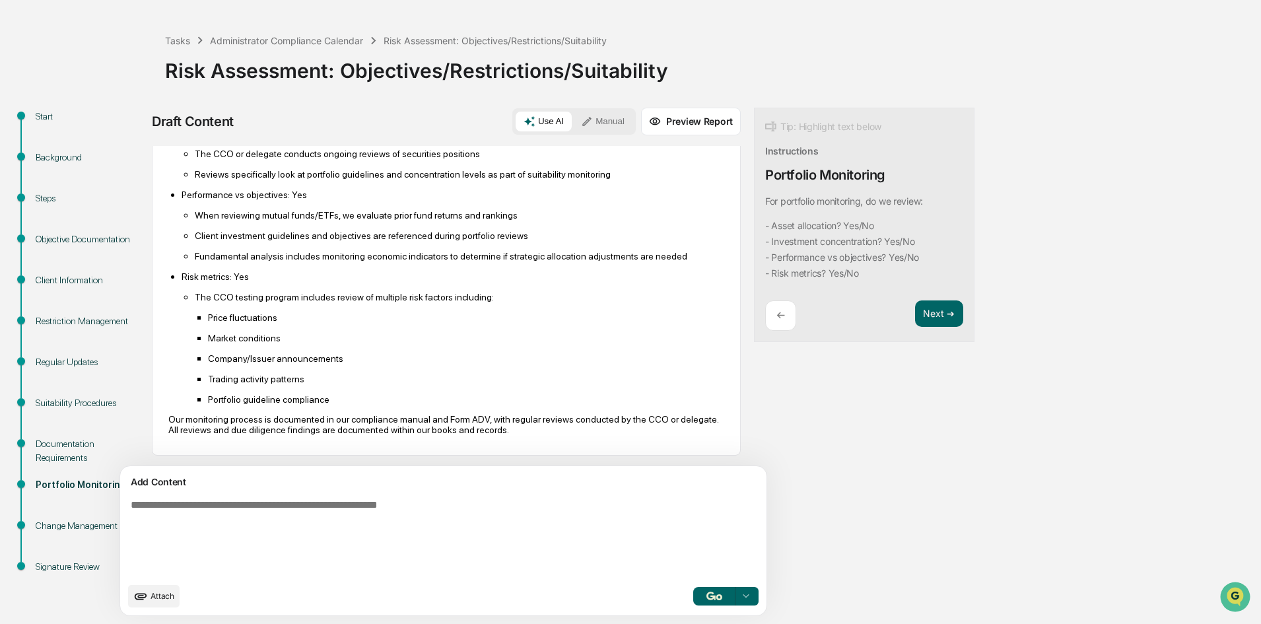
scroll to position [204, 0]
click at [915, 317] on button "Next ➔" at bounding box center [939, 313] width 48 height 27
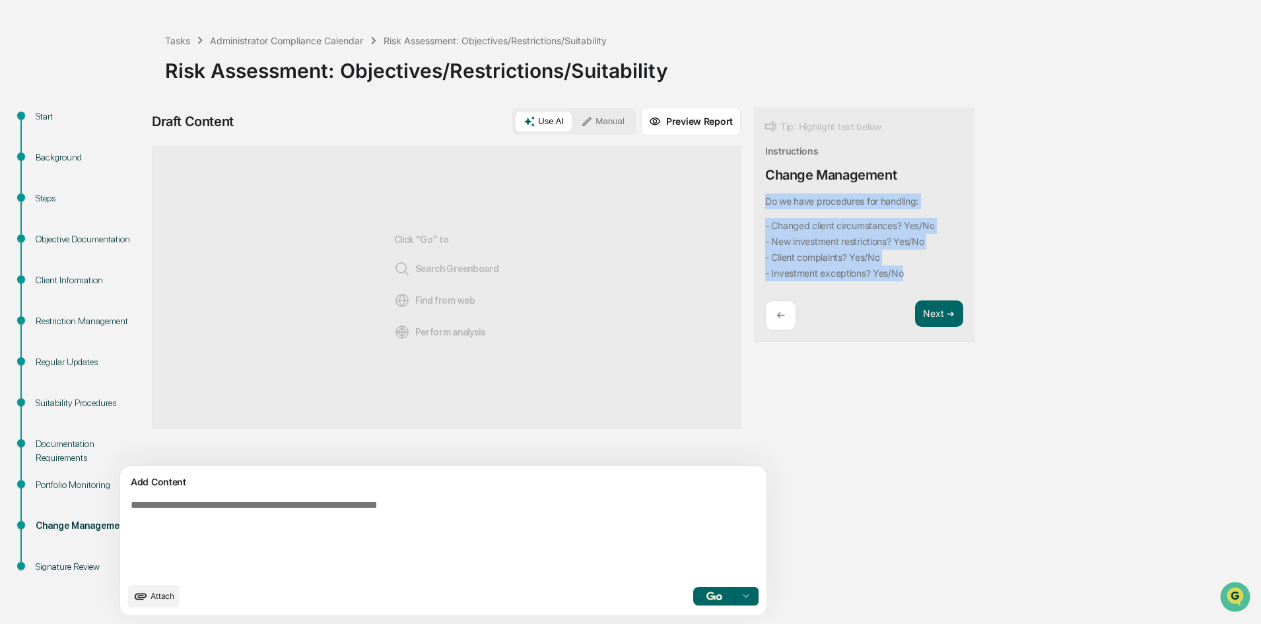
drag, startPoint x: 856, startPoint y: 274, endPoint x: 700, endPoint y: 209, distance: 169.5
click at [754, 209] on div "Tip: Highlight text below Instructions Change Management Do we have procedures …" at bounding box center [864, 225] width 220 height 235
copy div "Do we have procedures for handling: - Changed client circumstances? Yes/No - Ne…"
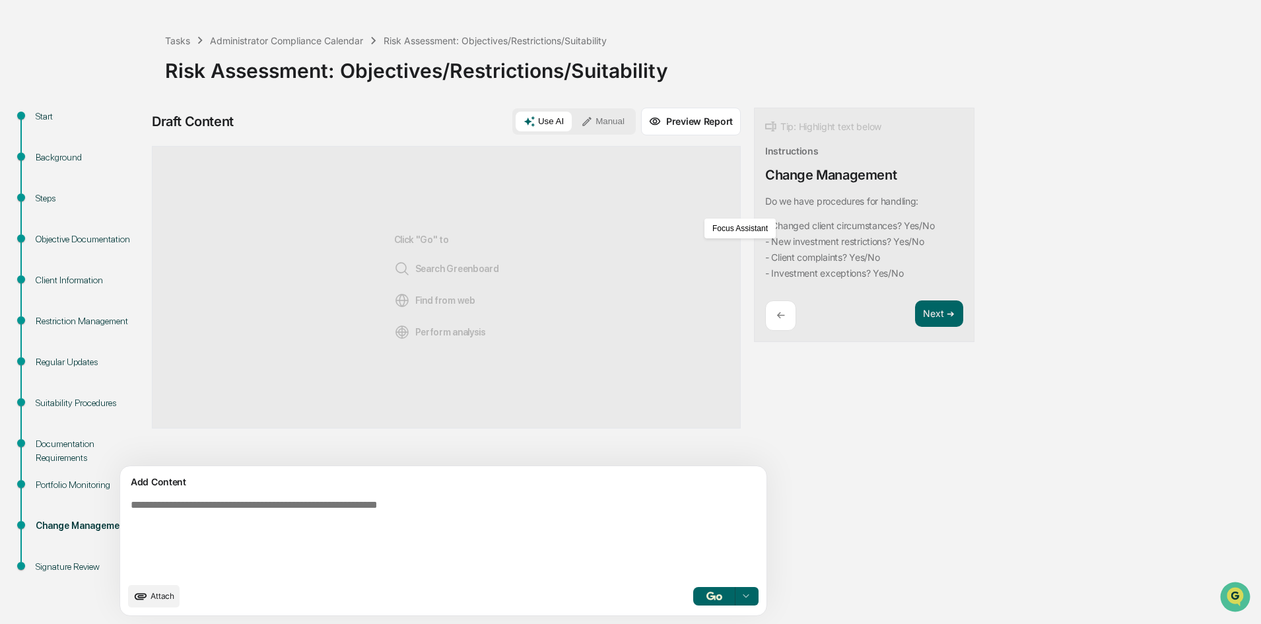
click at [224, 531] on textarea at bounding box center [412, 537] width 574 height 87
paste textarea "**********"
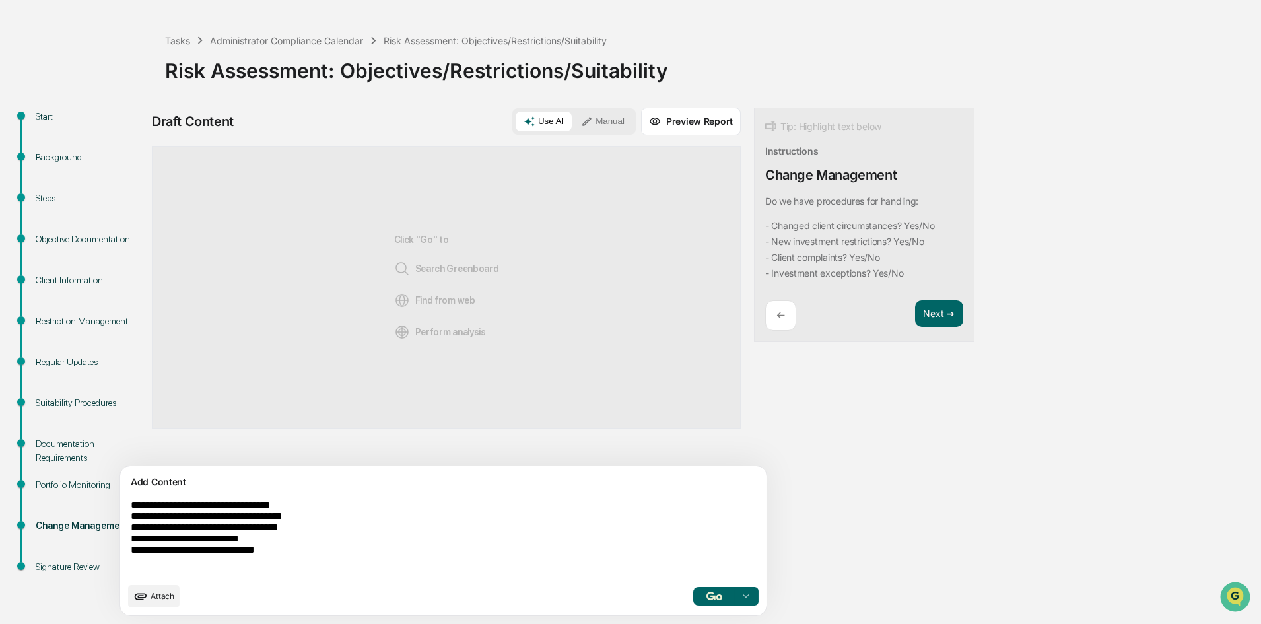
type textarea "**********"
click at [693, 544] on button "button" at bounding box center [714, 596] width 42 height 18
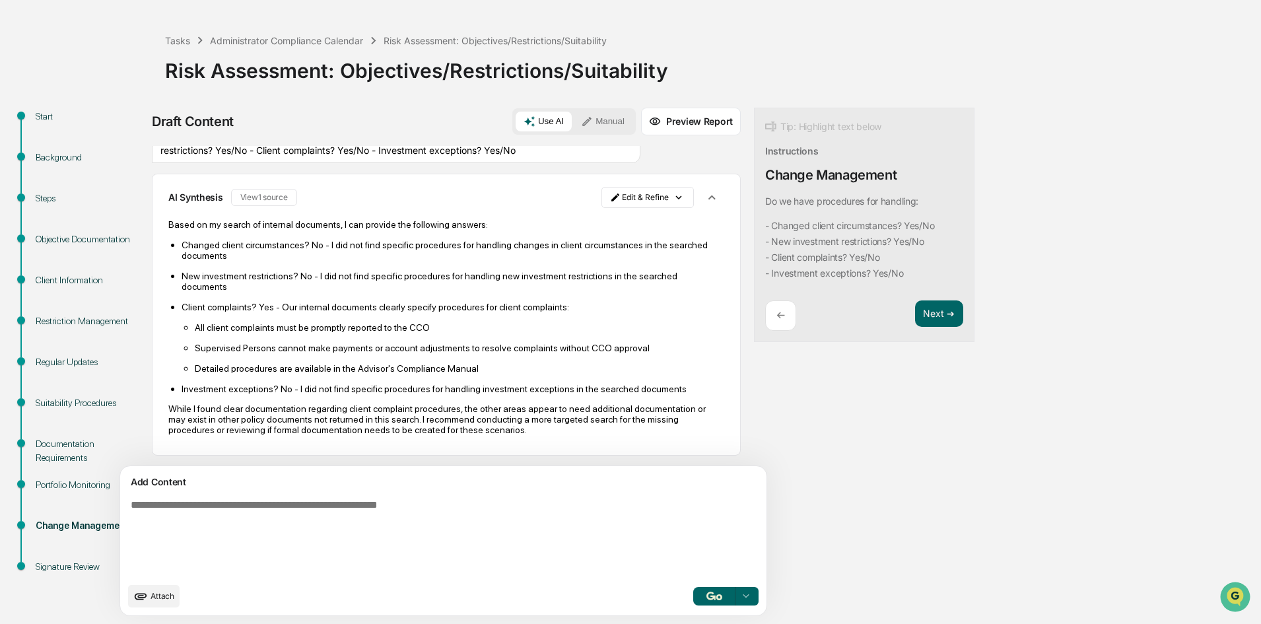
scroll to position [31, 0]
click at [428, 500] on textarea at bounding box center [412, 537] width 574 height 87
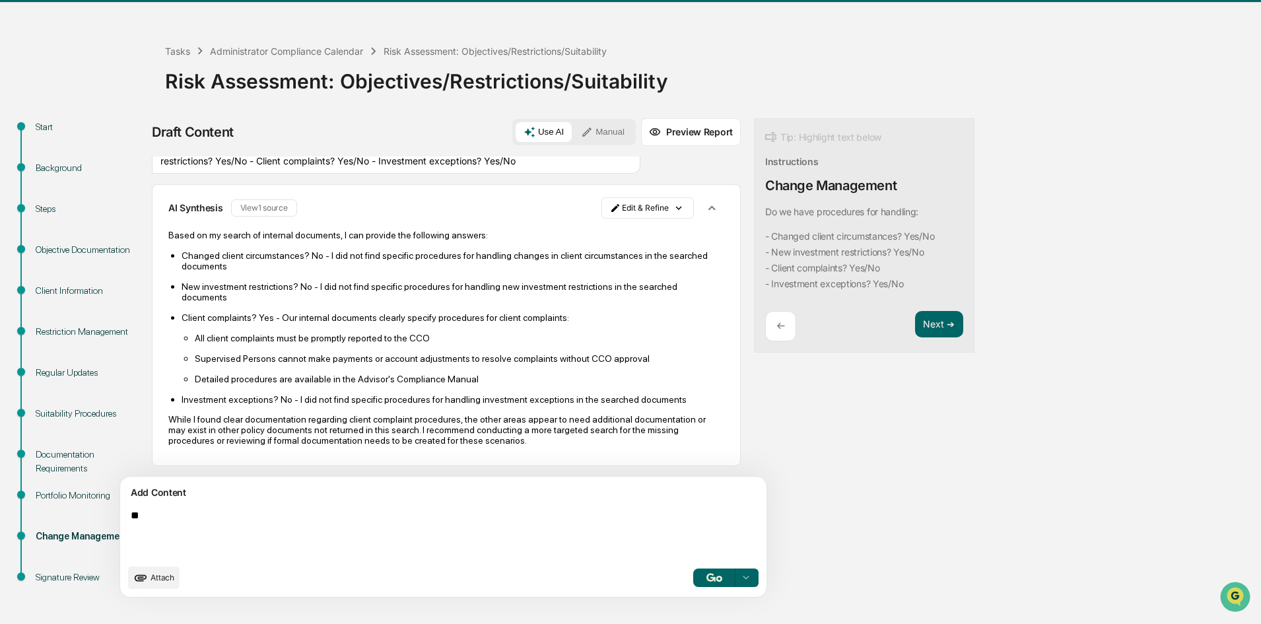
type textarea "*"
click at [915, 327] on button "Next ➔" at bounding box center [939, 324] width 48 height 27
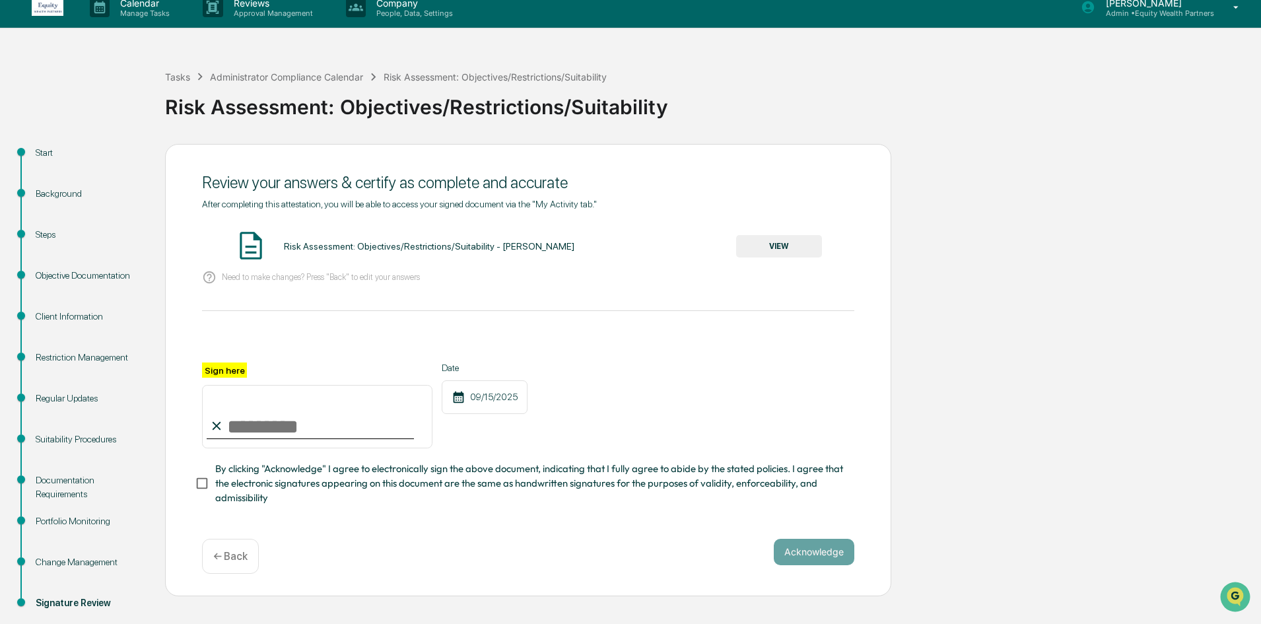
scroll to position [0, 0]
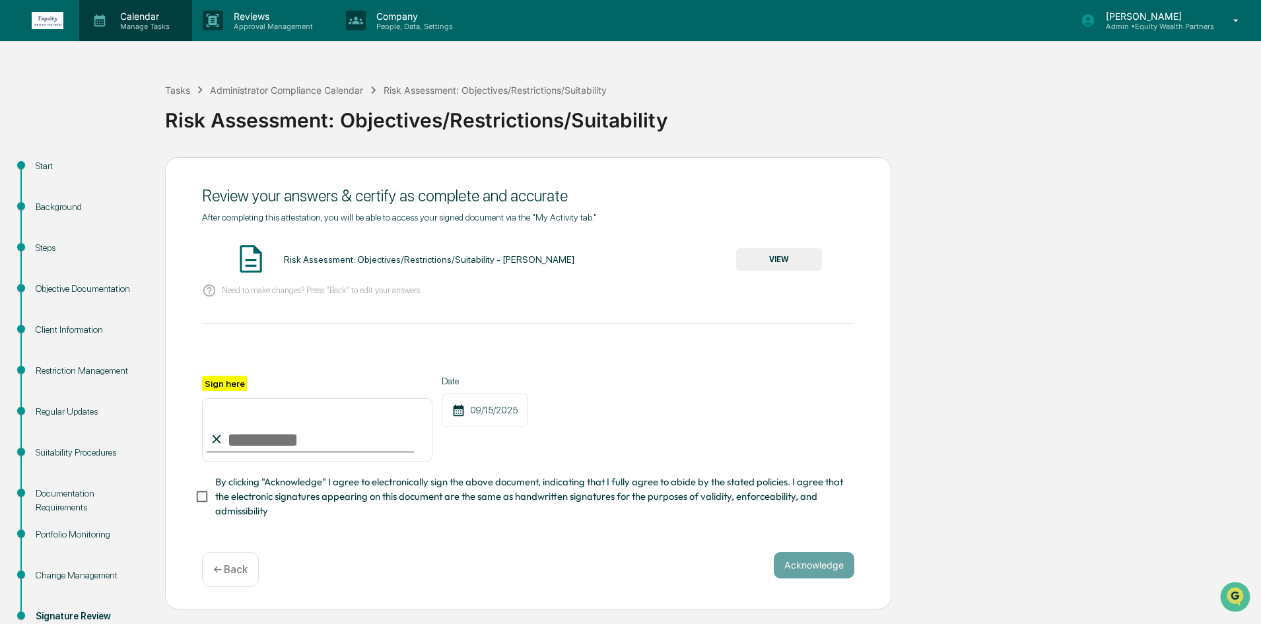
click at [146, 30] on p "Manage Tasks" at bounding box center [143, 26] width 67 height 9
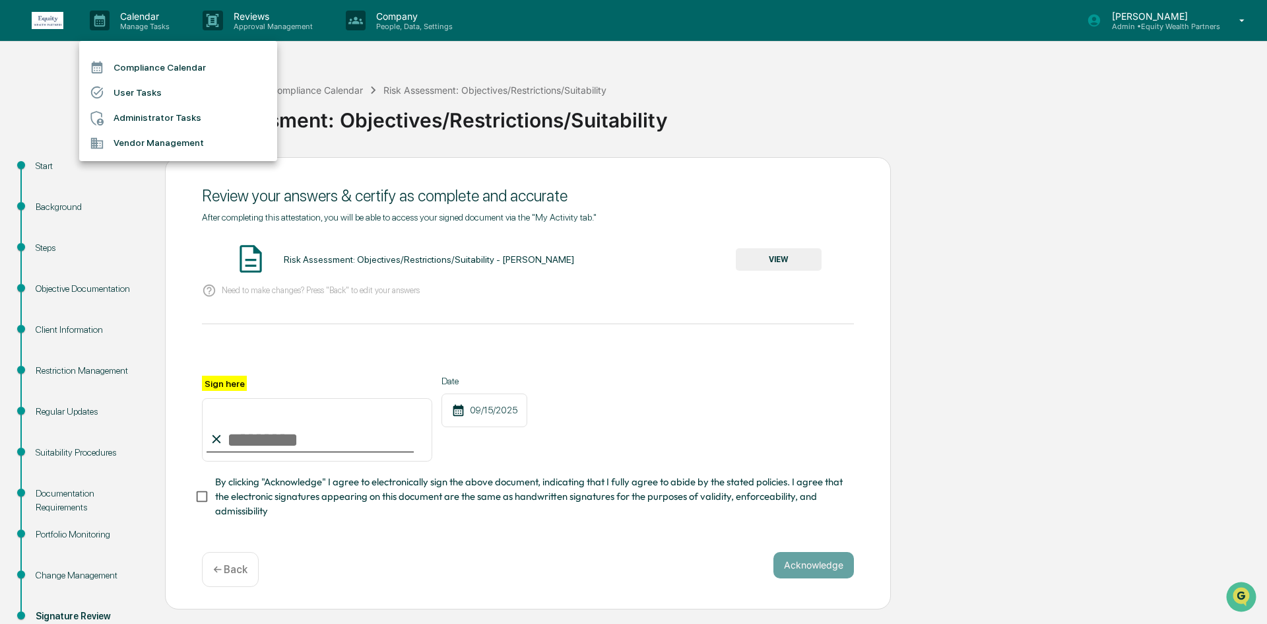
click at [160, 115] on li "Administrator Tasks" at bounding box center [178, 118] width 198 height 25
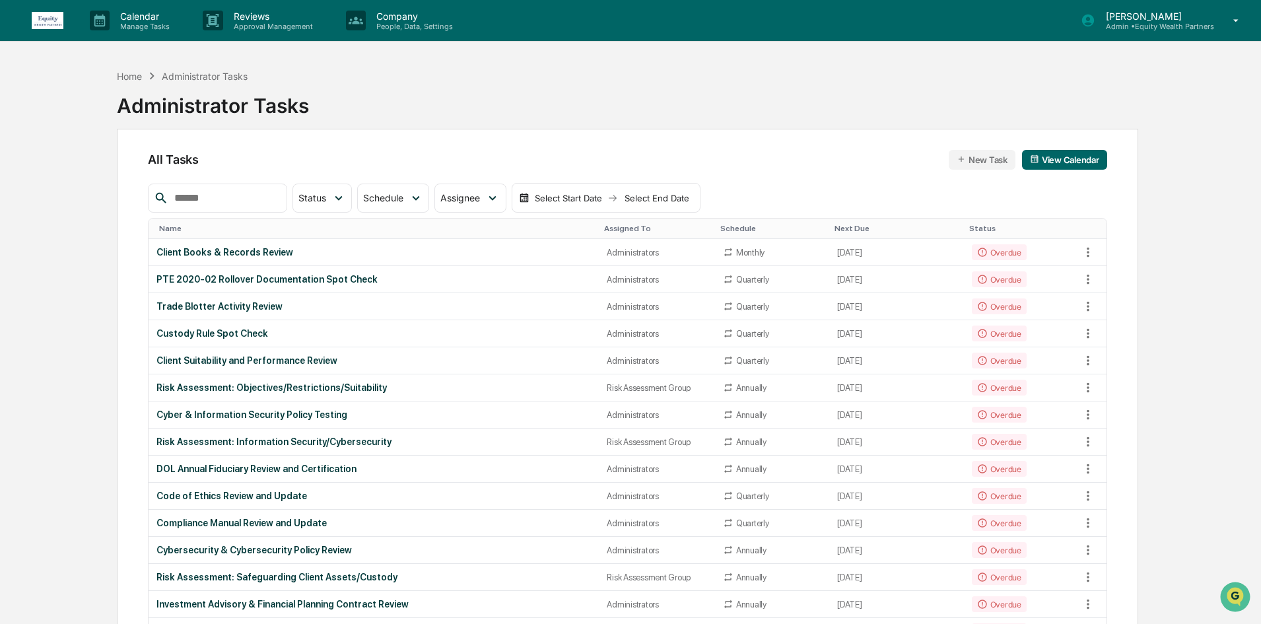
click at [265, 209] on div at bounding box center [217, 197] width 139 height 29
click at [266, 199] on input "text" at bounding box center [225, 197] width 112 height 17
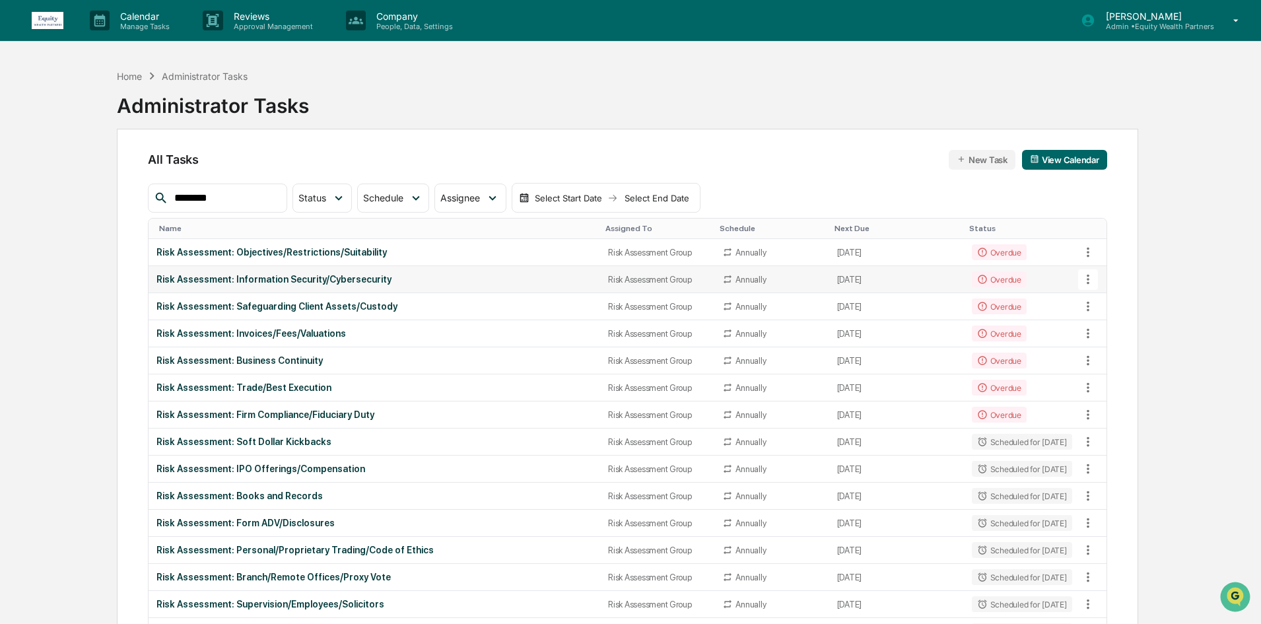
type input "********"
click at [418, 286] on td "Risk Assessment: Information Security/Cybersecurity" at bounding box center [373, 279] width 451 height 27
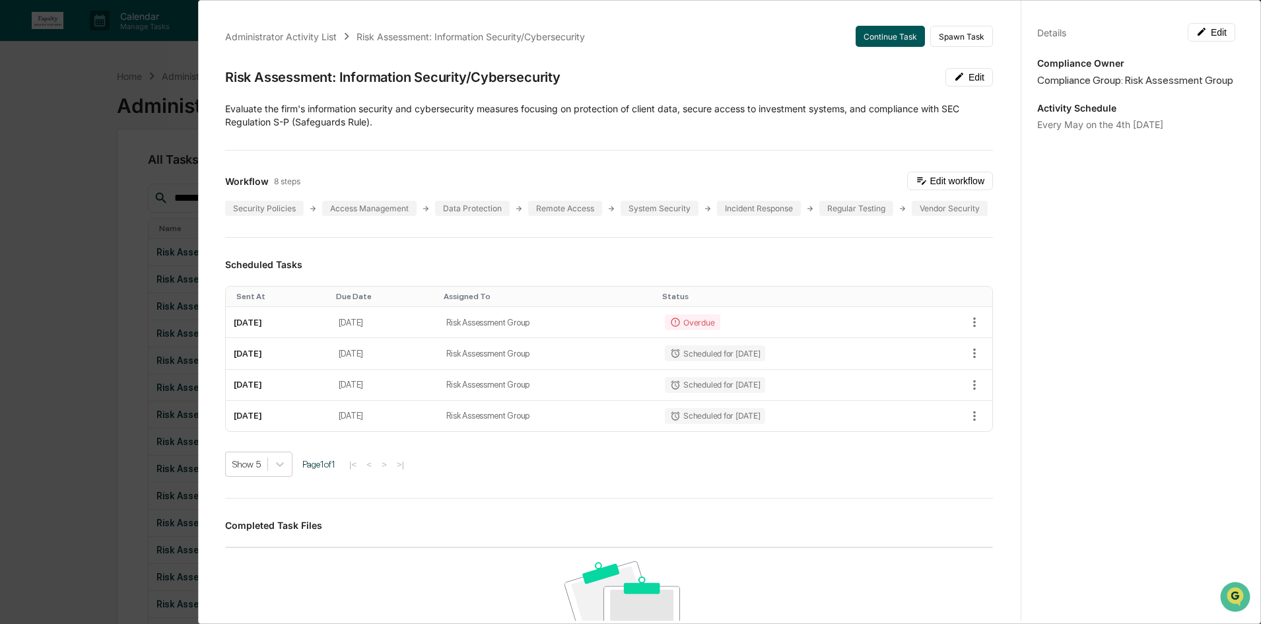
click at [867, 36] on button "Continue Task" at bounding box center [889, 36] width 69 height 21
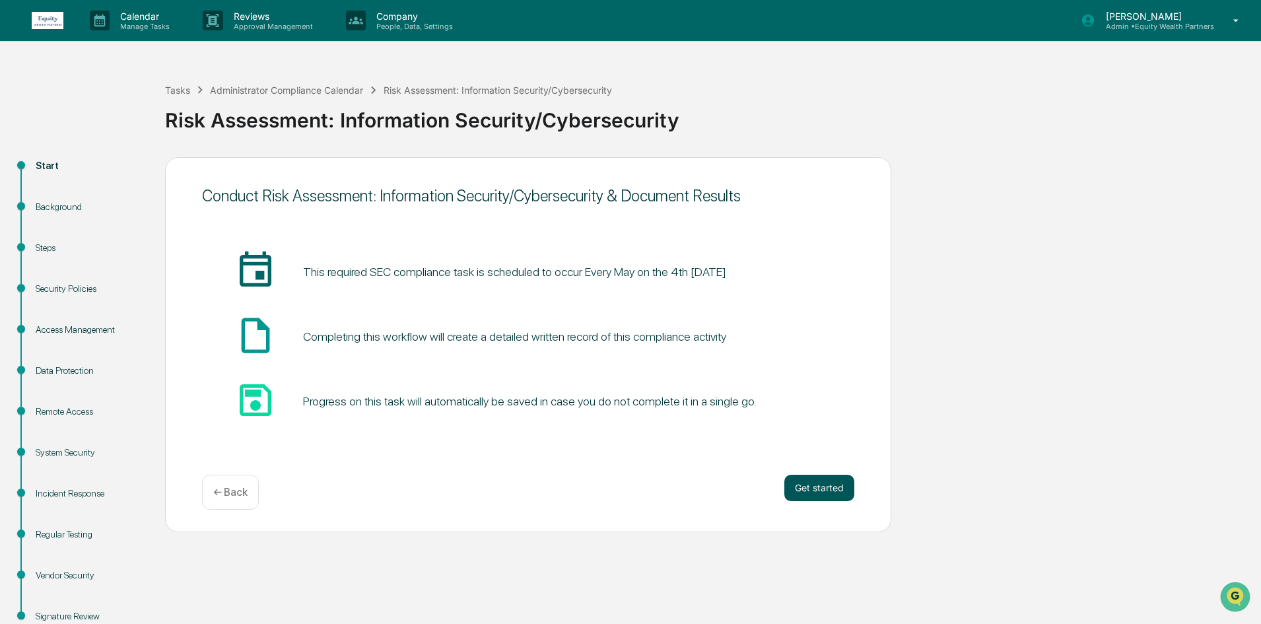
click at [818, 489] on button "Get started" at bounding box center [819, 488] width 70 height 26
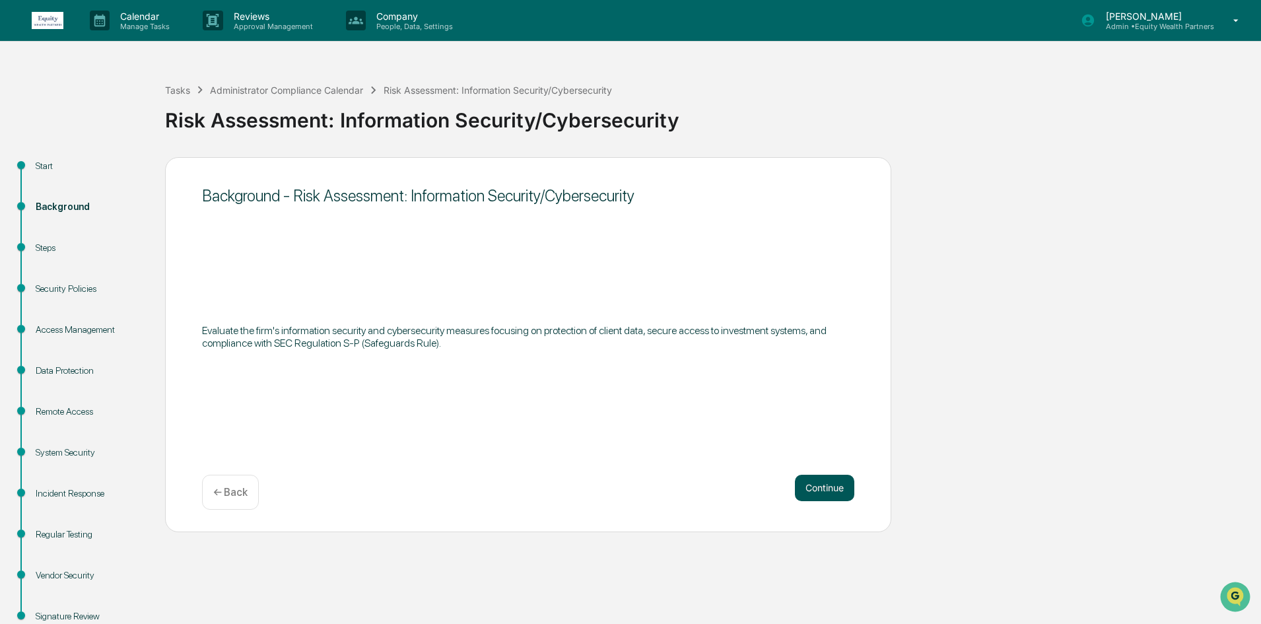
click at [832, 480] on button "Continue" at bounding box center [824, 488] width 59 height 26
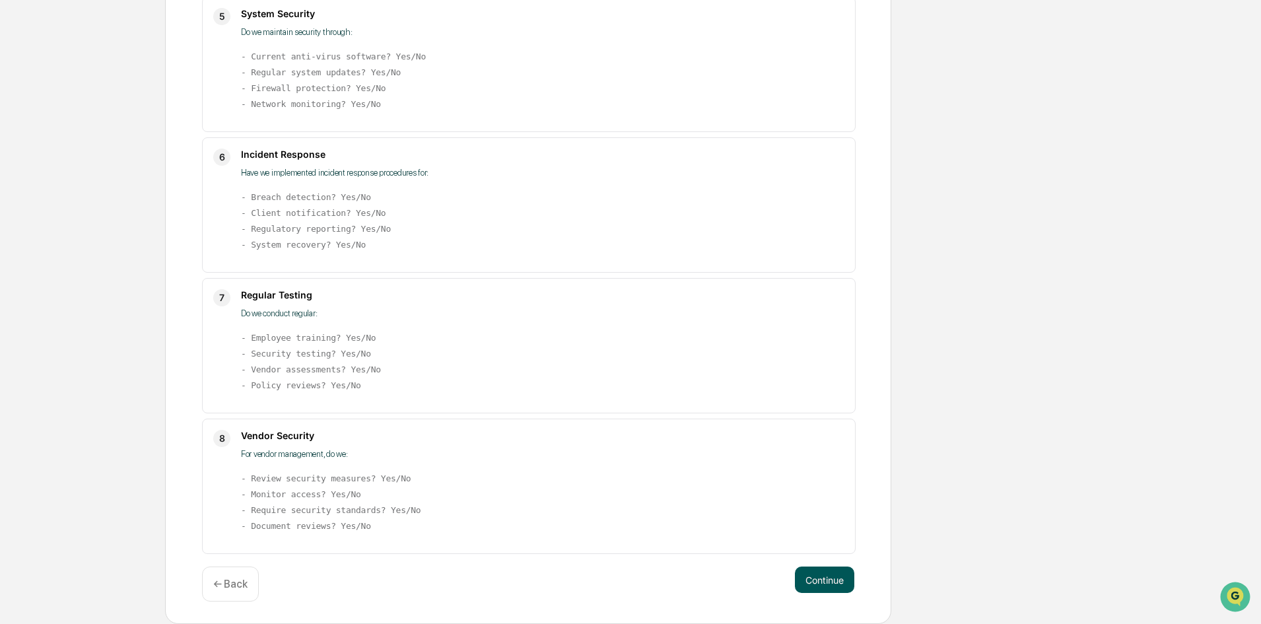
click at [835, 544] on button "Continue" at bounding box center [824, 579] width 59 height 26
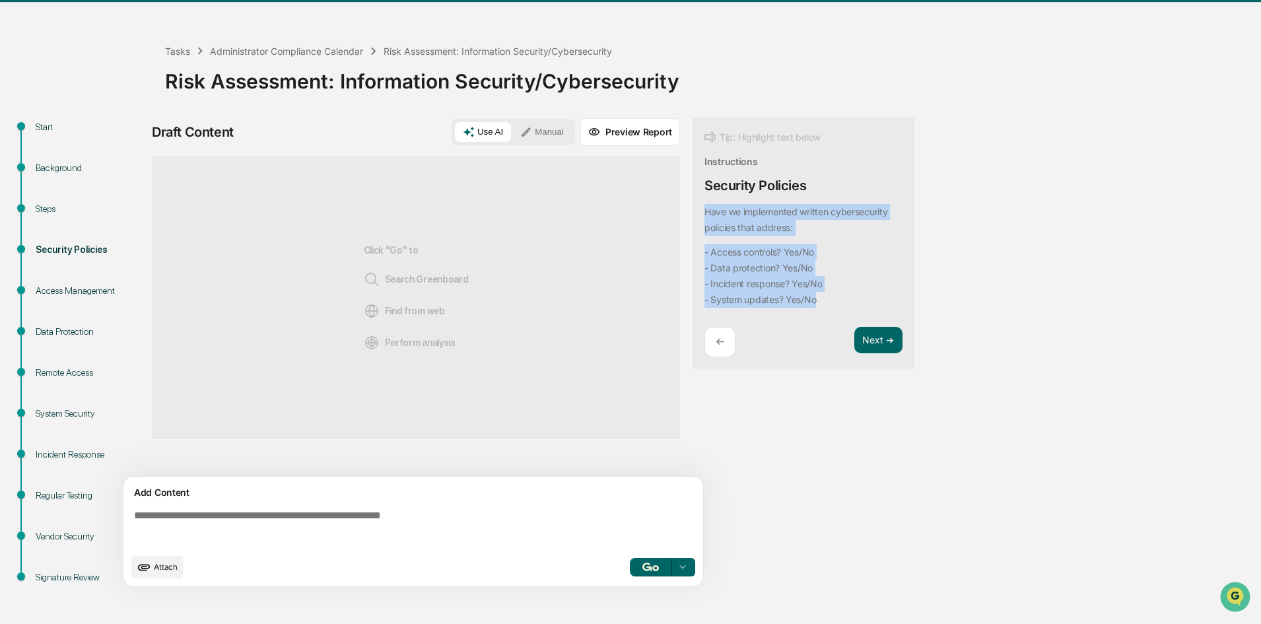
drag, startPoint x: 830, startPoint y: 306, endPoint x: 697, endPoint y: 206, distance: 166.8
click at [697, 206] on div "Tip: Highlight text below Instructions Security Policies Have we implemented wr…" at bounding box center [803, 243] width 220 height 251
copy div "Have we implemented written cybersecurity policies that address: - Access contr…"
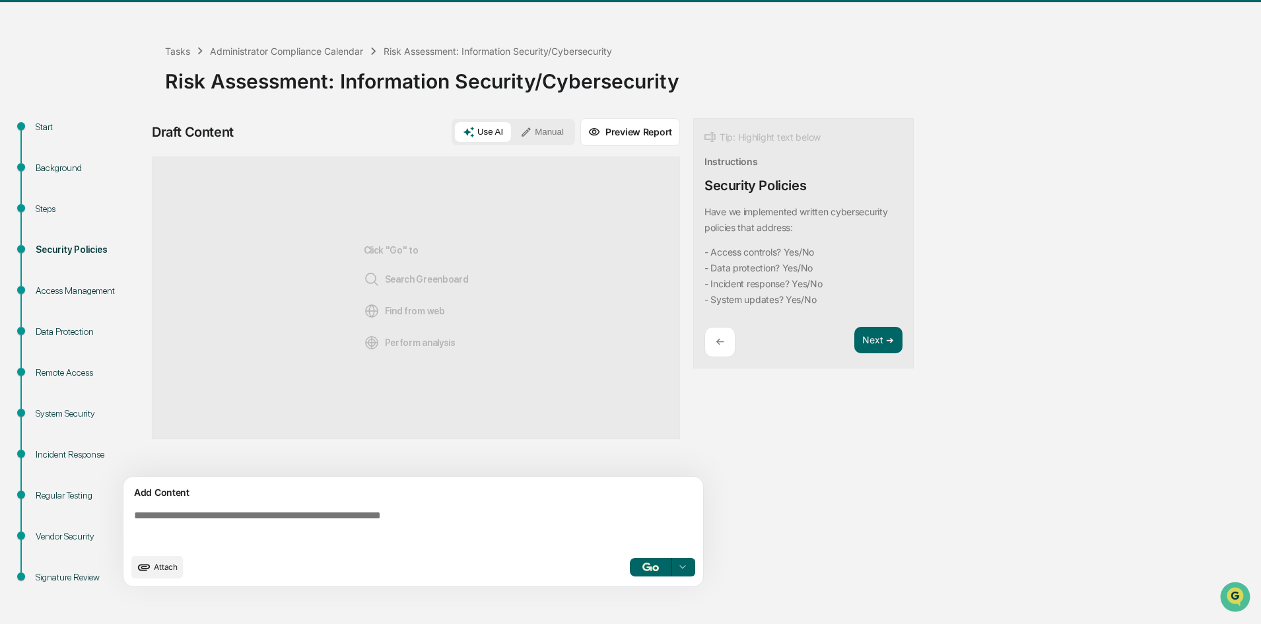
click at [226, 506] on textarea at bounding box center [416, 528] width 574 height 48
paste textarea "**********"
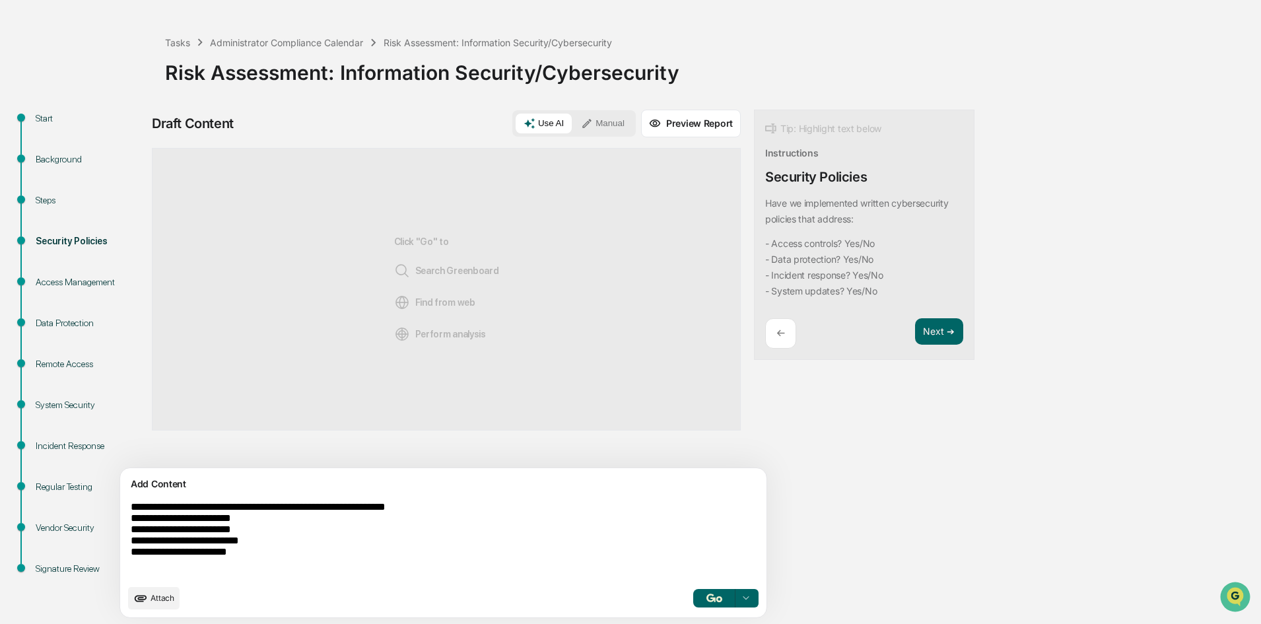
scroll to position [49, 0]
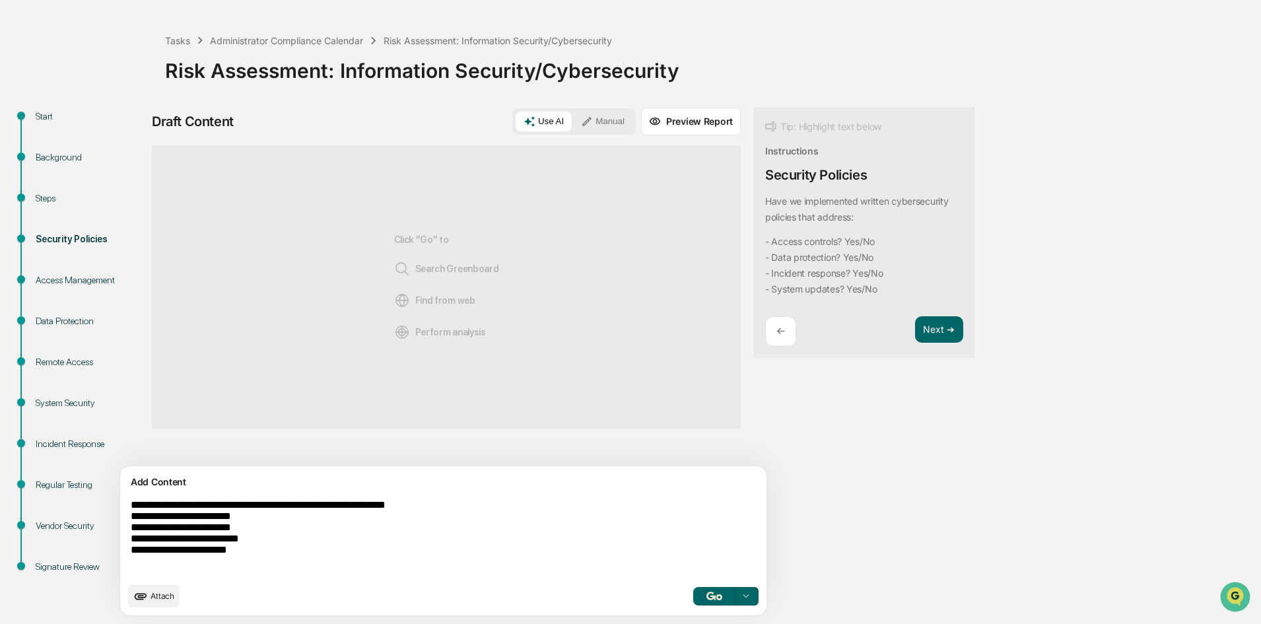
type textarea "**********"
click at [706, 544] on img "button" at bounding box center [714, 595] width 16 height 9
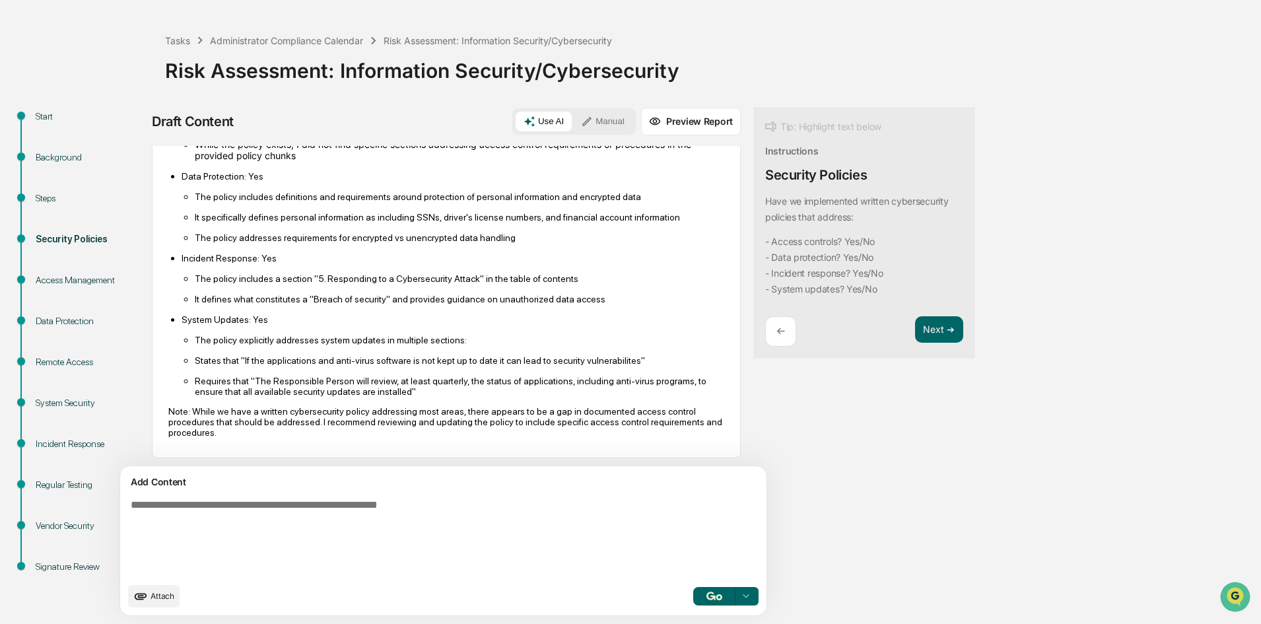
scroll to position [144, 0]
click at [915, 330] on button "Next ➔" at bounding box center [939, 329] width 48 height 27
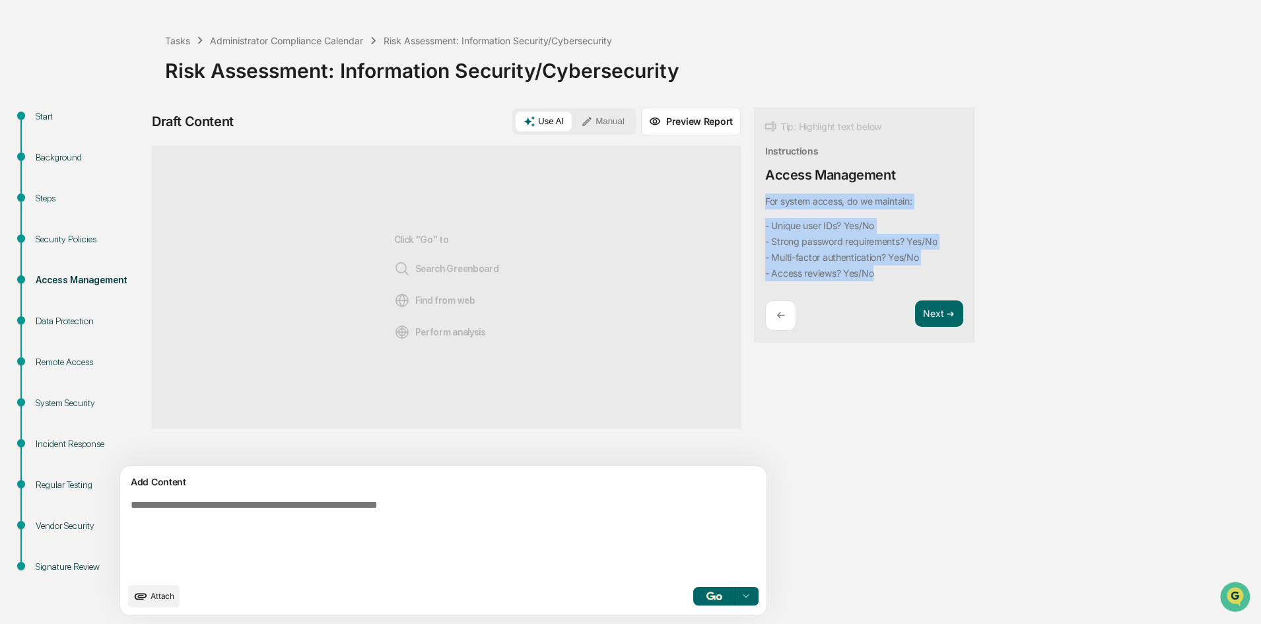
drag, startPoint x: 831, startPoint y: 275, endPoint x: 702, endPoint y: 201, distance: 149.3
click at [754, 201] on div "Tip: Highlight text below Instructions Access Management For system access, do …" at bounding box center [864, 225] width 220 height 235
copy div "For system access, do we maintain: - Unique user IDs? Yes/No - Strong password …"
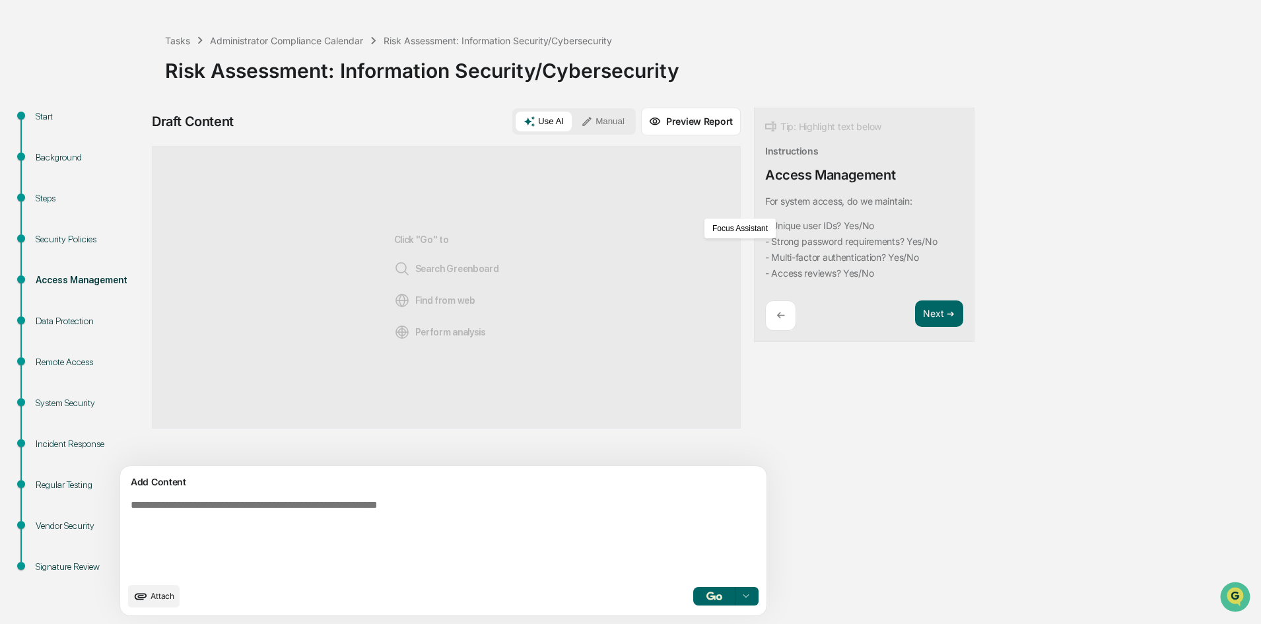
click at [178, 498] on textarea at bounding box center [412, 537] width 574 height 87
paste textarea "**********"
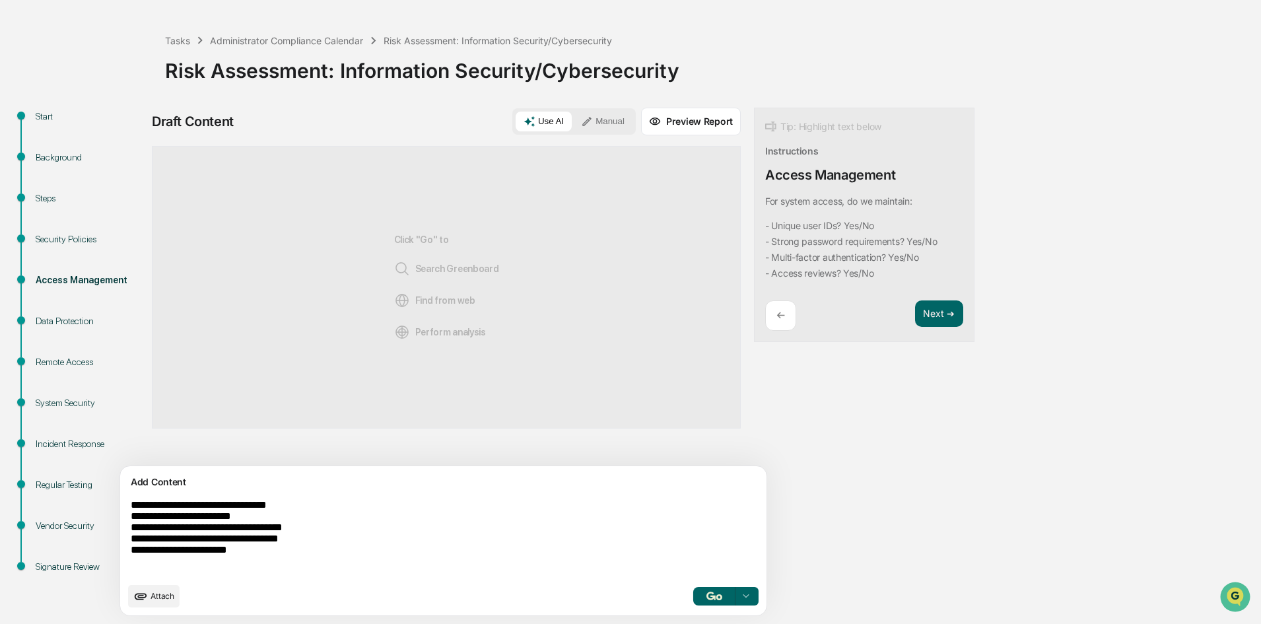
type textarea "**********"
click at [706, 544] on img "button" at bounding box center [714, 595] width 16 height 9
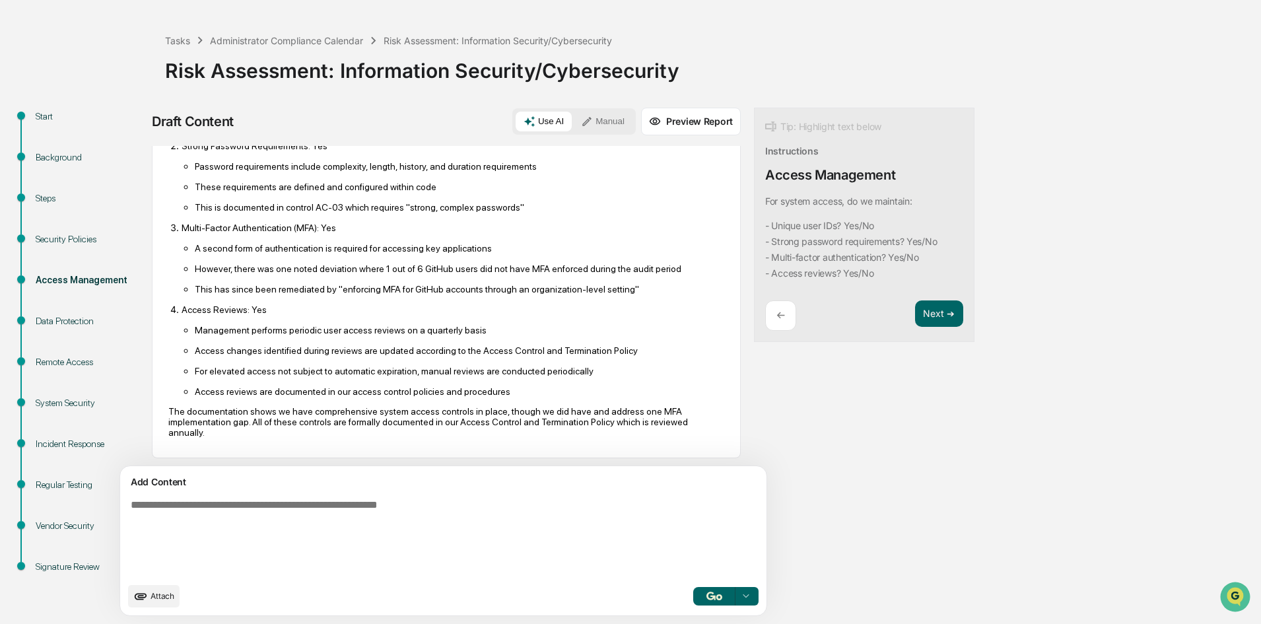
scroll to position [204, 0]
click at [693, 544] on button "button" at bounding box center [714, 596] width 42 height 18
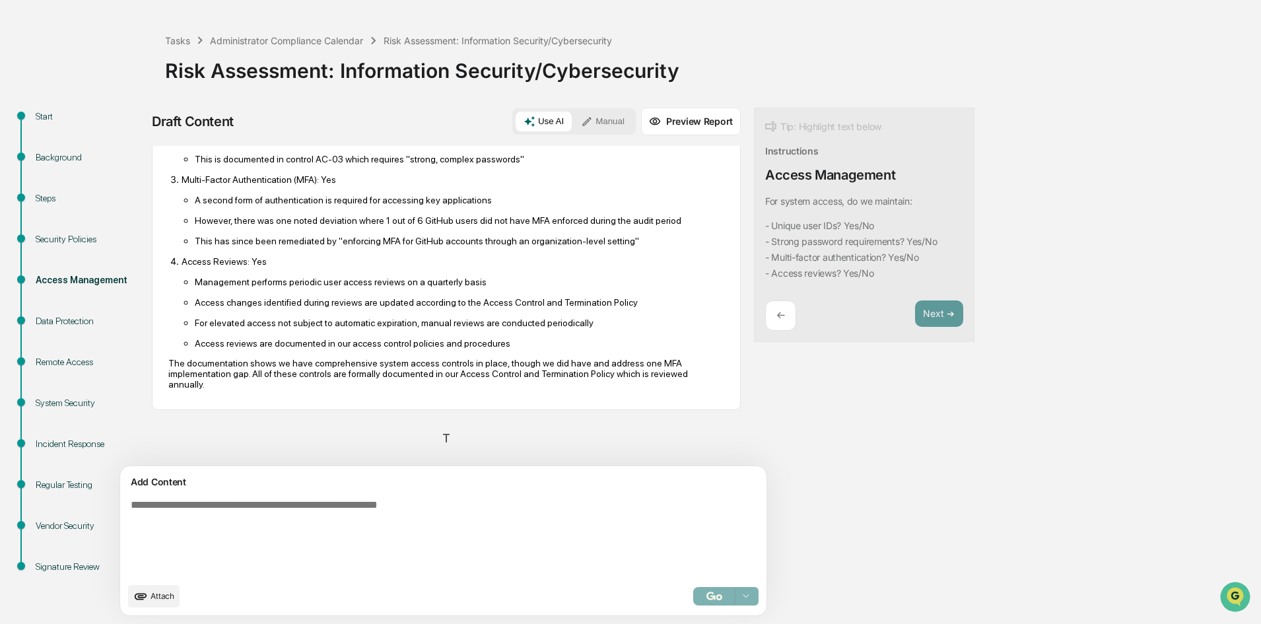
scroll to position [249, 0]
click at [463, 418] on div "For system access, do we maintain: - Unique user IDs? Yes/No - Strong password …" at bounding box center [446, 306] width 589 height 320
click at [441, 441] on div "Thinking..." at bounding box center [446, 437] width 589 height 35
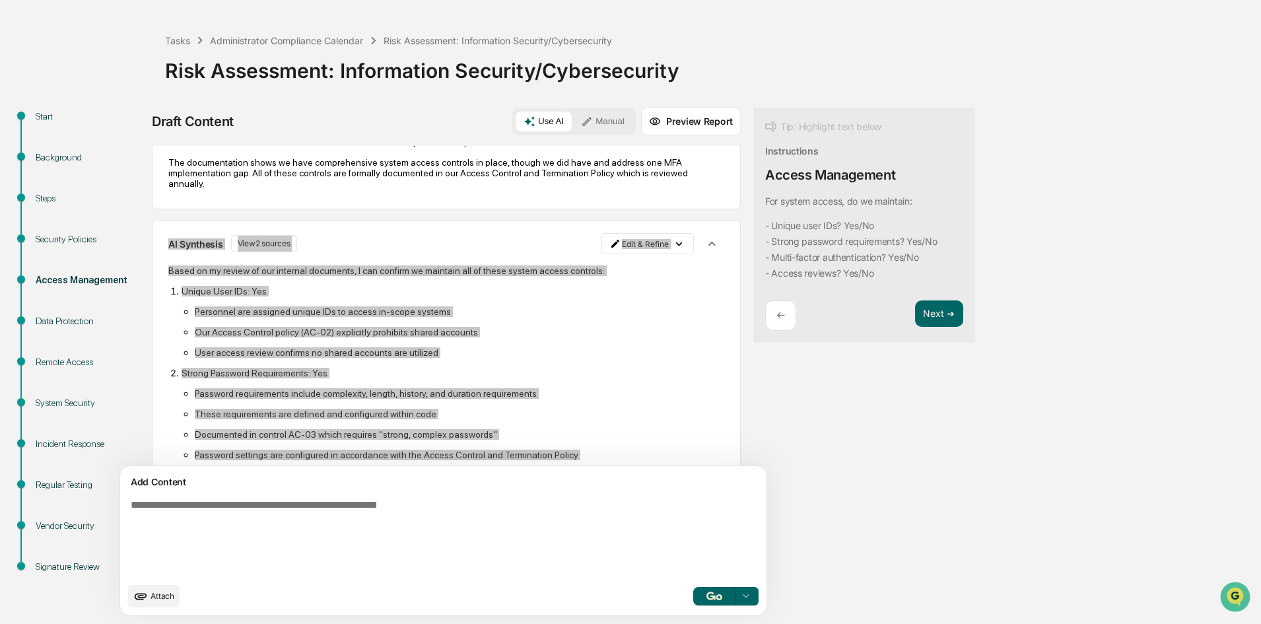
scroll to position [451, 0]
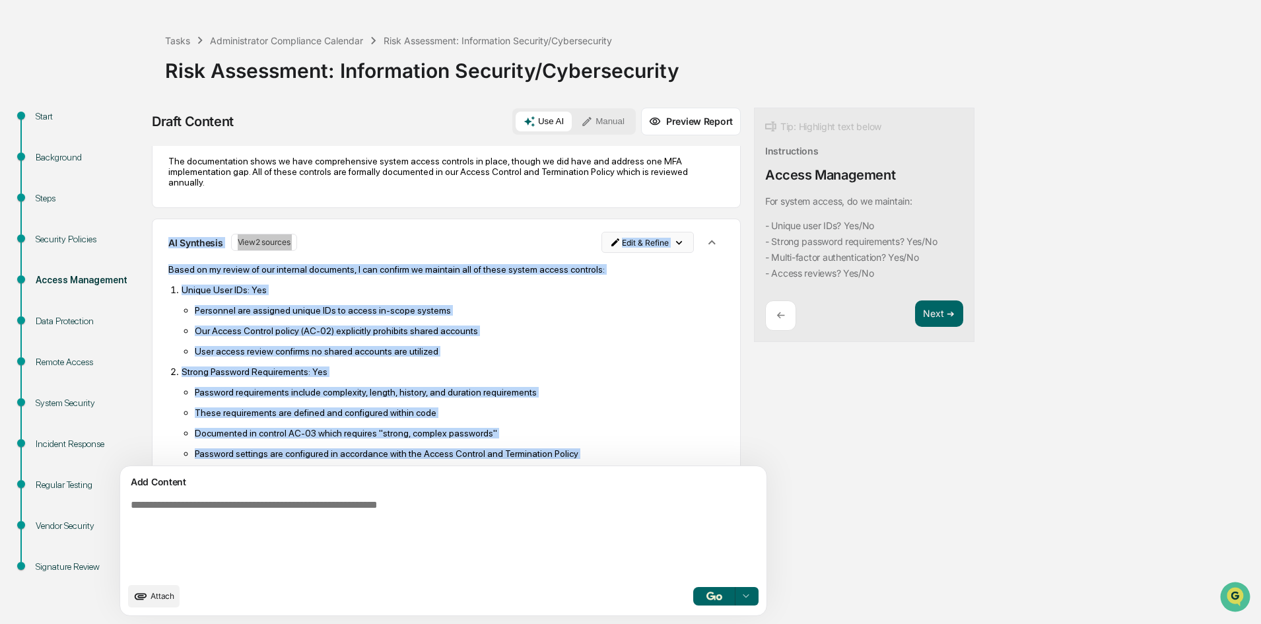
click at [610, 240] on html "Calendar Manage Tasks Reviews Approval Management Company People, Data, Setting…" at bounding box center [630, 263] width 1261 height 624
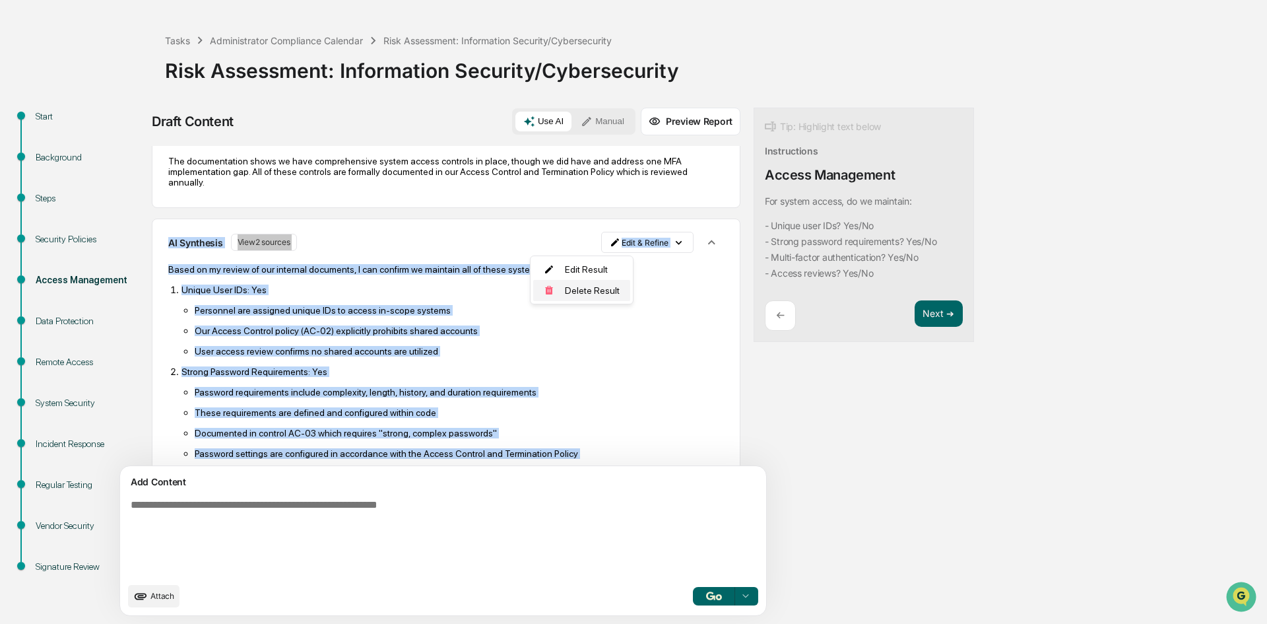
click at [586, 287] on div "Delete Result" at bounding box center [581, 290] width 97 height 21
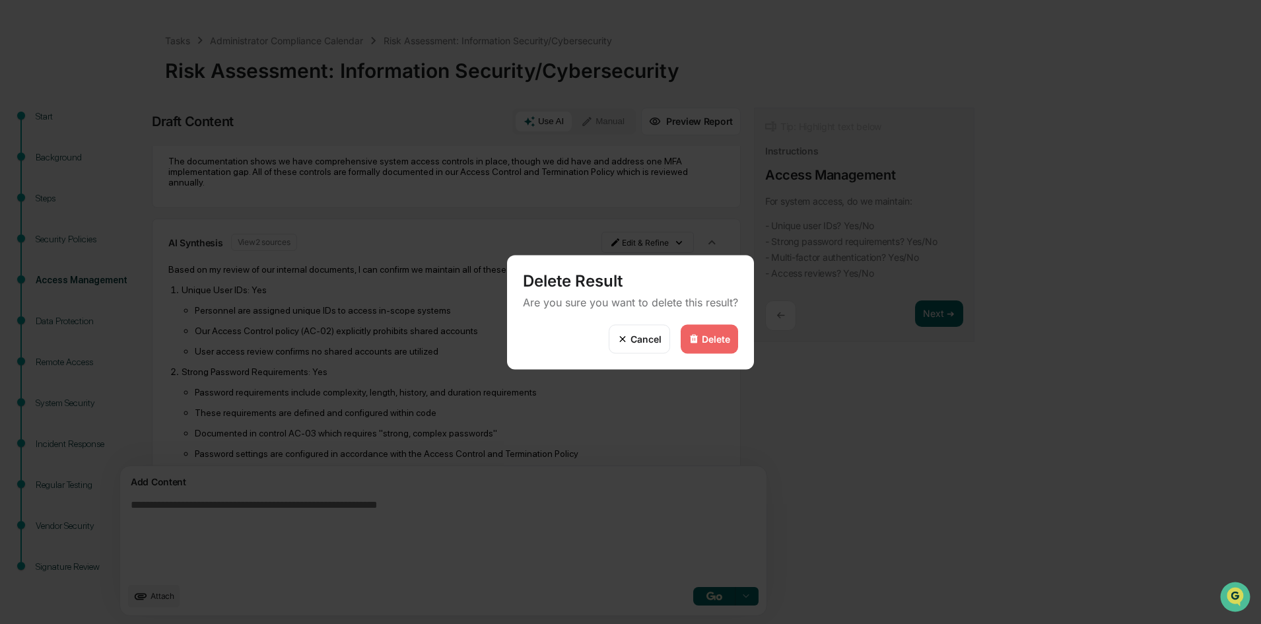
click at [705, 333] on div "Delete" at bounding box center [716, 338] width 28 height 11
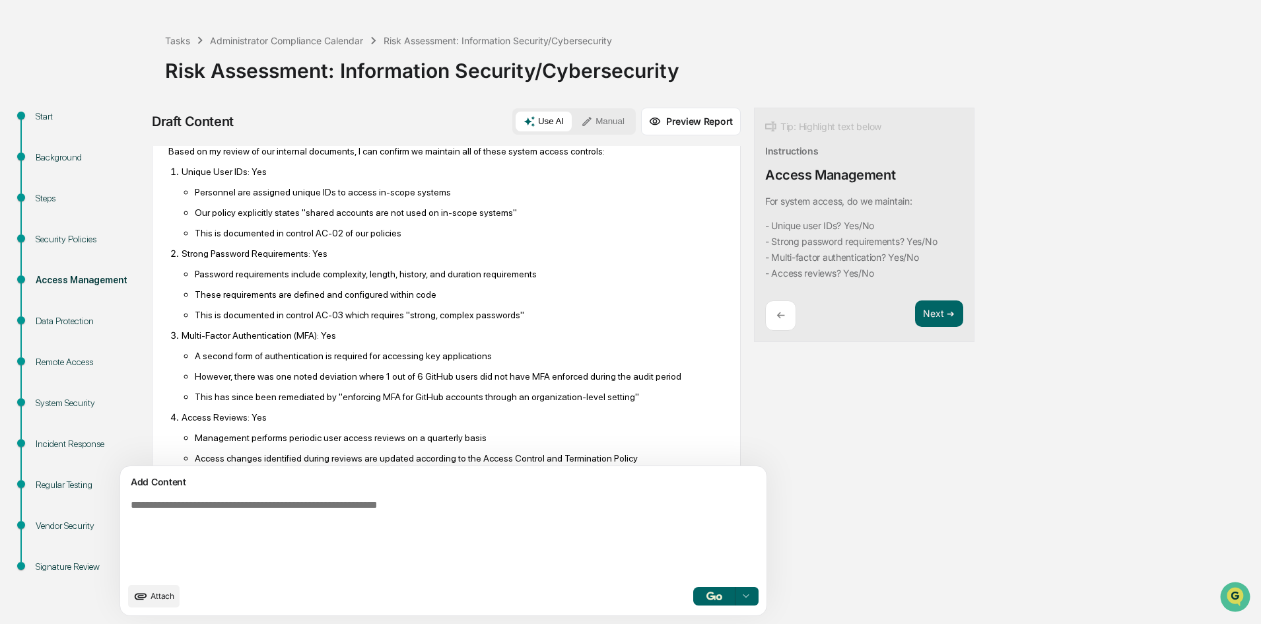
scroll to position [0, 0]
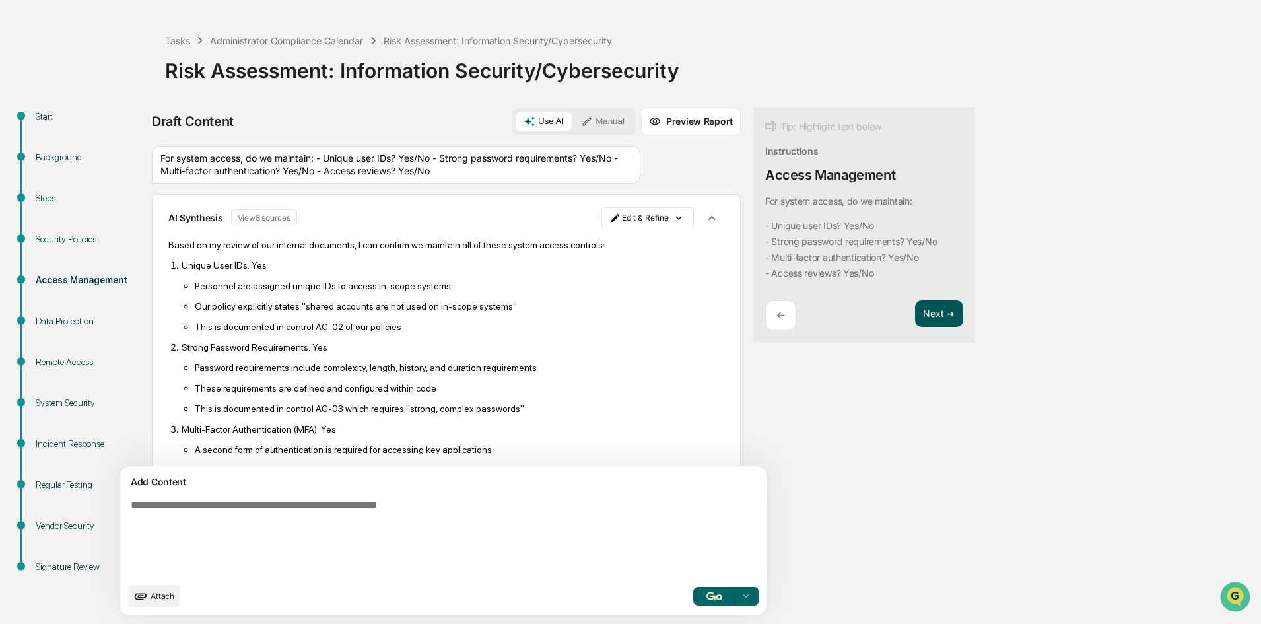
click at [915, 313] on button "Next ➔" at bounding box center [939, 313] width 48 height 27
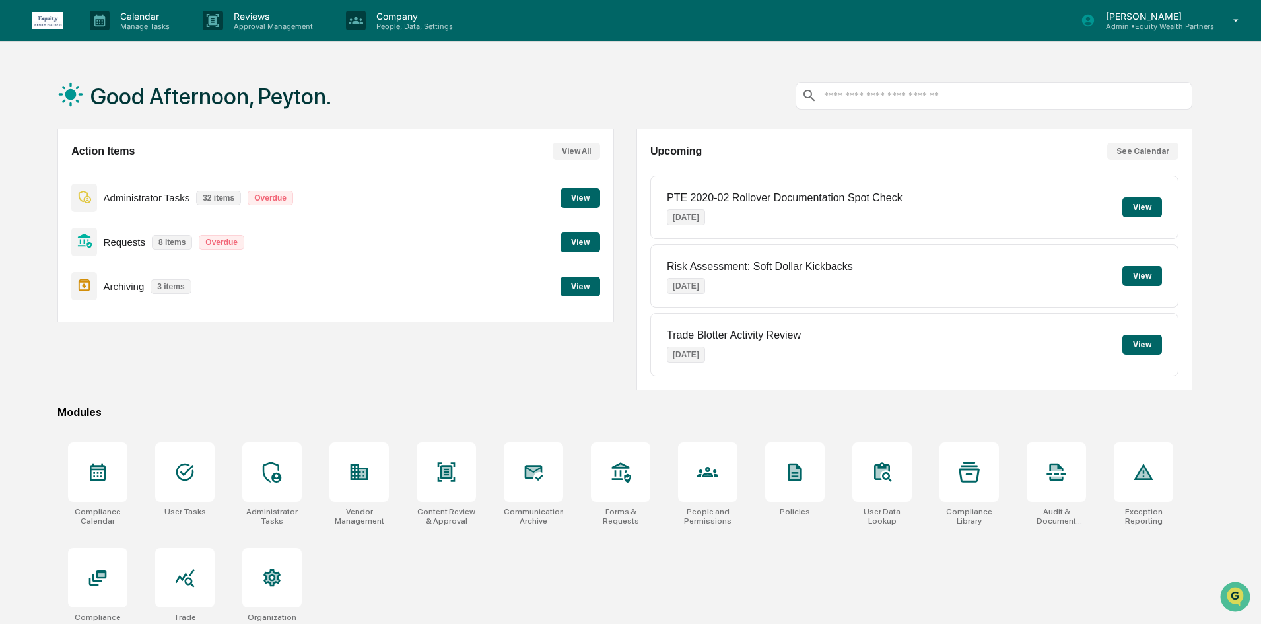
click at [584, 248] on button "View" at bounding box center [580, 242] width 40 height 20
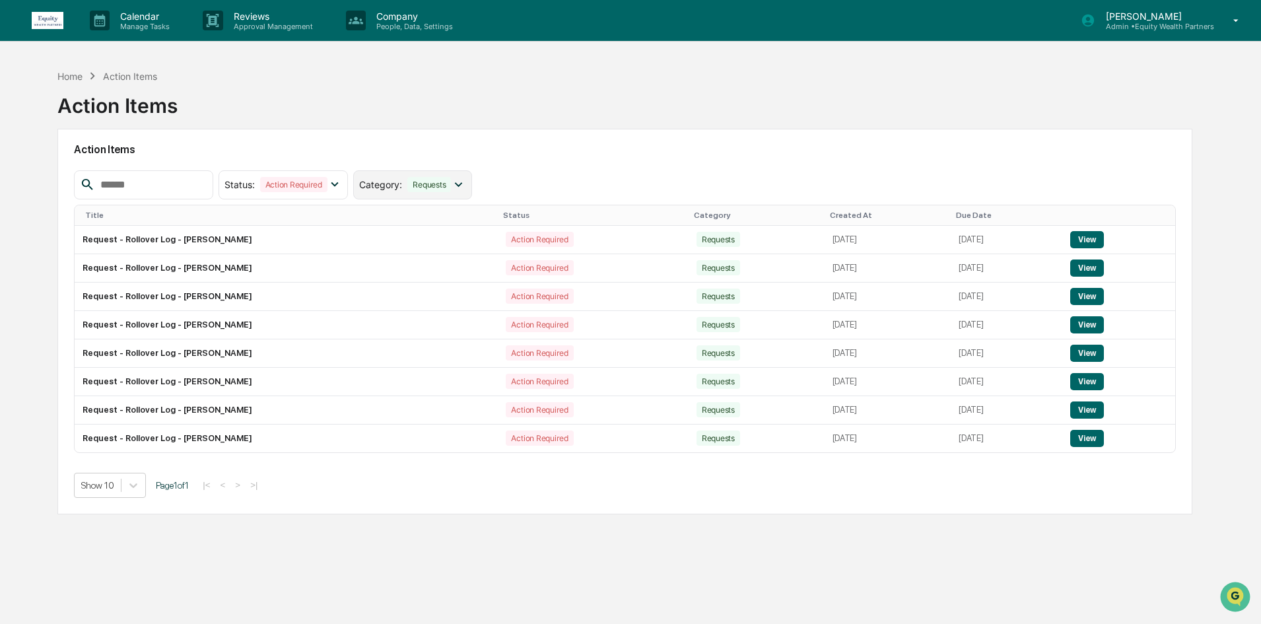
click at [465, 187] on icon at bounding box center [458, 184] width 15 height 15
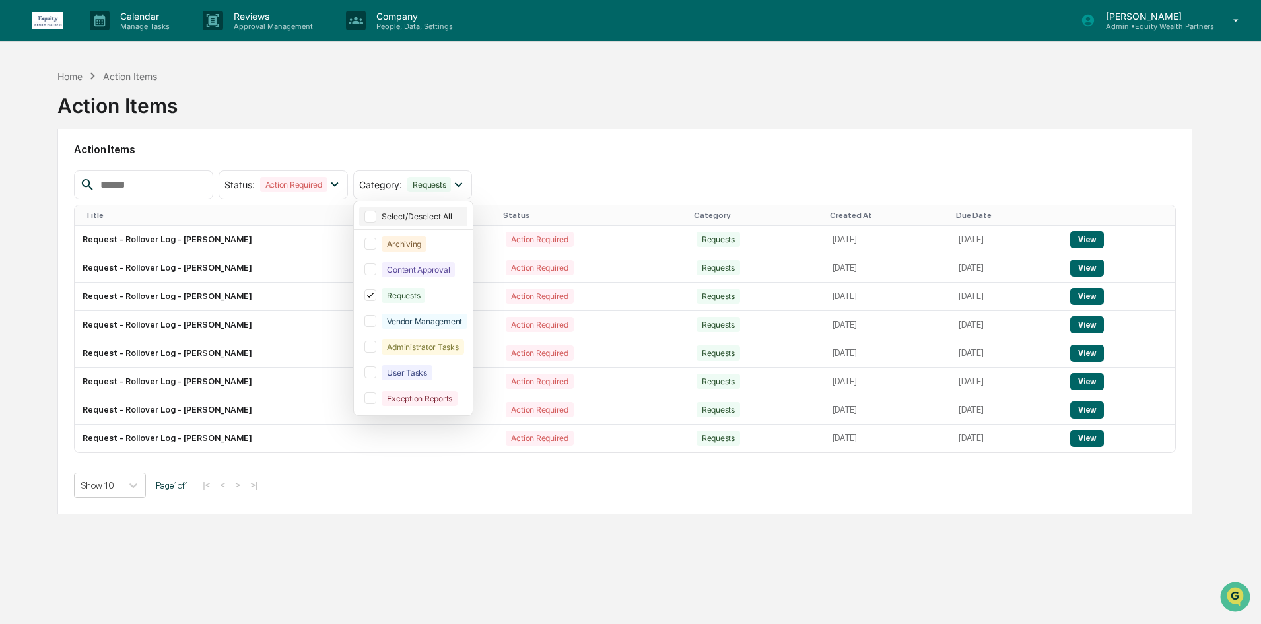
click at [376, 220] on div at bounding box center [370, 217] width 12 height 12
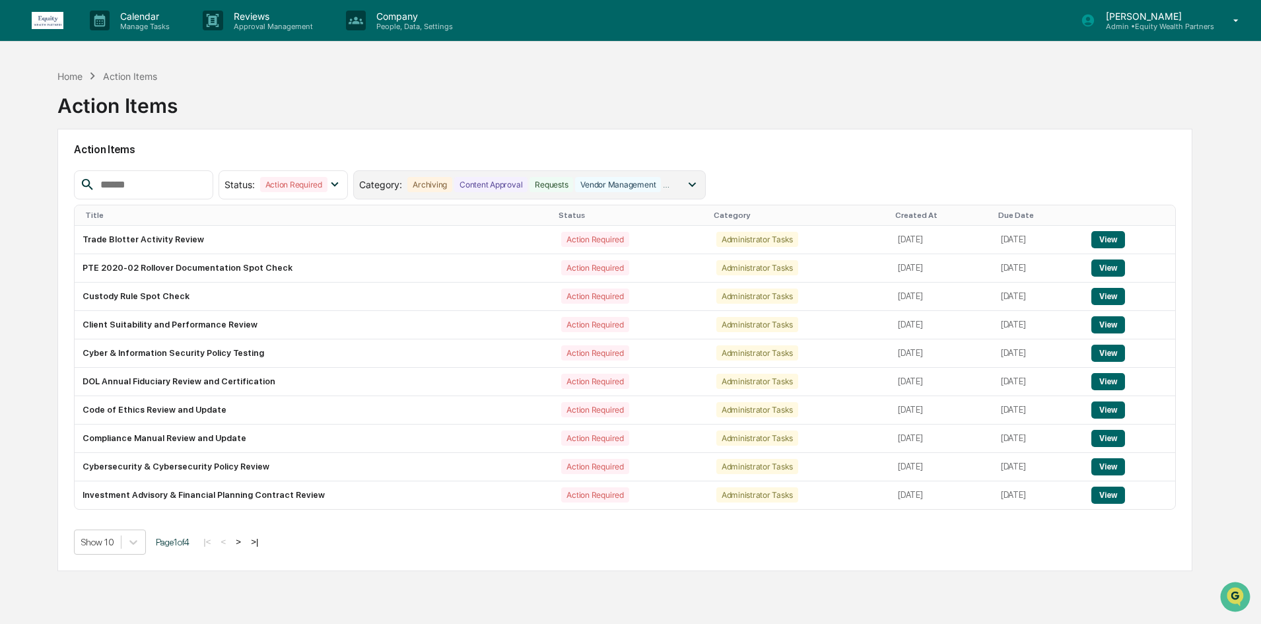
click at [697, 188] on div "Administrator Tasks" at bounding box center [704, 184] width 82 height 15
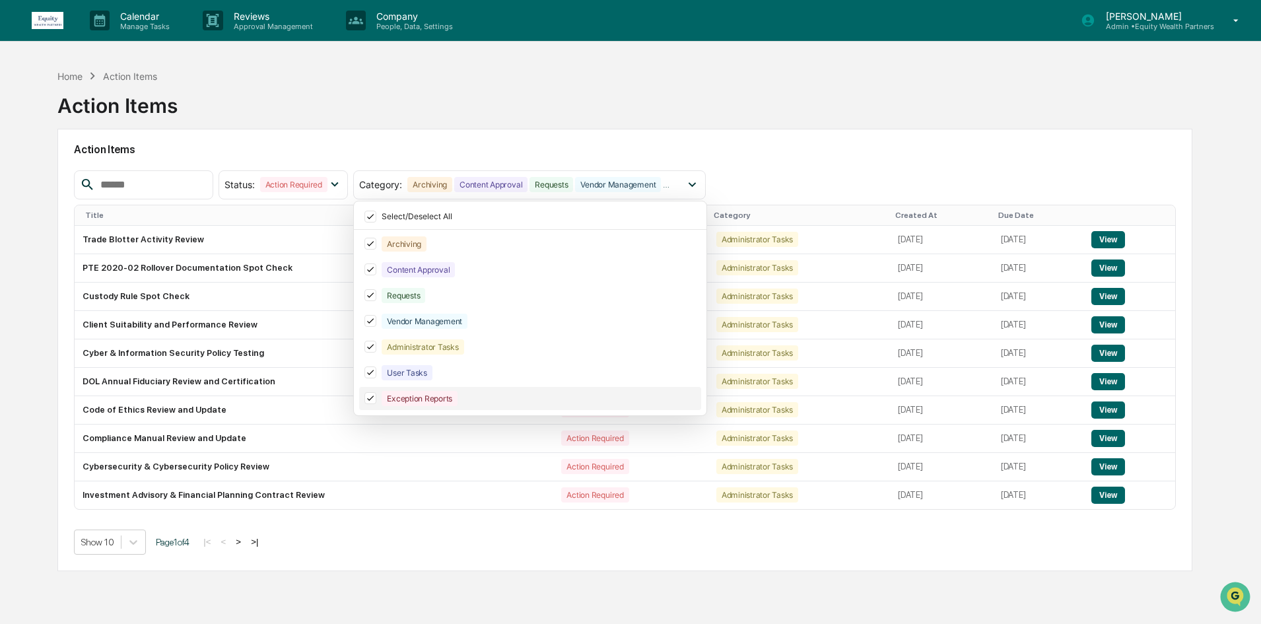
click at [376, 393] on div at bounding box center [370, 398] width 12 height 12
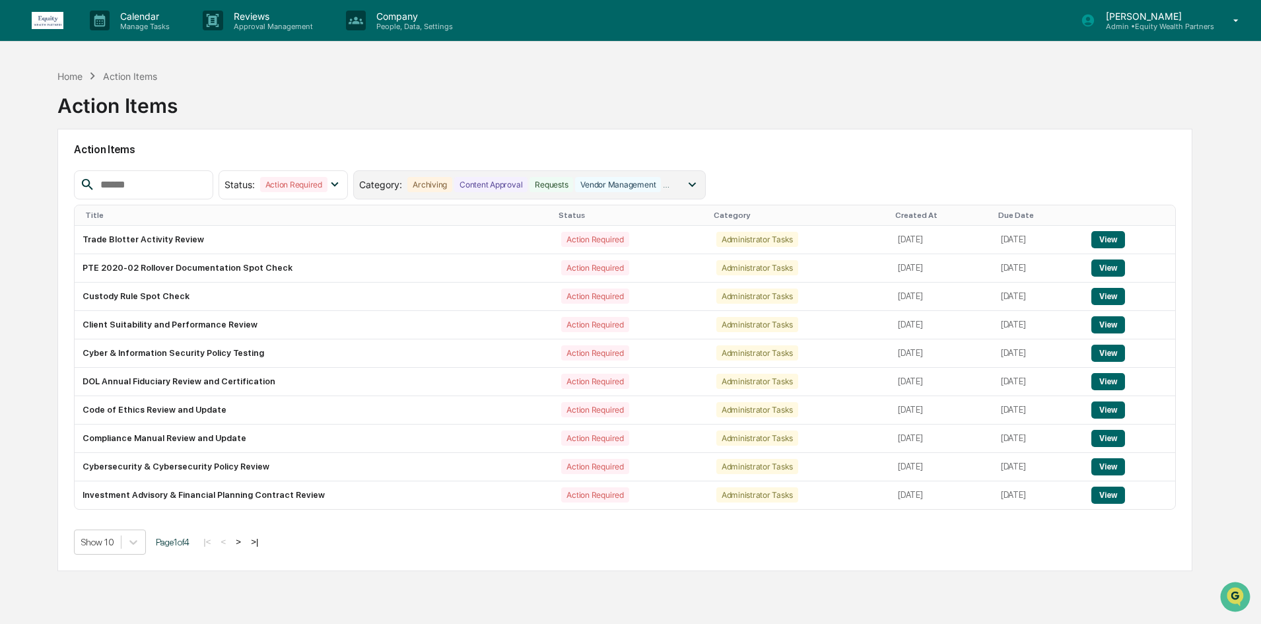
click at [705, 180] on div "Administrator Tasks" at bounding box center [704, 184] width 82 height 15
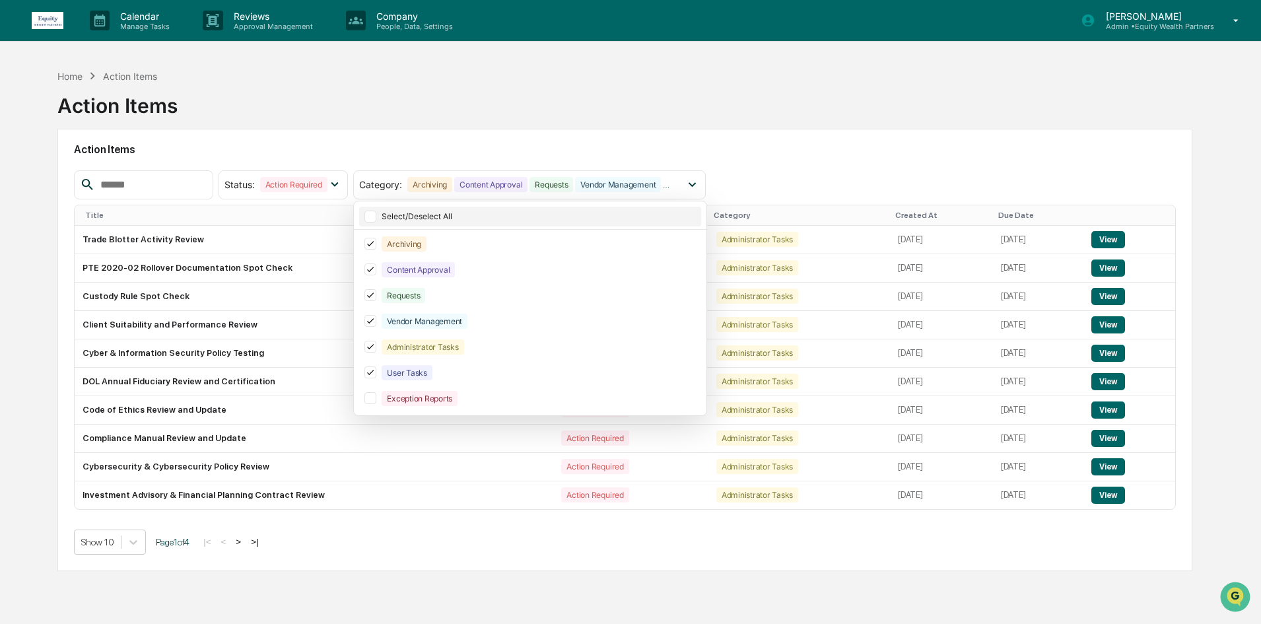
click at [376, 222] on div at bounding box center [370, 217] width 12 height 12
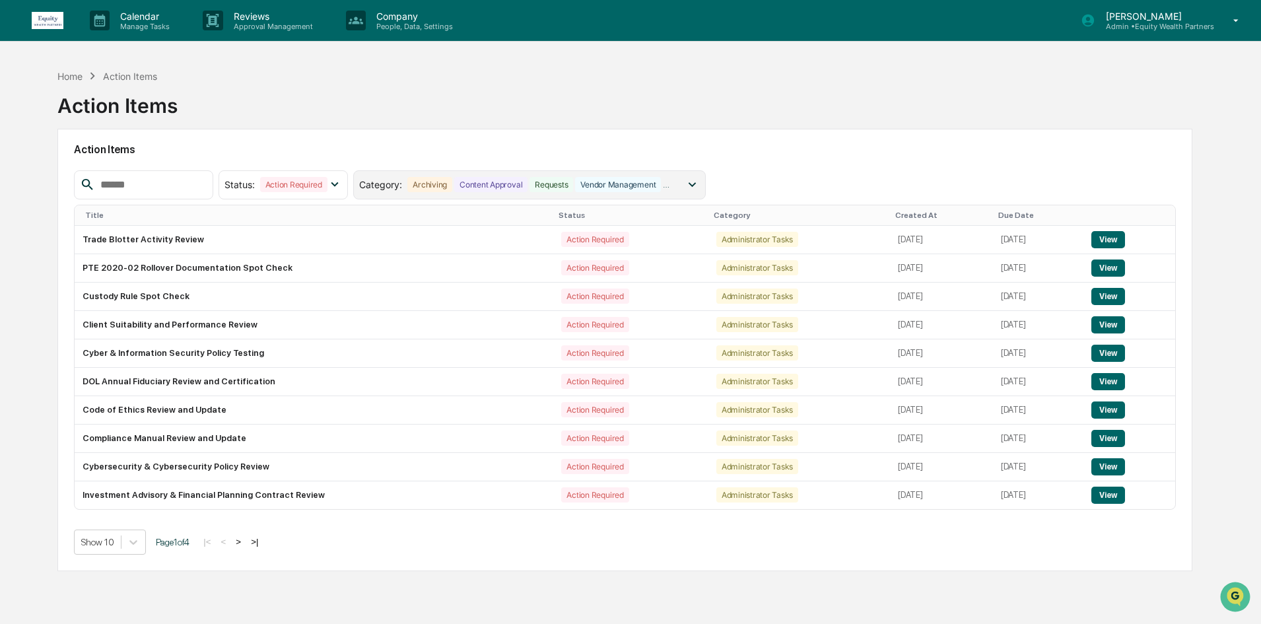
click at [699, 185] on icon at bounding box center [691, 184] width 15 height 15
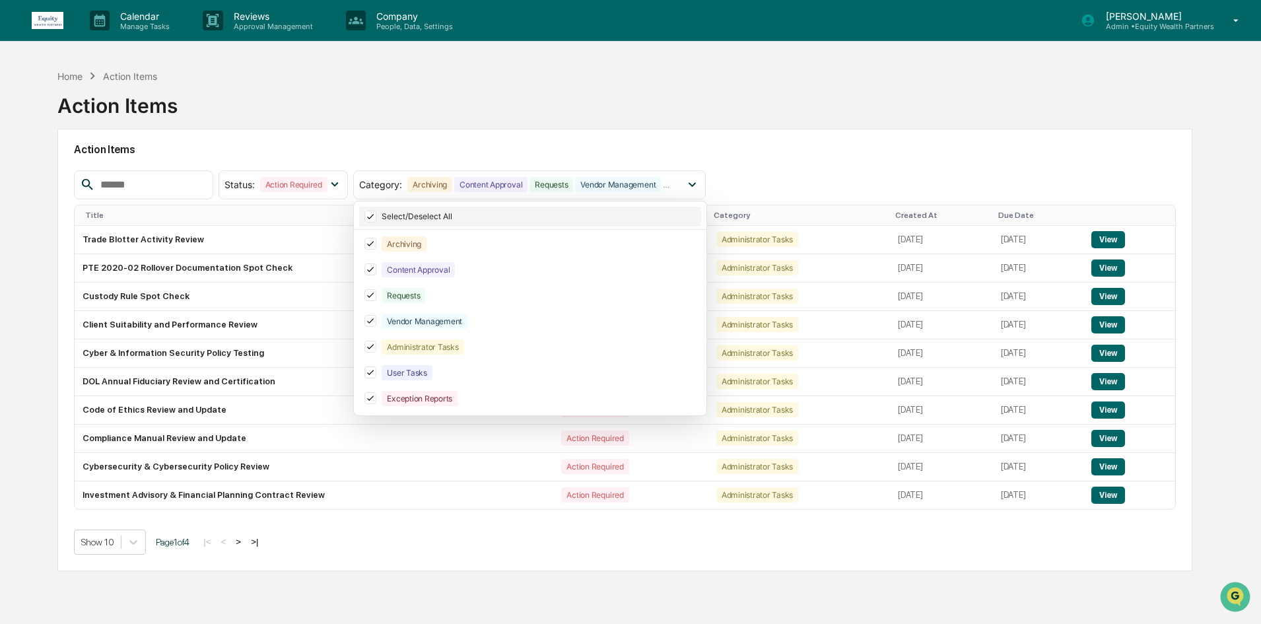
click at [377, 220] on icon at bounding box center [370, 216] width 15 height 9
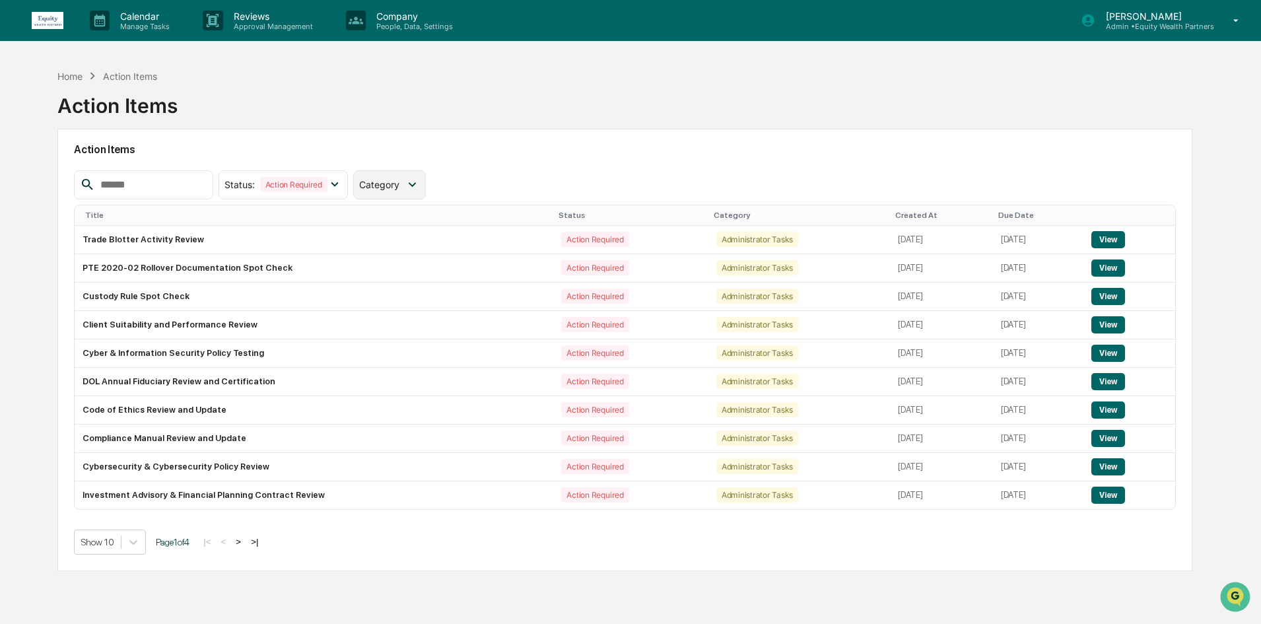
click at [416, 185] on icon at bounding box center [412, 184] width 7 height 5
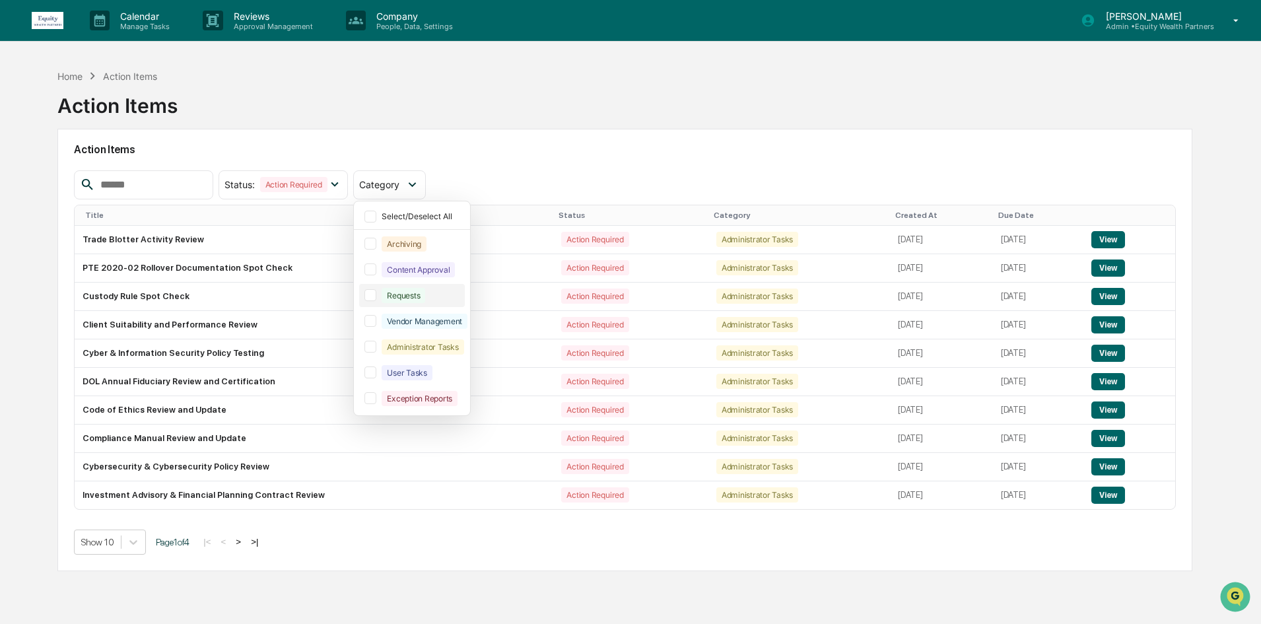
click at [376, 294] on div at bounding box center [370, 295] width 12 height 12
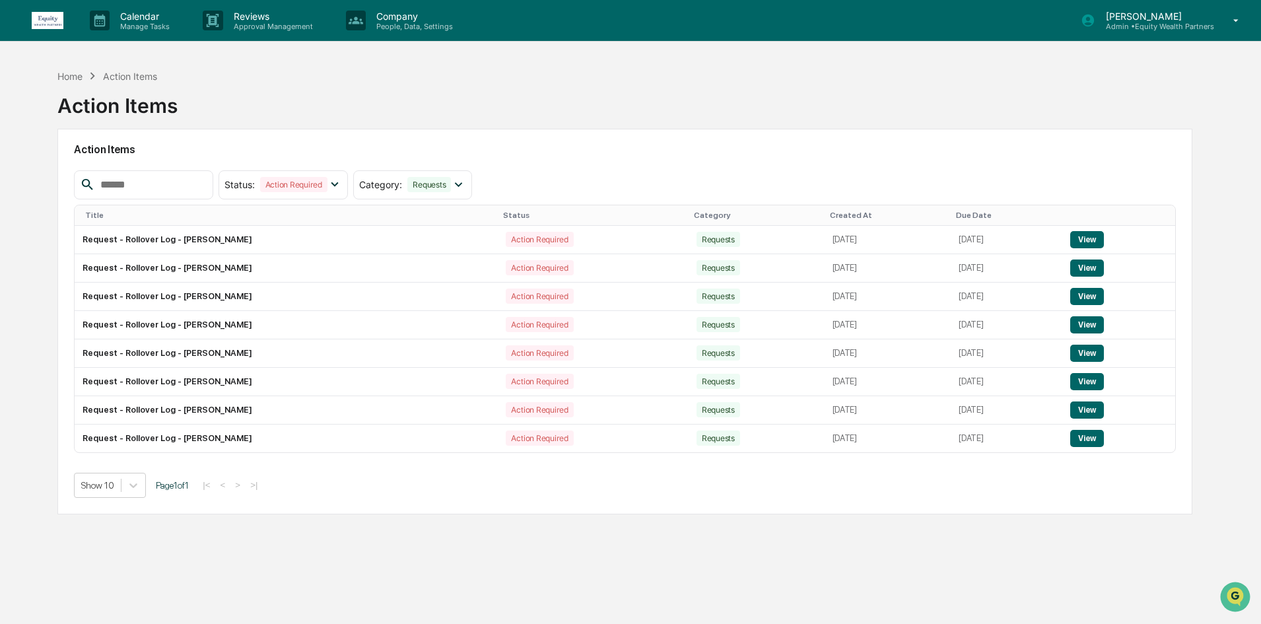
click at [1167, 30] on p "Admin • Equity Wealth Partners" at bounding box center [1154, 26] width 119 height 9
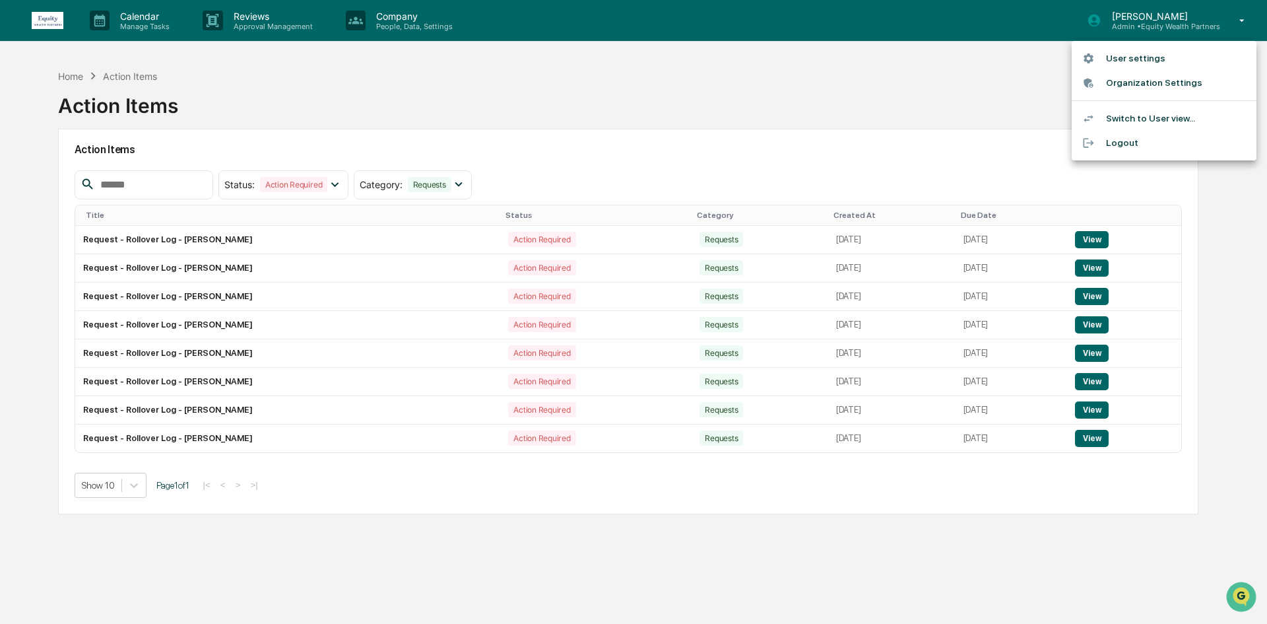
click at [966, 86] on div at bounding box center [633, 312] width 1267 height 624
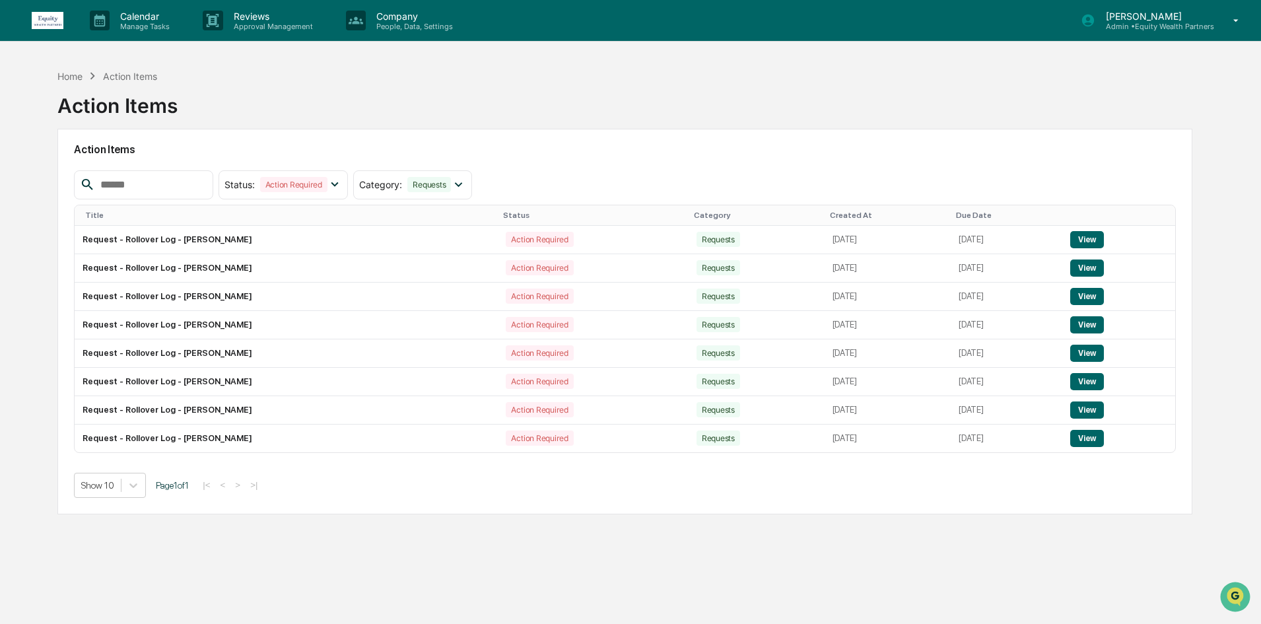
click at [1228, 15] on icon at bounding box center [1235, 21] width 23 height 13
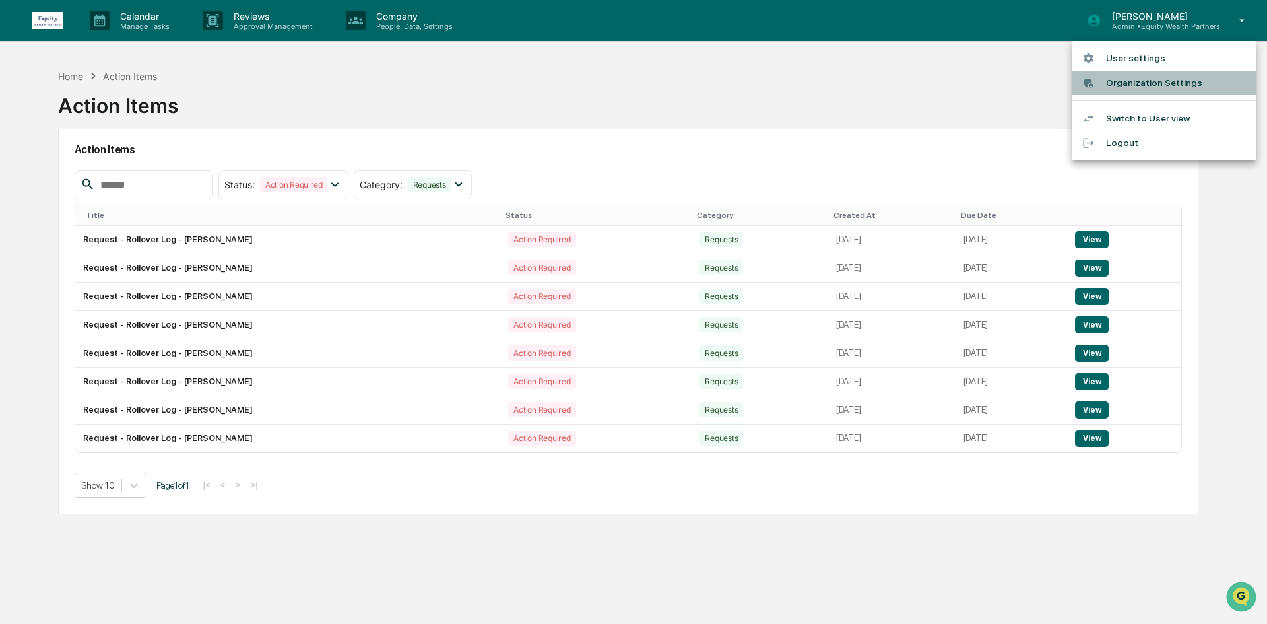
click at [1121, 87] on li "Organization Settings" at bounding box center [1164, 83] width 185 height 24
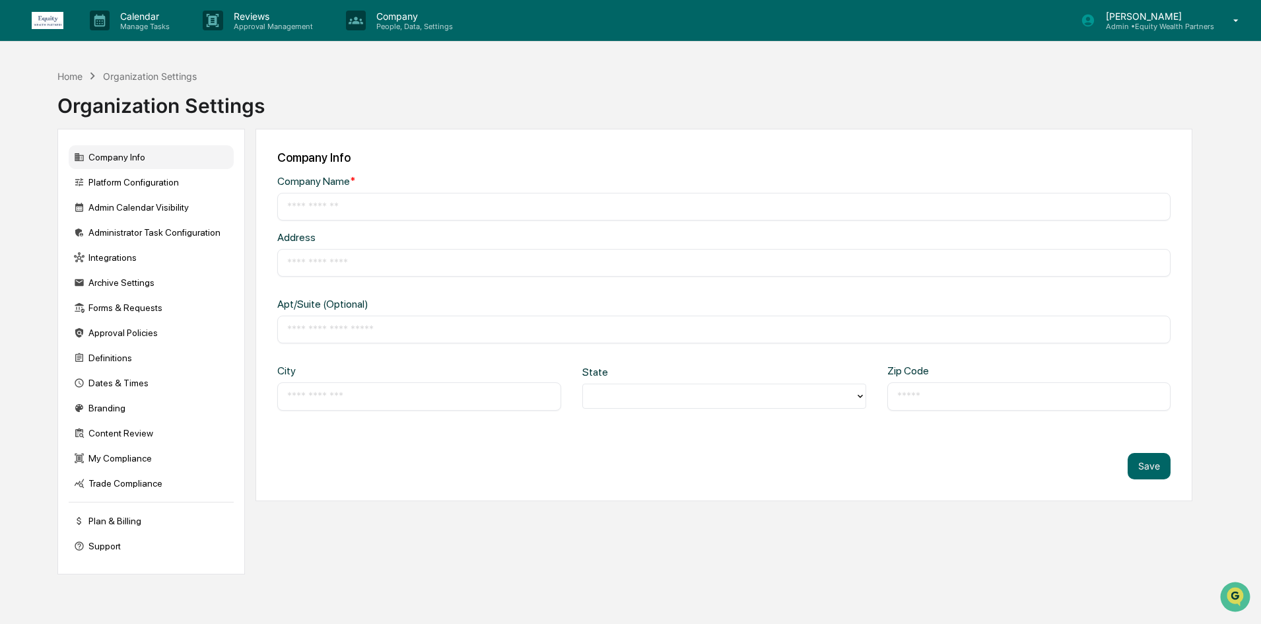
type input "**********"
type input "*****"
click at [145, 307] on div "Forms & Requests" at bounding box center [151, 308] width 165 height 24
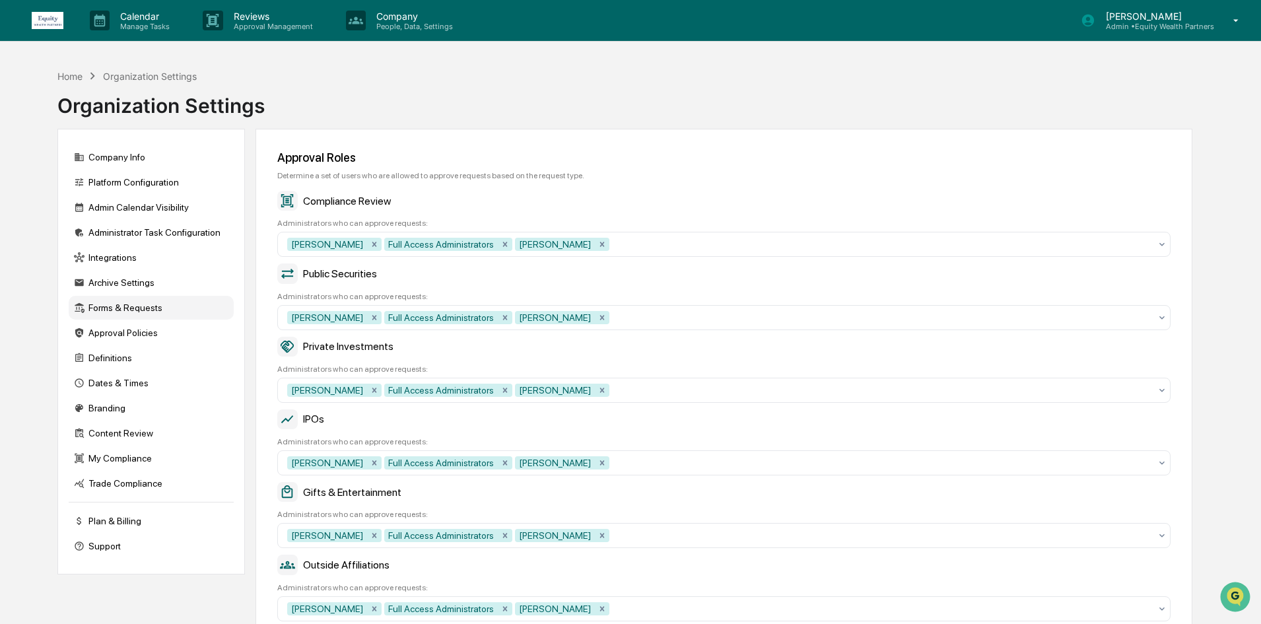
click at [1232, 17] on icon at bounding box center [1235, 21] width 23 height 13
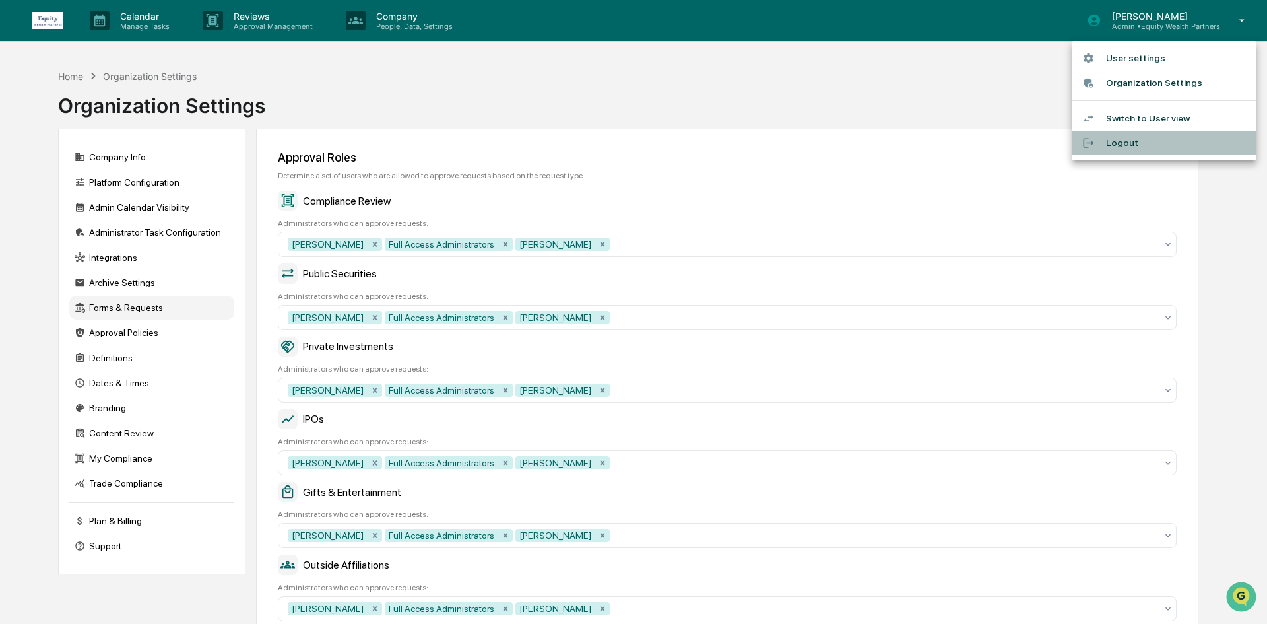
click at [1126, 141] on li "Logout" at bounding box center [1164, 143] width 185 height 24
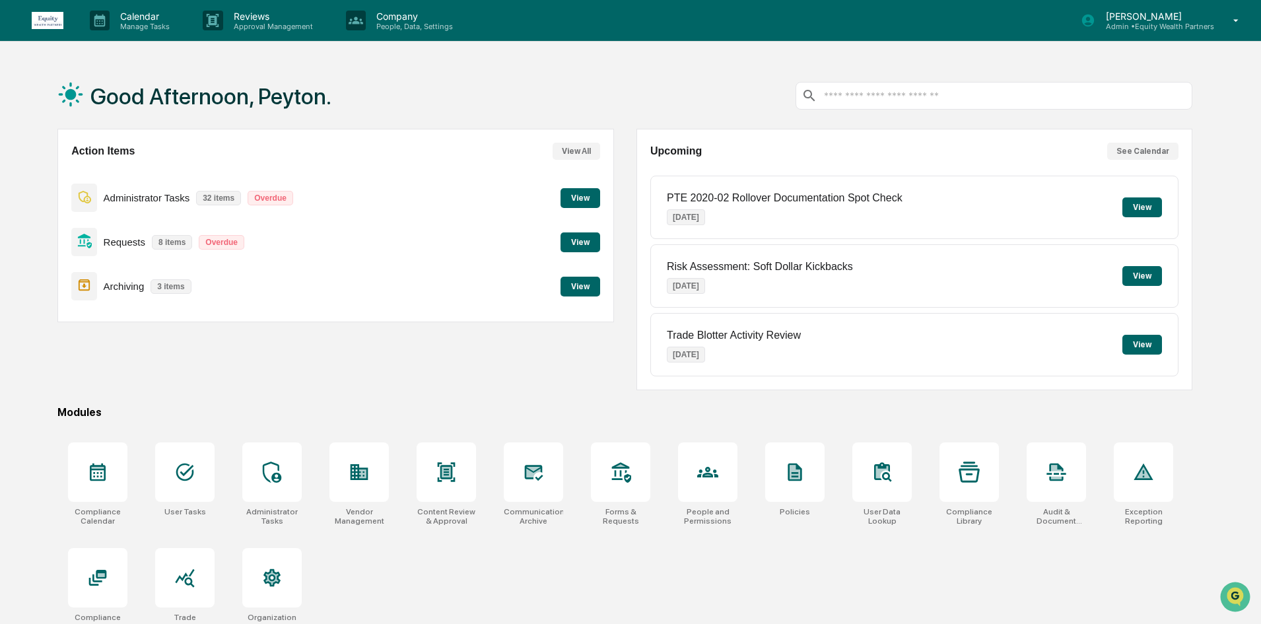
click at [576, 244] on button "View" at bounding box center [580, 242] width 40 height 20
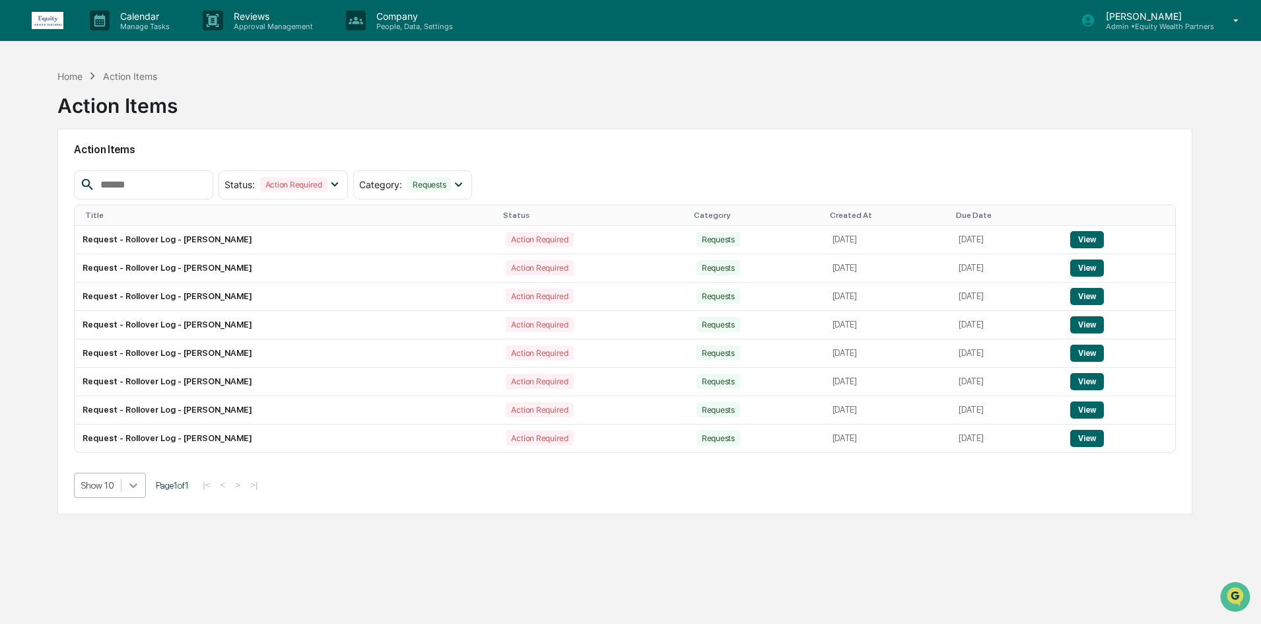
click at [121, 486] on div at bounding box center [133, 485] width 24 height 24
click at [246, 545] on div "Home Action Items Action Items Action Items Status : Action Required Select/Des…" at bounding box center [625, 375] width 1174 height 624
